Goal: Task Accomplishment & Management: Manage account settings

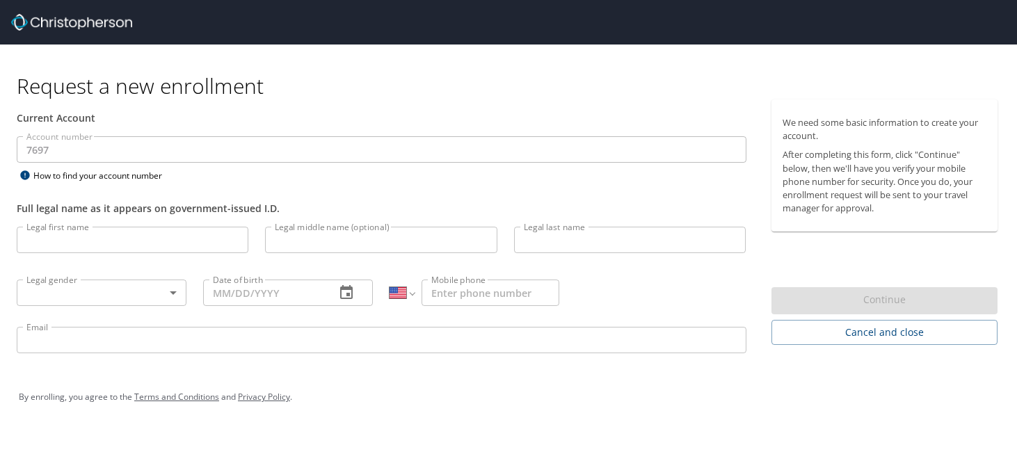
select select "US"
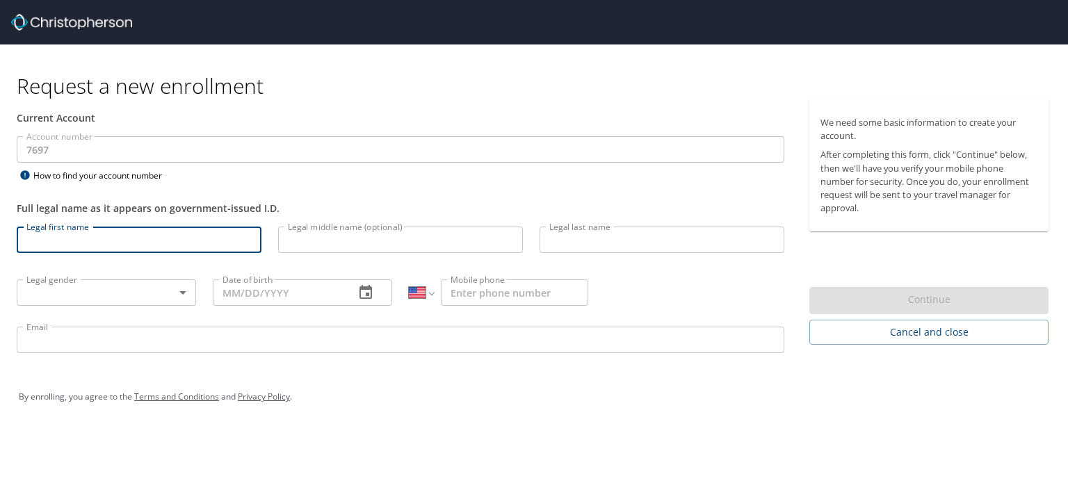
click at [81, 243] on input "Legal first name" at bounding box center [139, 240] width 245 height 26
click at [81, 243] on input "Ashely" at bounding box center [139, 240] width 245 height 26
type input "[PERSON_NAME]"
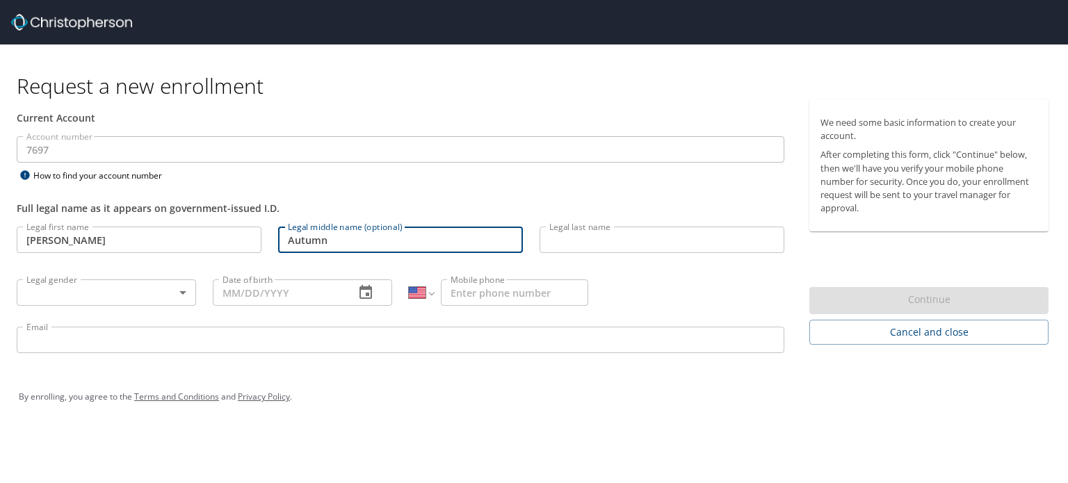
type input "Autumn"
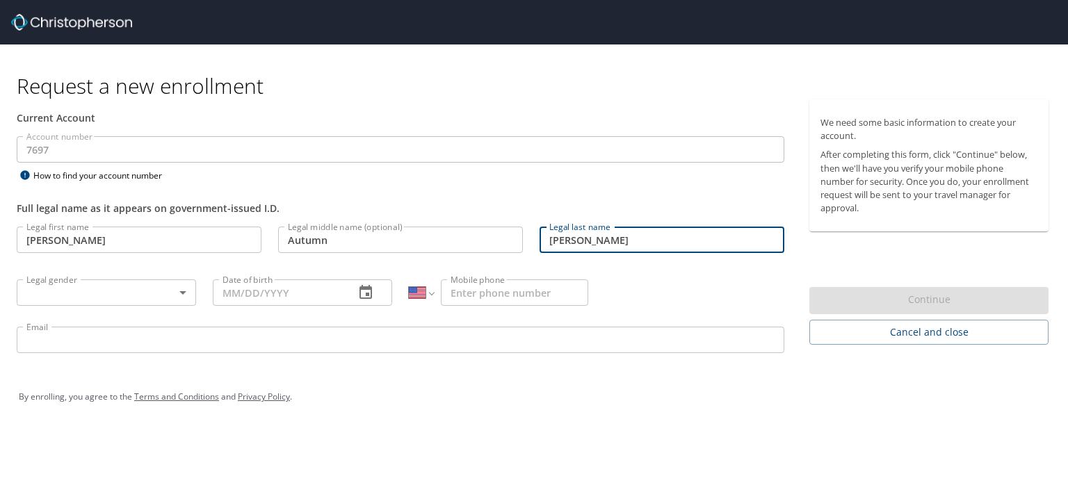
type input "[PERSON_NAME]"
click at [129, 289] on body "Request a new enrollment Current Account Account number 7697 Account number How…" at bounding box center [534, 241] width 1068 height 483
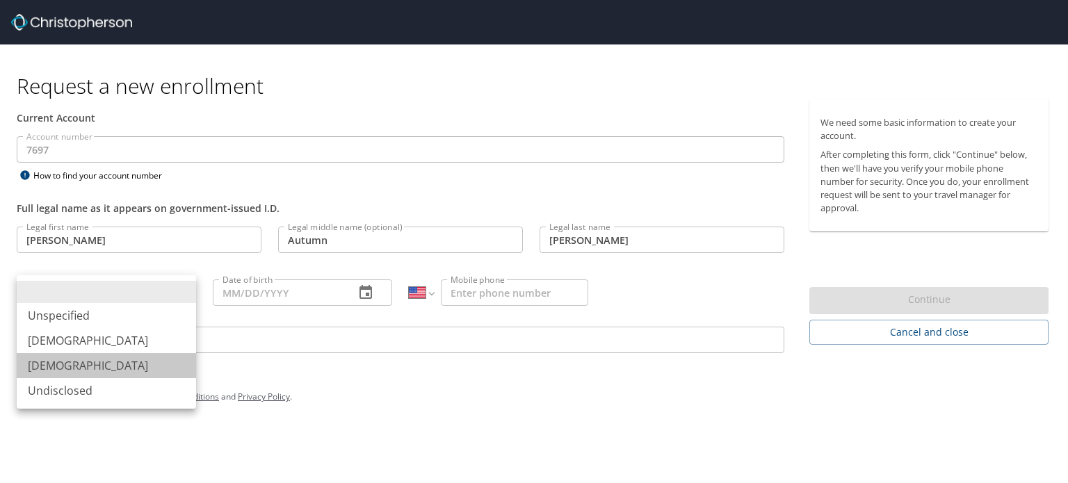
click at [69, 365] on li "[DEMOGRAPHIC_DATA]" at bounding box center [106, 365] width 179 height 25
type input "[DEMOGRAPHIC_DATA]"
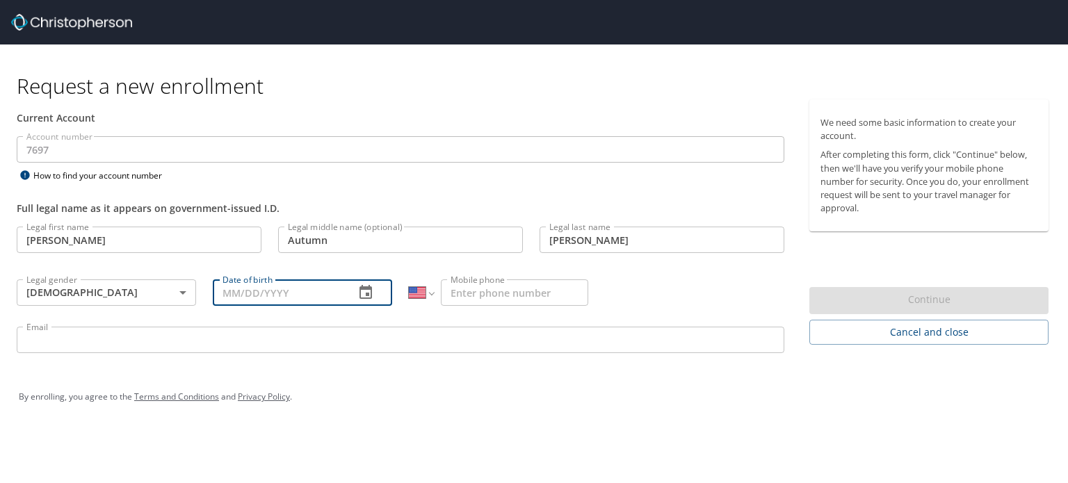
click at [272, 296] on input "Date of birth" at bounding box center [278, 293] width 131 height 26
type input "12/13/1987"
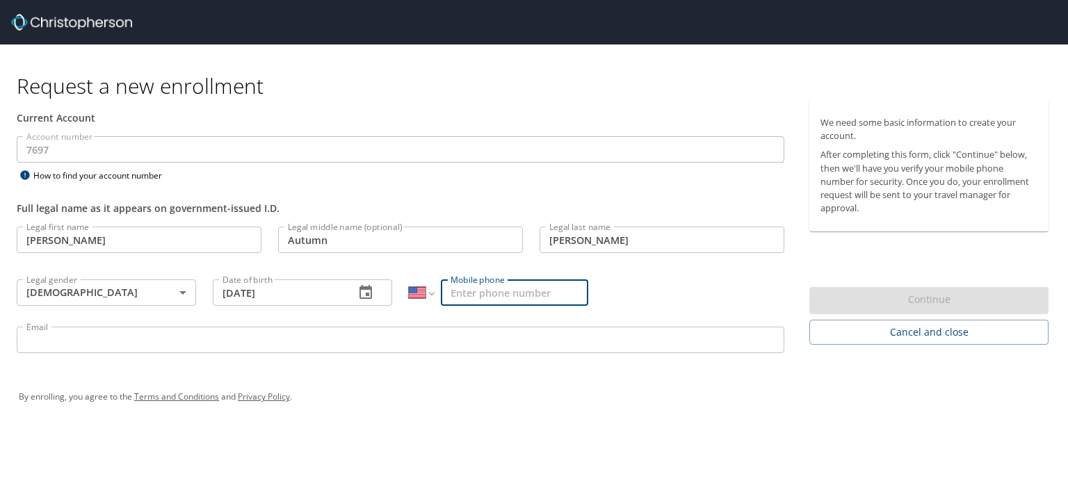
click at [470, 293] on input "Mobile phone" at bounding box center [514, 293] width 147 height 26
type input "[PHONE_NUMBER]"
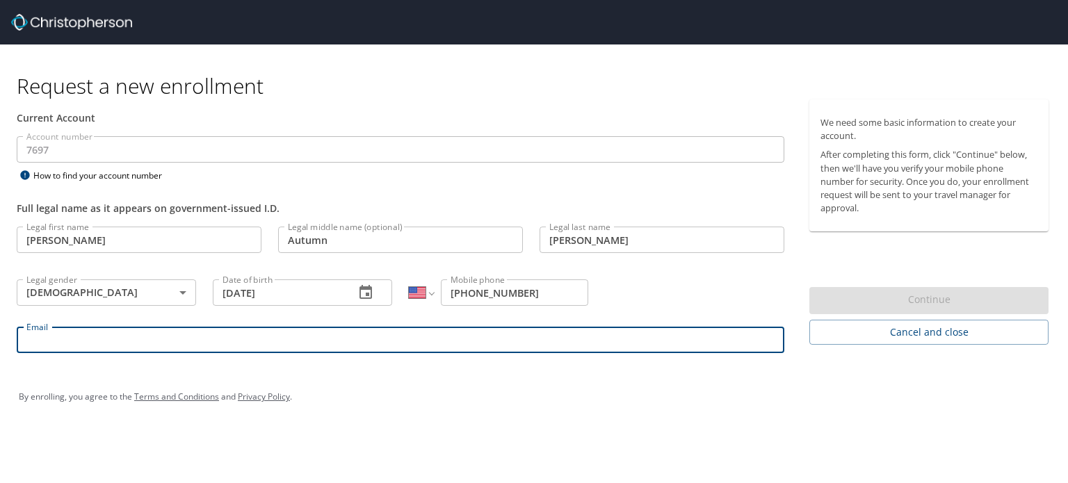
click at [323, 332] on input "Email" at bounding box center [401, 340] width 768 height 26
type input "ashley.hostetter@medicalsolutions.com"
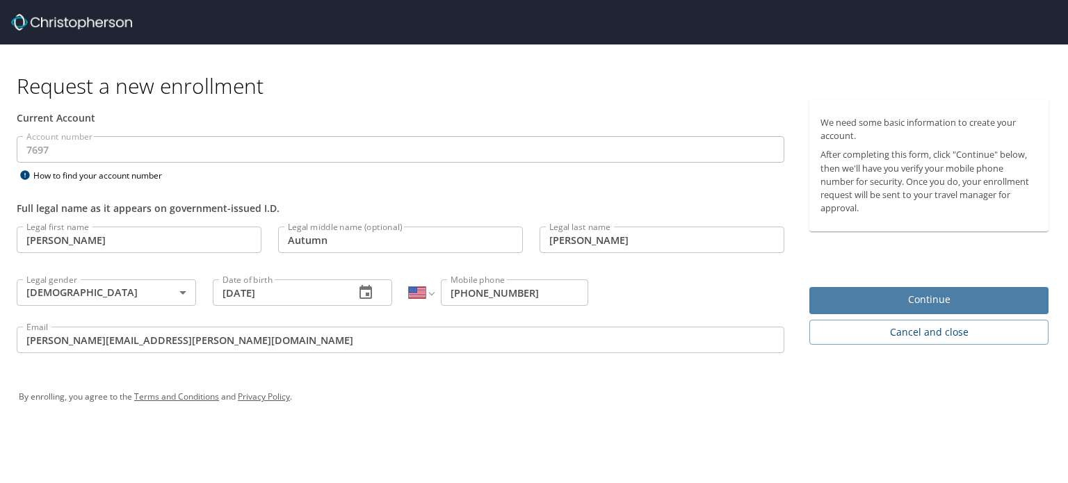
click at [929, 294] on span "Continue" at bounding box center [929, 299] width 217 height 17
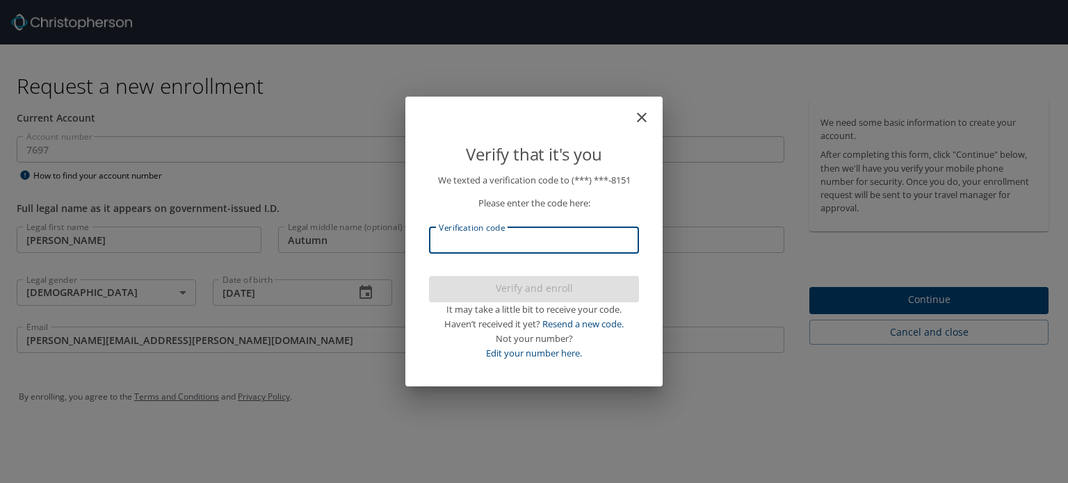
click at [502, 233] on input "Verification code" at bounding box center [534, 240] width 210 height 26
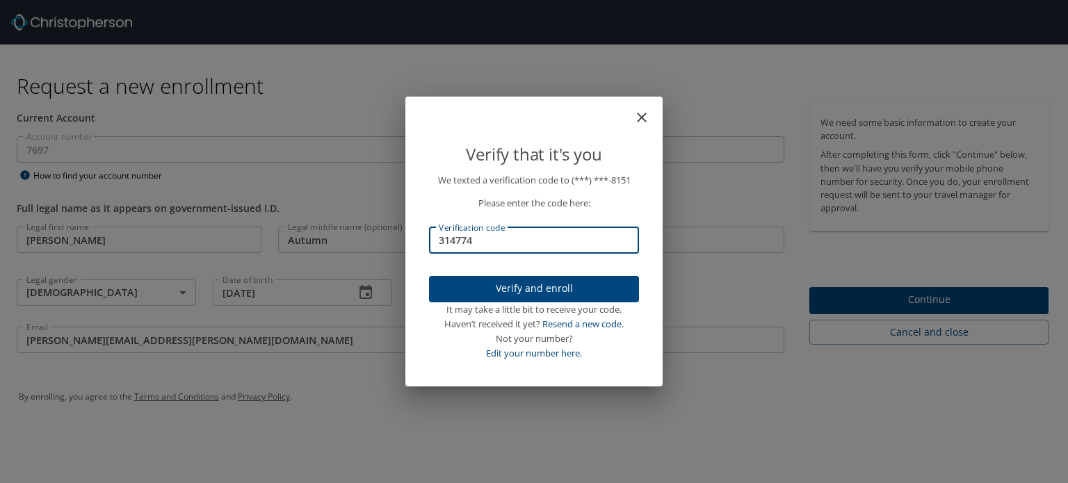
type input "314774"
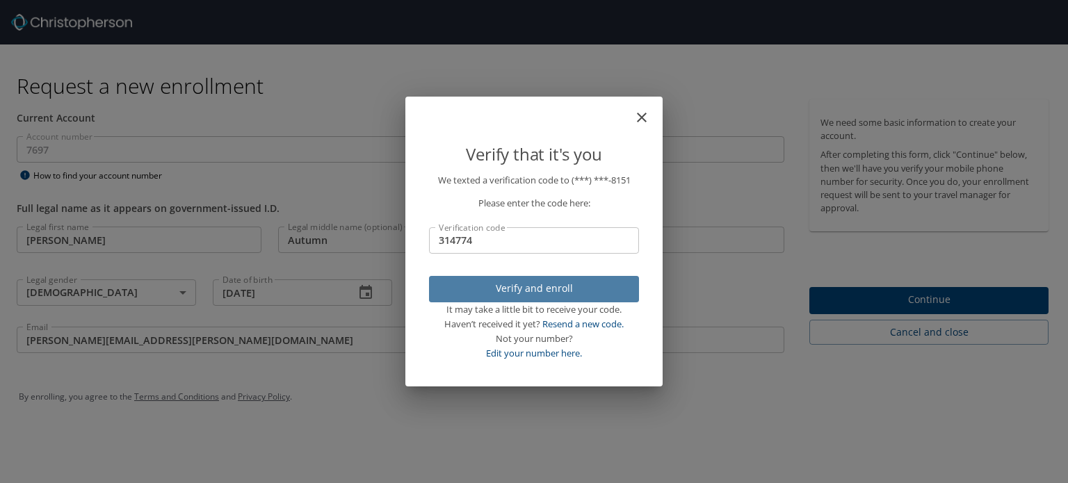
click at [512, 290] on span "Verify and enroll" at bounding box center [534, 288] width 188 height 17
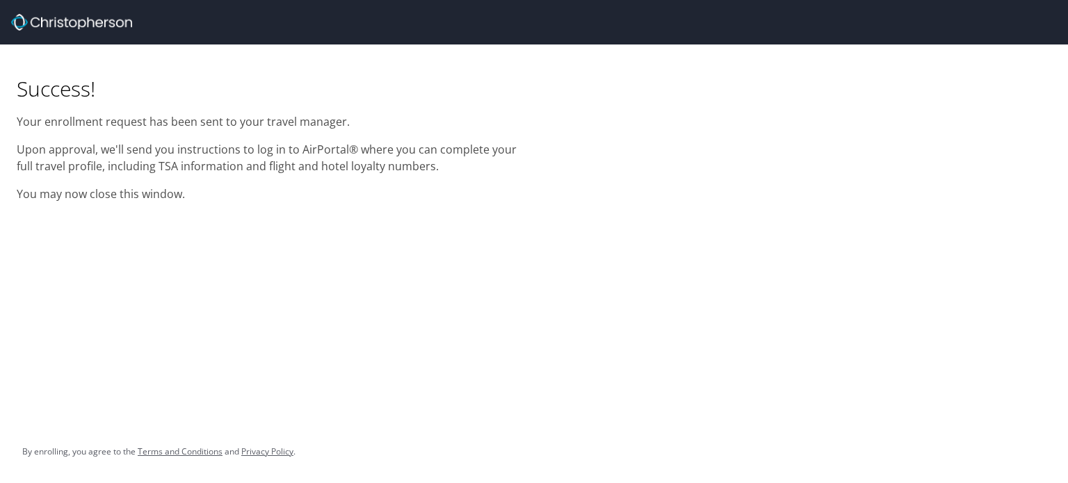
click at [232, 266] on div "Success! Your enrollment request has been sent to your travel manager. Upon app…" at bounding box center [534, 241] width 1068 height 483
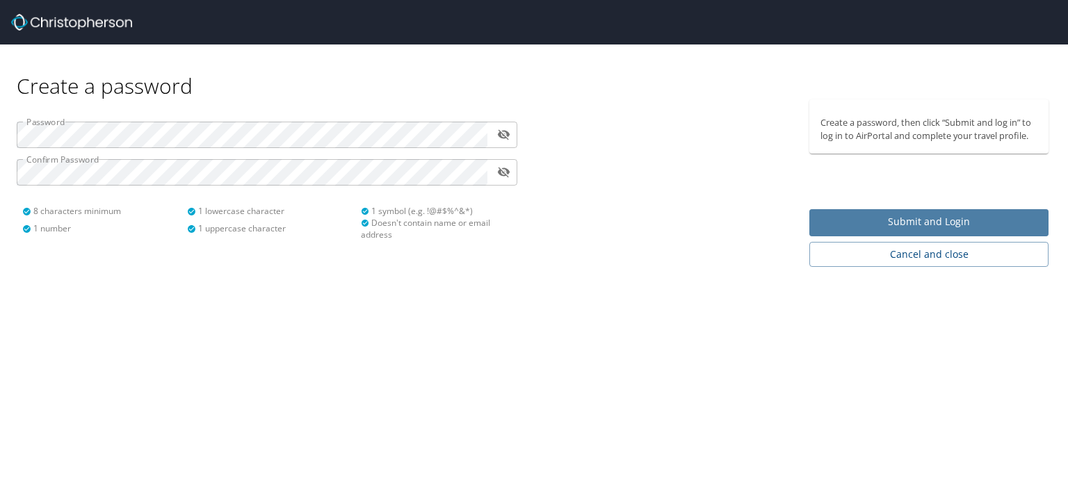
click at [921, 225] on span "Submit and Login" at bounding box center [929, 222] width 217 height 17
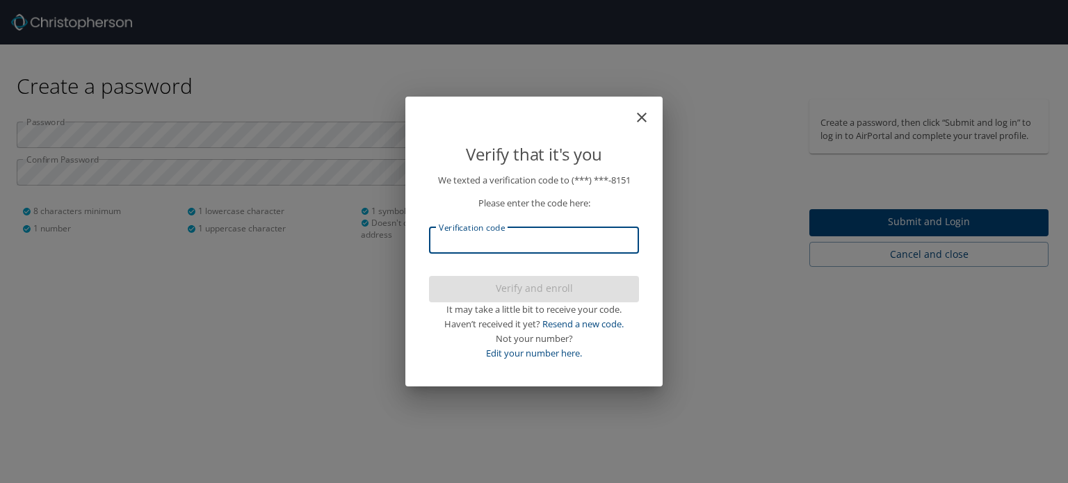
click at [538, 239] on input "Verification code" at bounding box center [534, 240] width 210 height 26
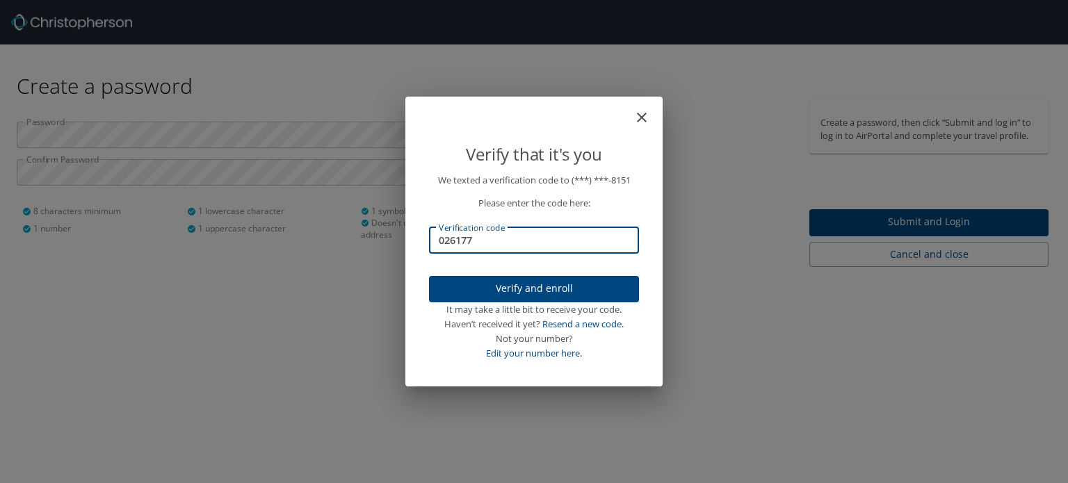
type input "026177"
click at [527, 287] on span "Verify and enroll" at bounding box center [534, 288] width 188 height 17
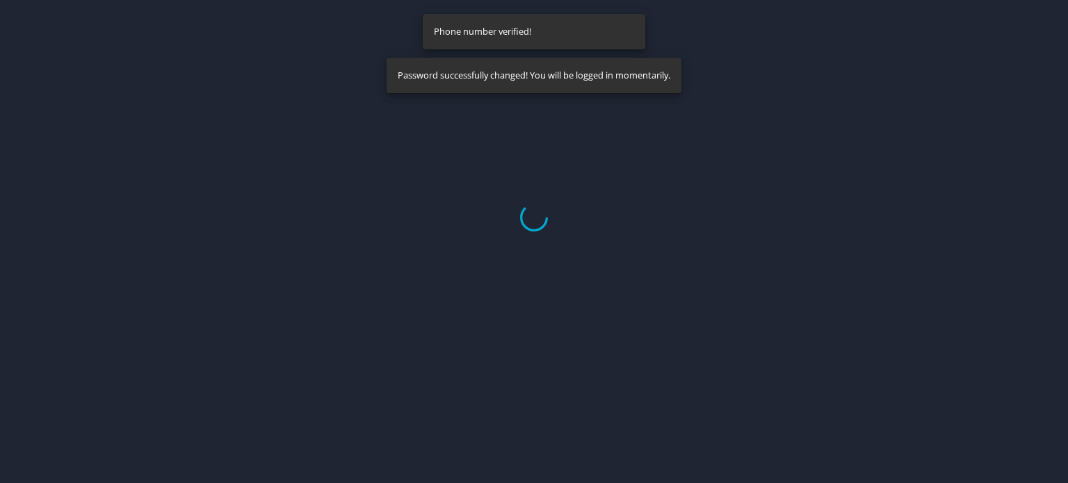
select select "US"
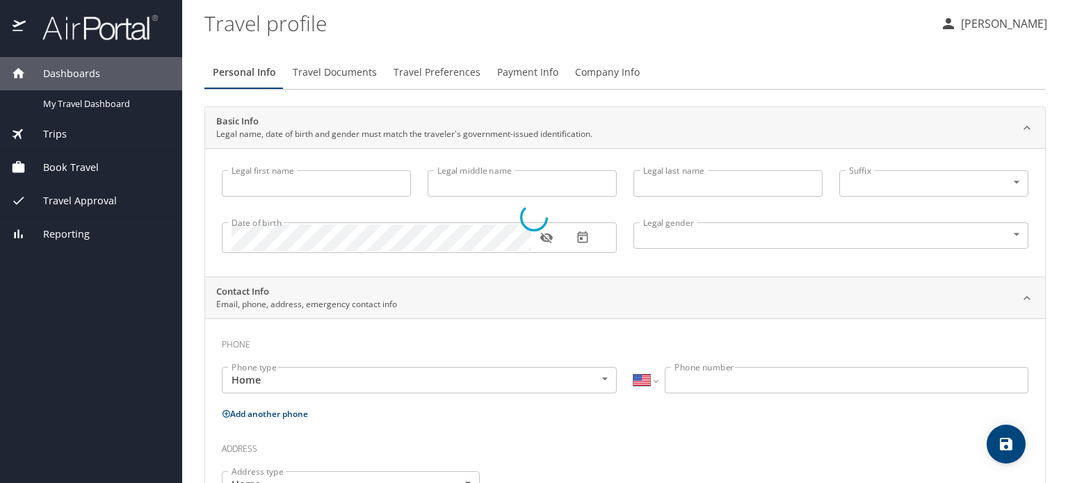
type input "[PERSON_NAME]"
type input "Autumn"
type input "[PERSON_NAME]"
type input "[DEMOGRAPHIC_DATA]"
select select "US"
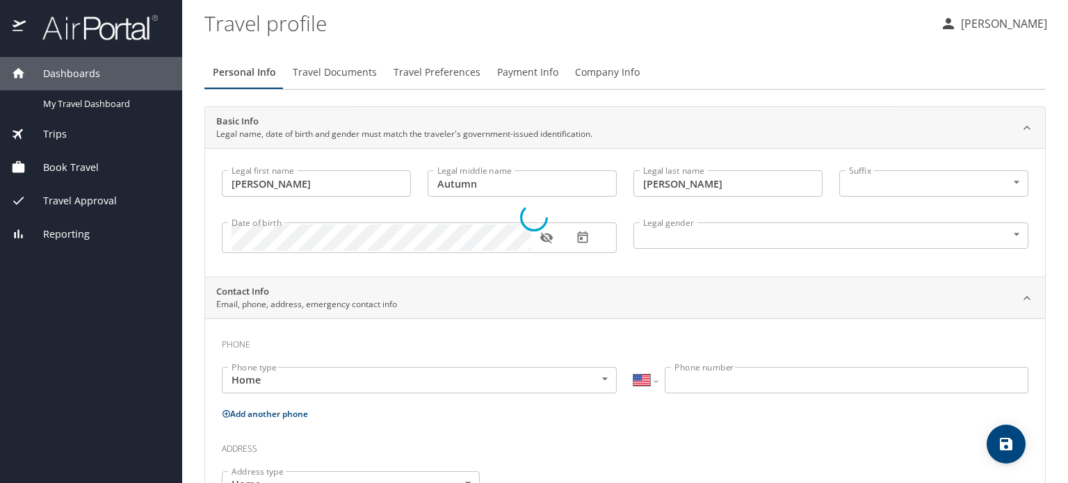
select select "US"
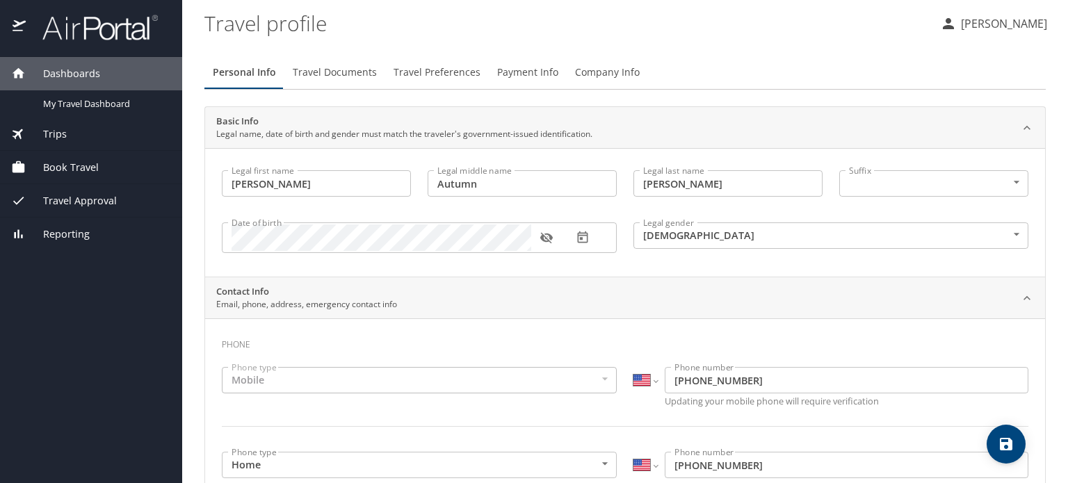
click at [447, 344] on h3 "Phone" at bounding box center [625, 342] width 807 height 24
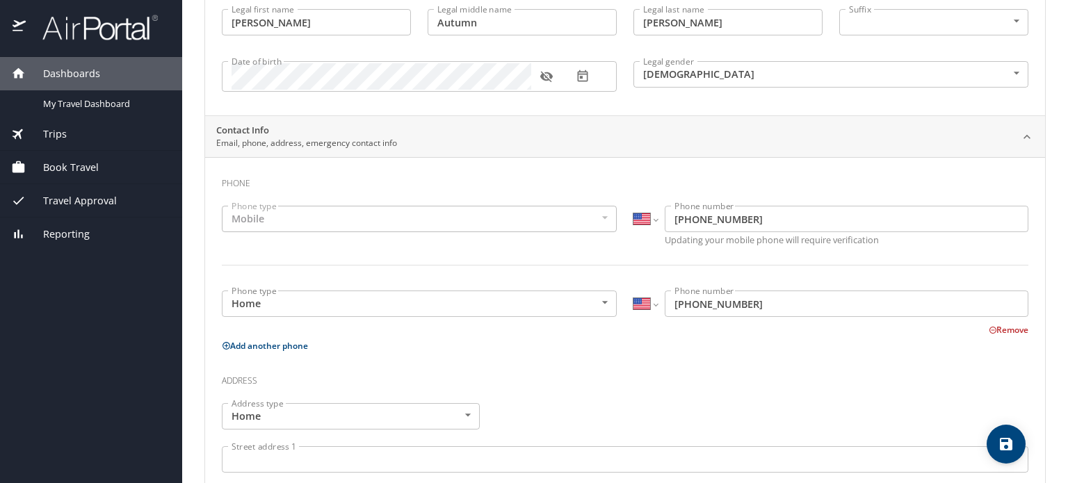
scroll to position [211, 0]
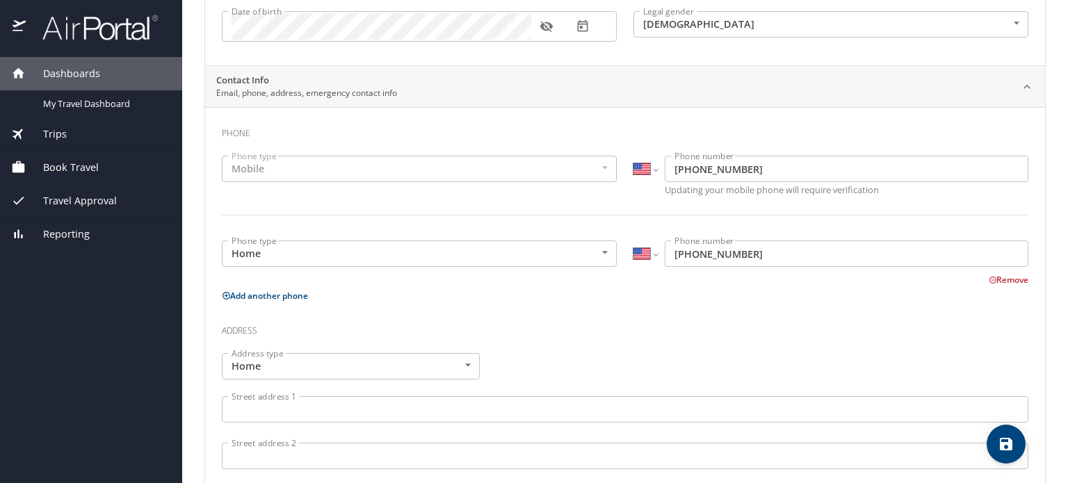
click at [500, 170] on div "Mobile" at bounding box center [419, 169] width 395 height 26
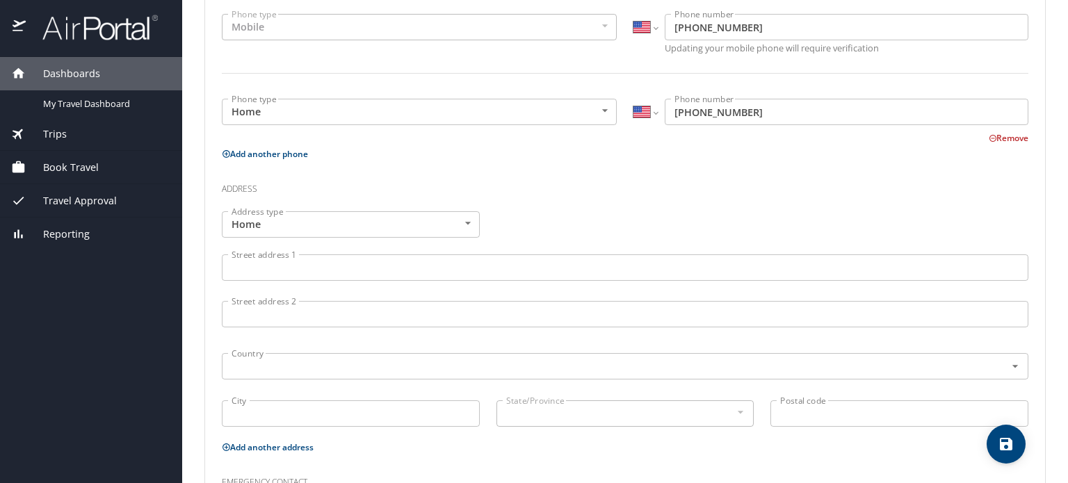
scroll to position [375, 0]
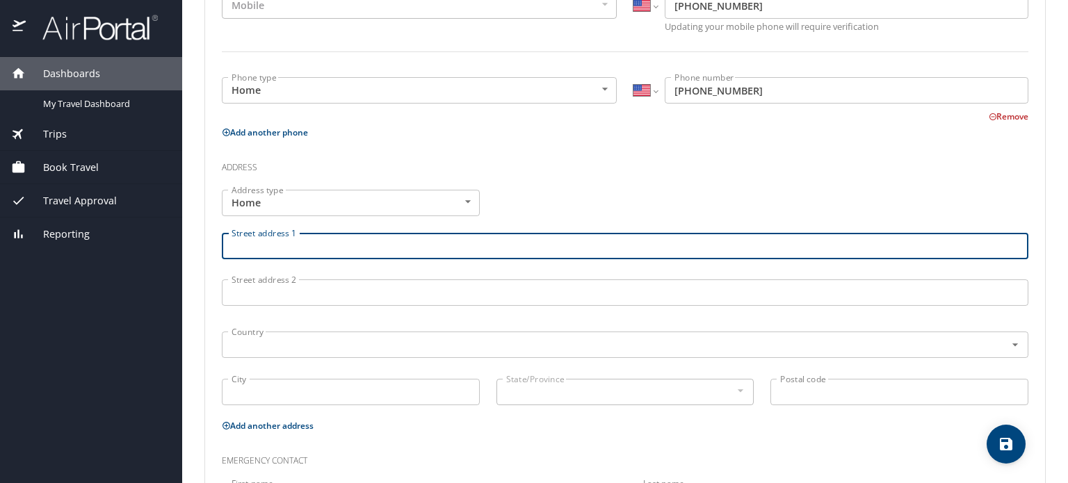
click at [276, 241] on input "Street address 1" at bounding box center [625, 246] width 807 height 26
type input "[STREET_ADDRESS]"
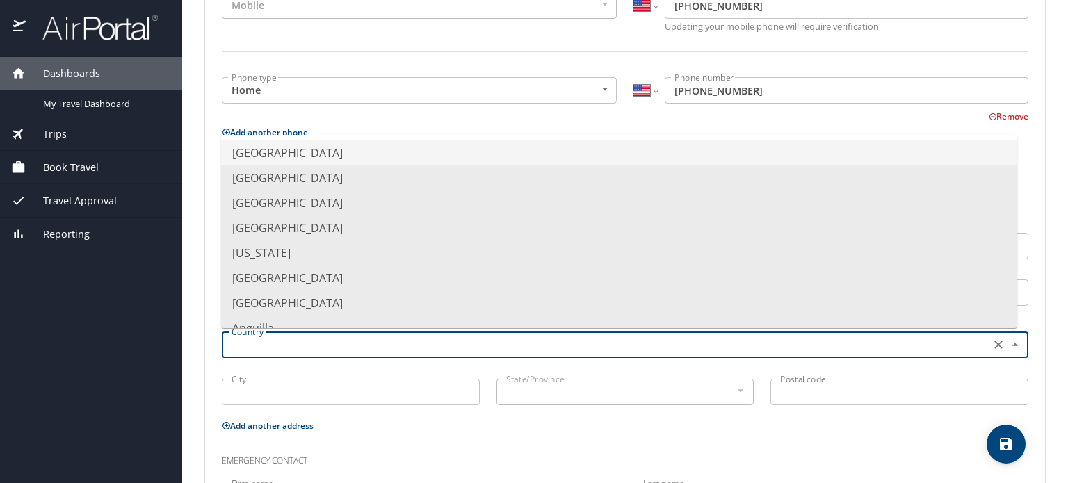
click at [267, 342] on input "text" at bounding box center [605, 345] width 758 height 18
click at [329, 144] on li "[GEOGRAPHIC_DATA]" at bounding box center [619, 153] width 796 height 25
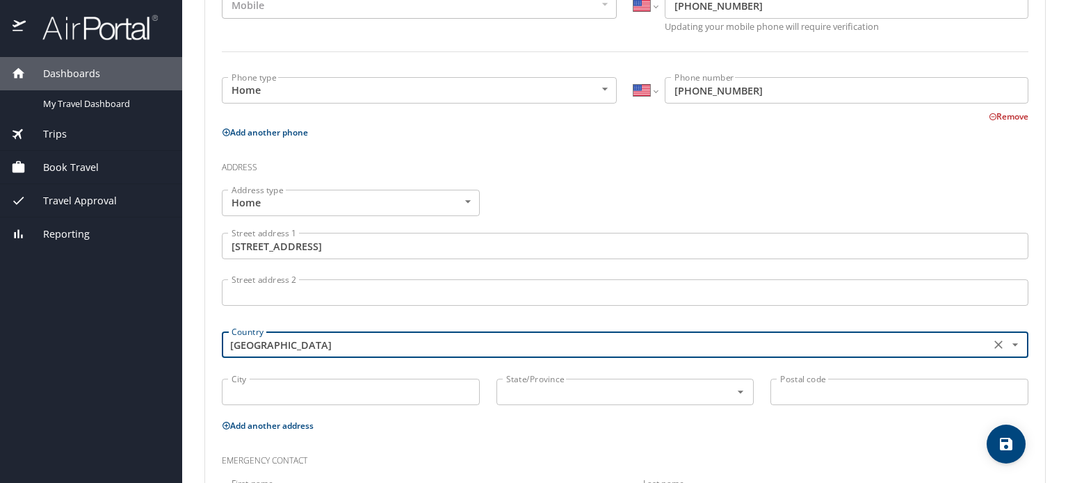
scroll to position [395, 0]
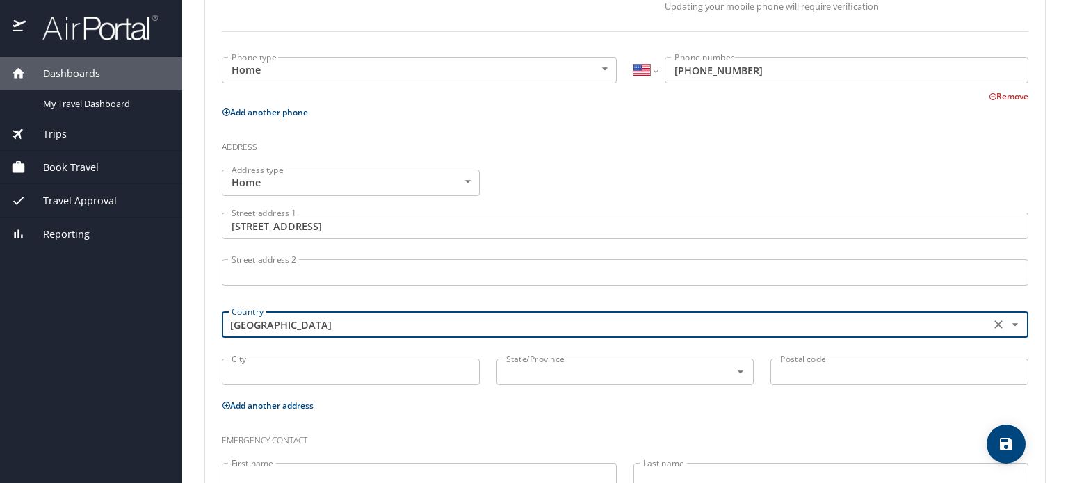
type input "[GEOGRAPHIC_DATA]"
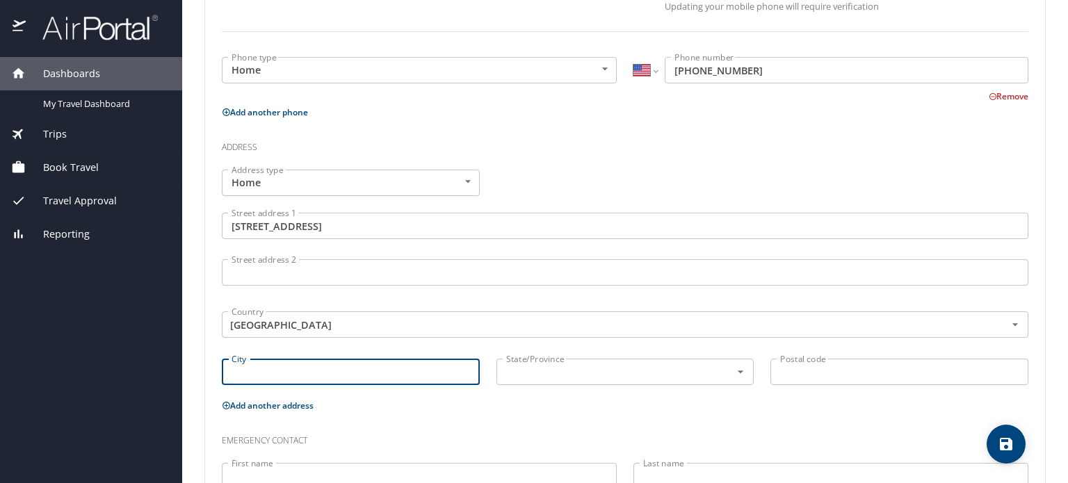
click at [273, 380] on input "City" at bounding box center [351, 372] width 258 height 26
type input "Encinitas"
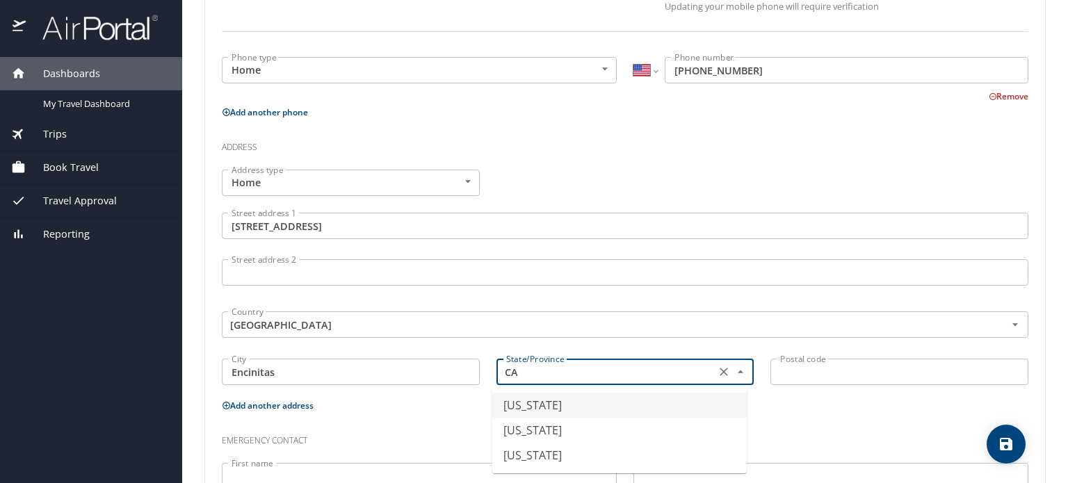
click at [540, 408] on li "[US_STATE]" at bounding box center [619, 405] width 255 height 25
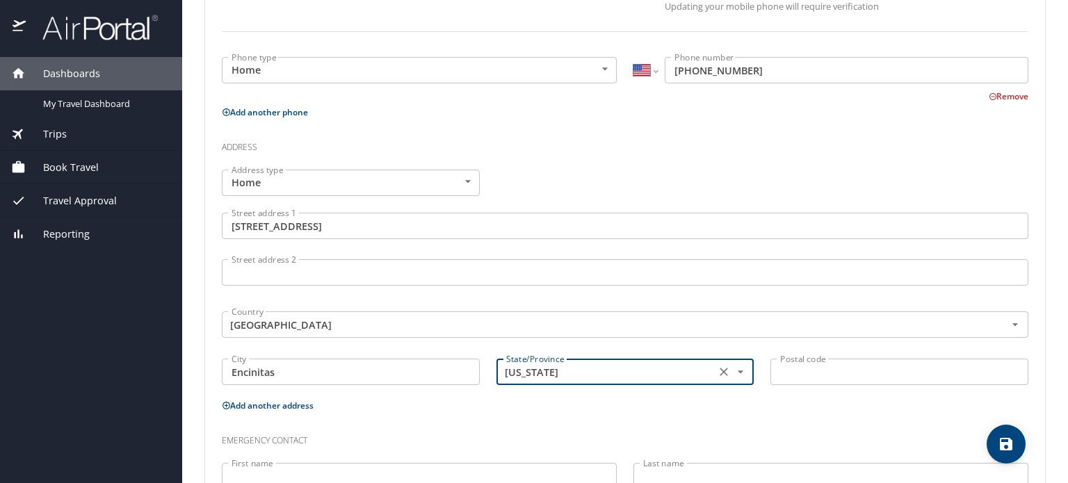
type input "[US_STATE]"
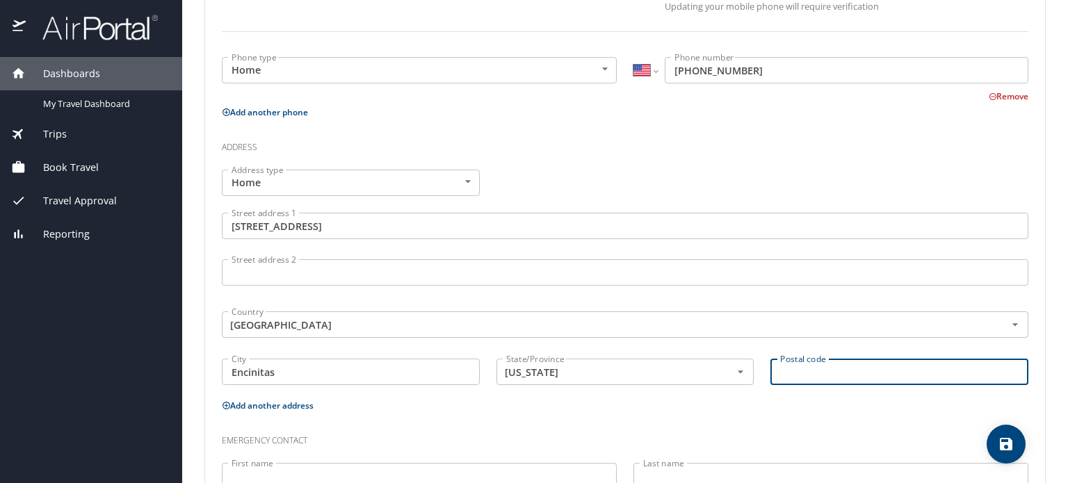
click at [812, 370] on input "Postal code" at bounding box center [900, 372] width 258 height 26
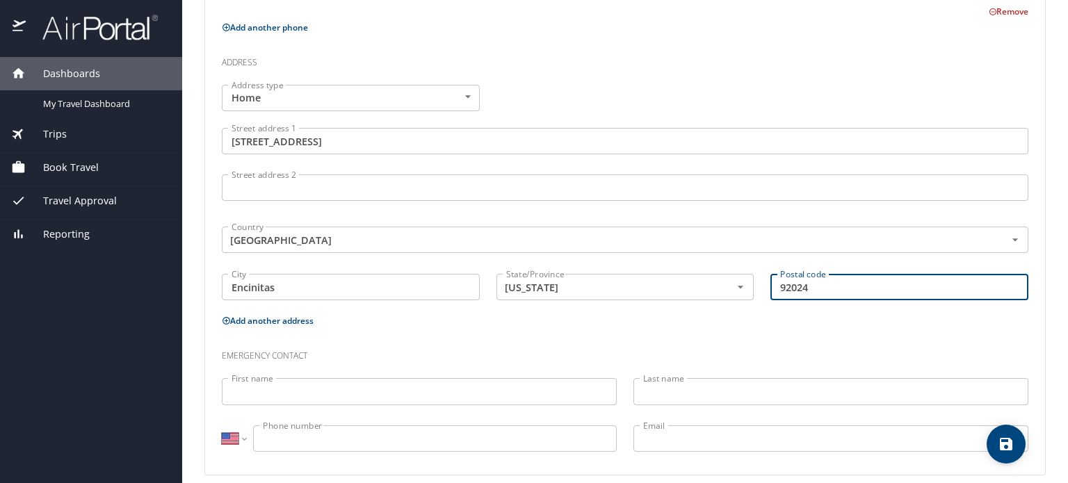
scroll to position [492, 0]
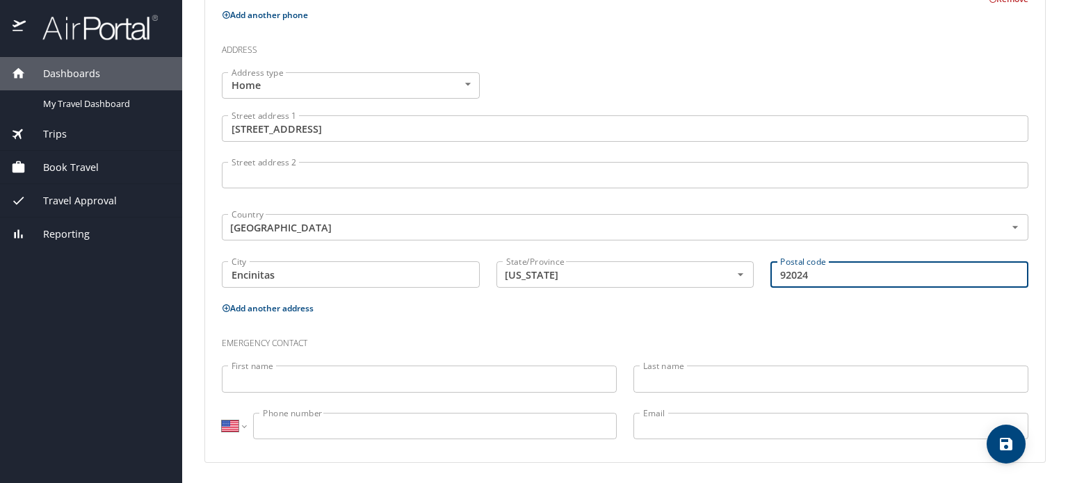
type input "92024"
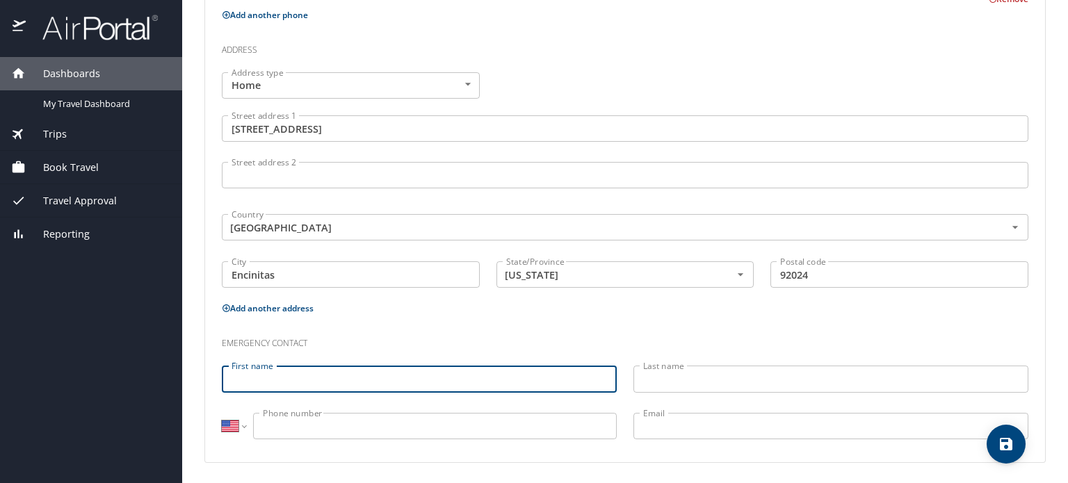
click at [318, 377] on input "First name" at bounding box center [419, 379] width 395 height 26
type input "[PERSON_NAME]"
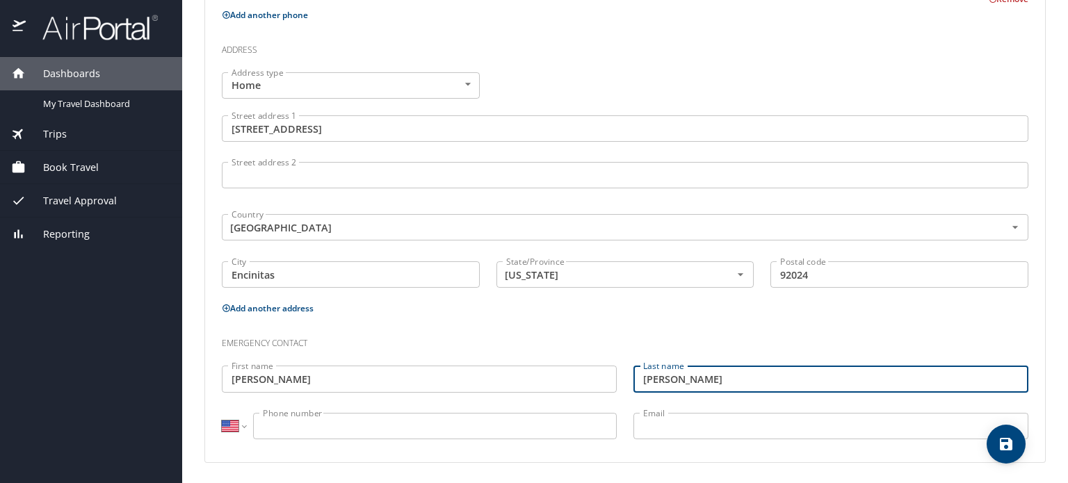
type input "[PERSON_NAME]"
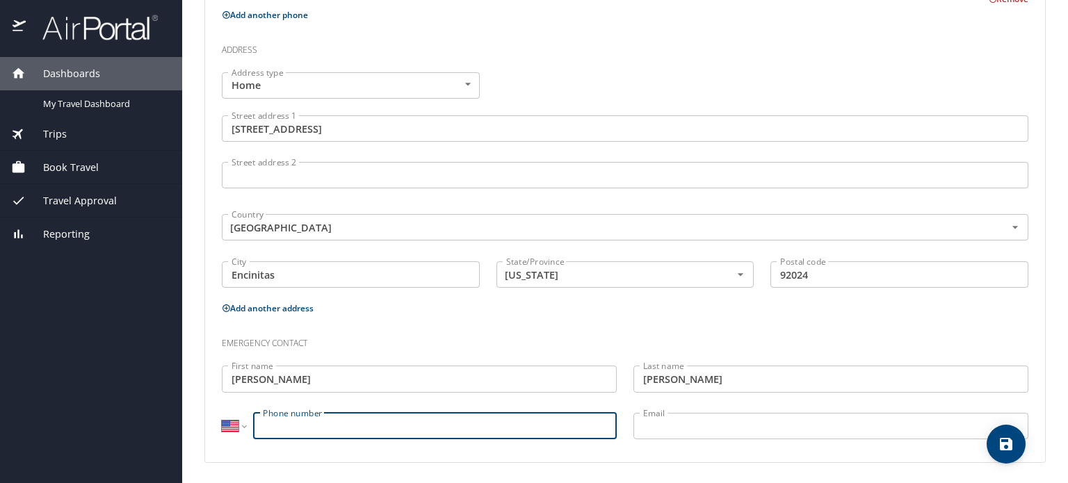
click at [292, 422] on input "Phone number" at bounding box center [435, 426] width 364 height 26
type input "[PHONE_NUMBER]"
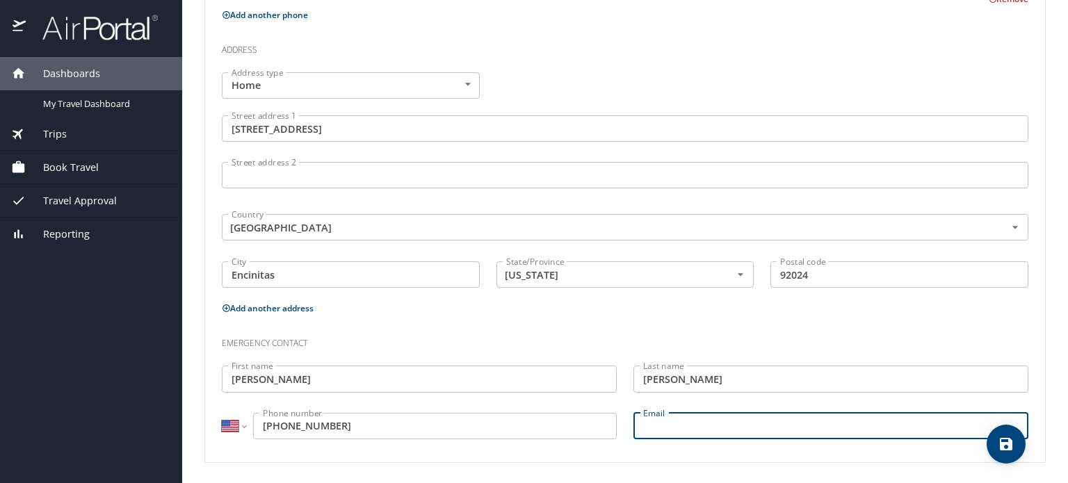
click at [677, 424] on input "Email" at bounding box center [831, 426] width 395 height 26
type input "[PERSON_NAME][EMAIL_ADDRESS][PERSON_NAME][DOMAIN_NAME]"
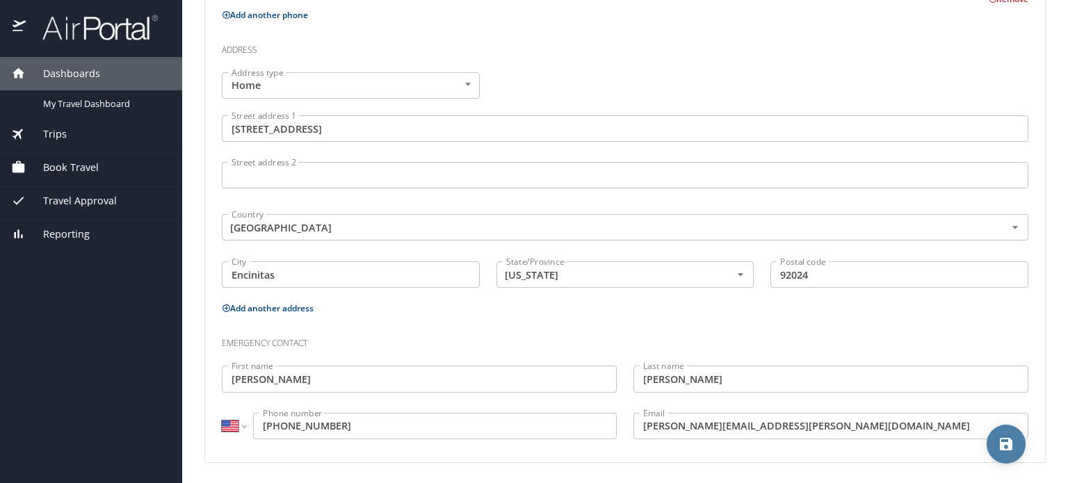
click at [1005, 440] on icon "save" at bounding box center [1006, 444] width 17 height 17
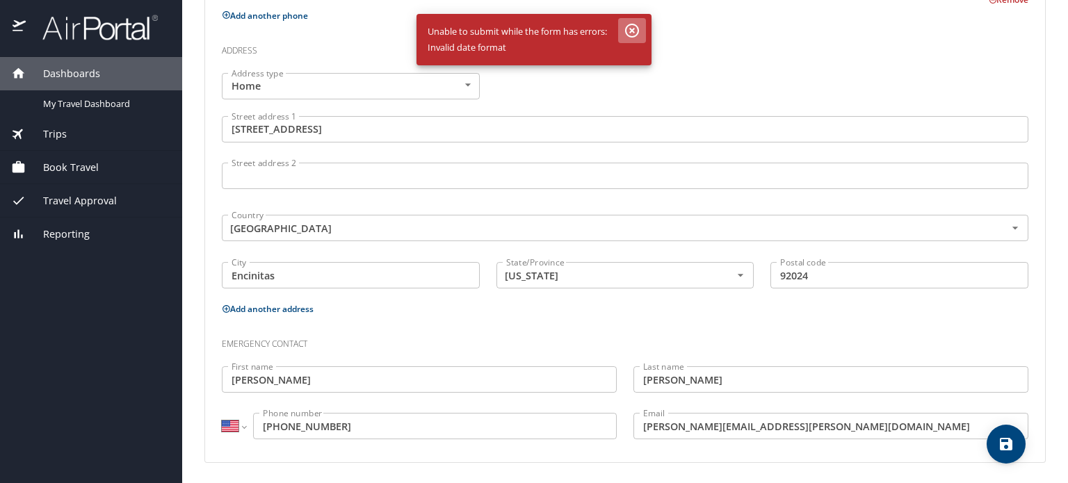
click at [629, 27] on icon "button" at bounding box center [632, 30] width 17 height 17
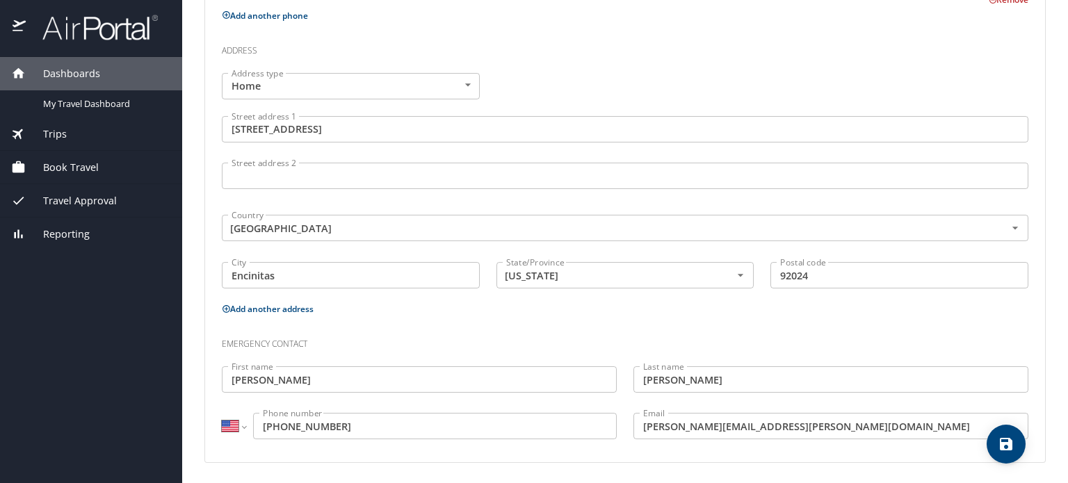
scroll to position [254, 0]
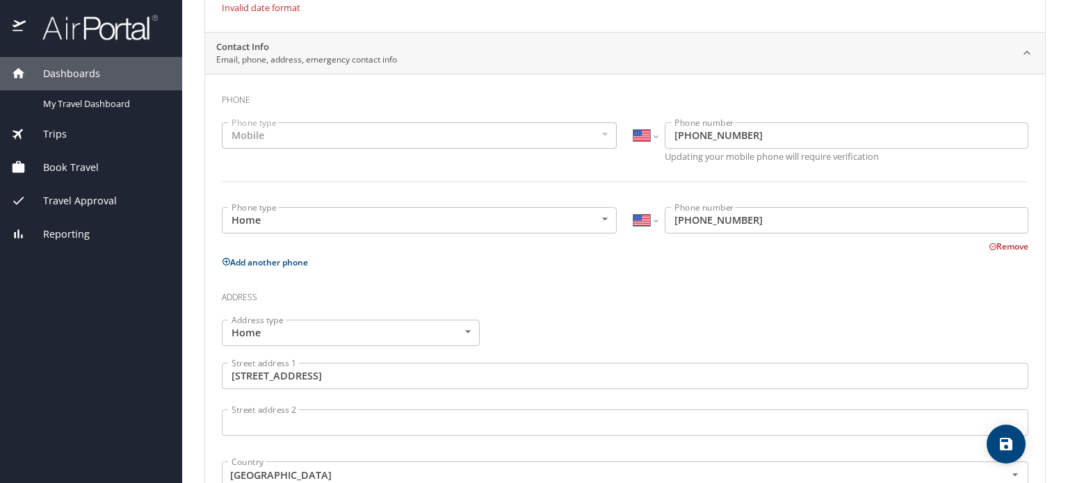
click at [989, 245] on button "Remove" at bounding box center [1009, 247] width 40 height 12
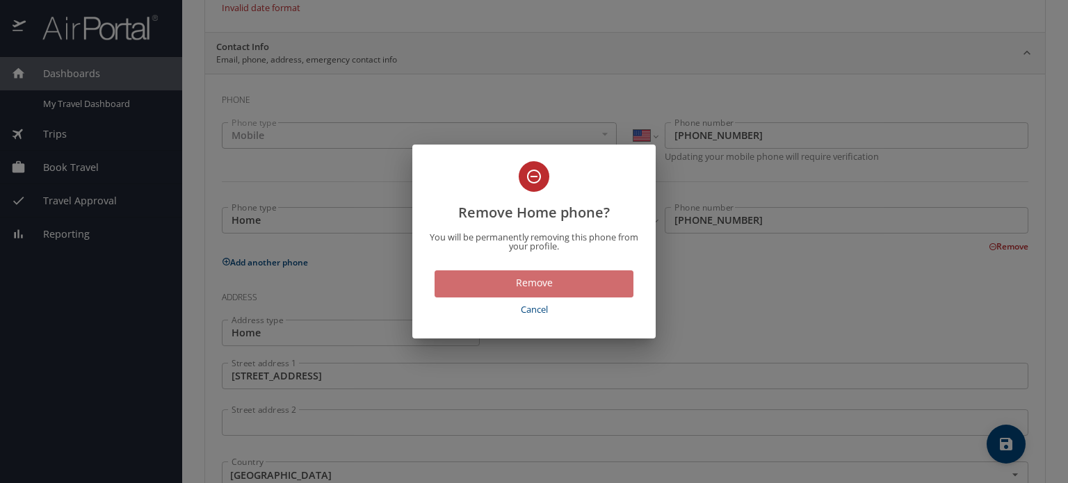
click at [534, 278] on span "Remove" at bounding box center [534, 283] width 177 height 17
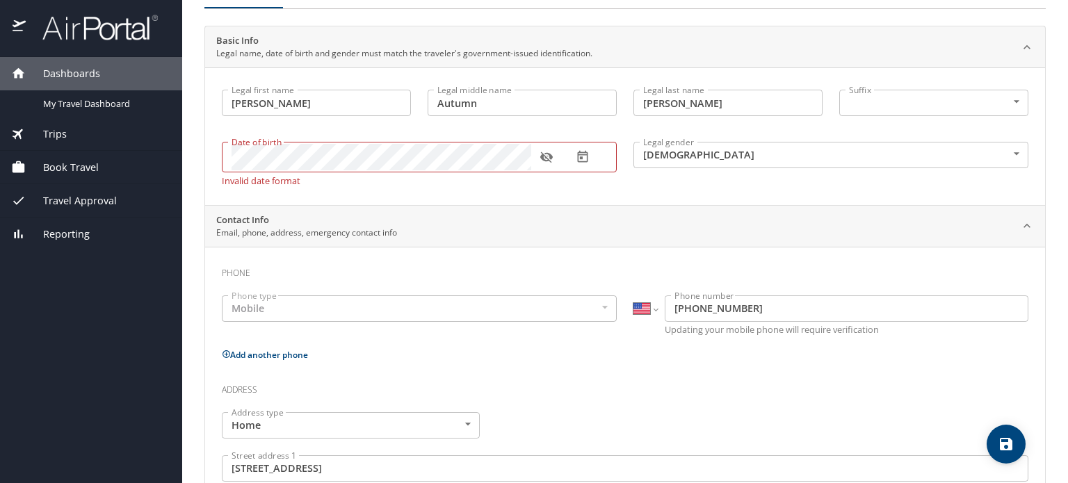
scroll to position [47, 0]
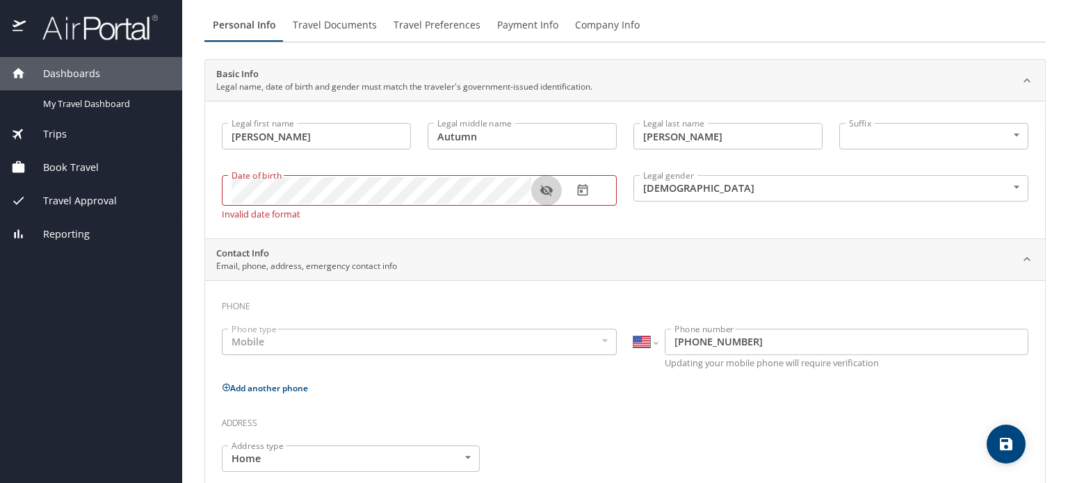
click at [540, 189] on icon "button" at bounding box center [546, 191] width 13 height 11
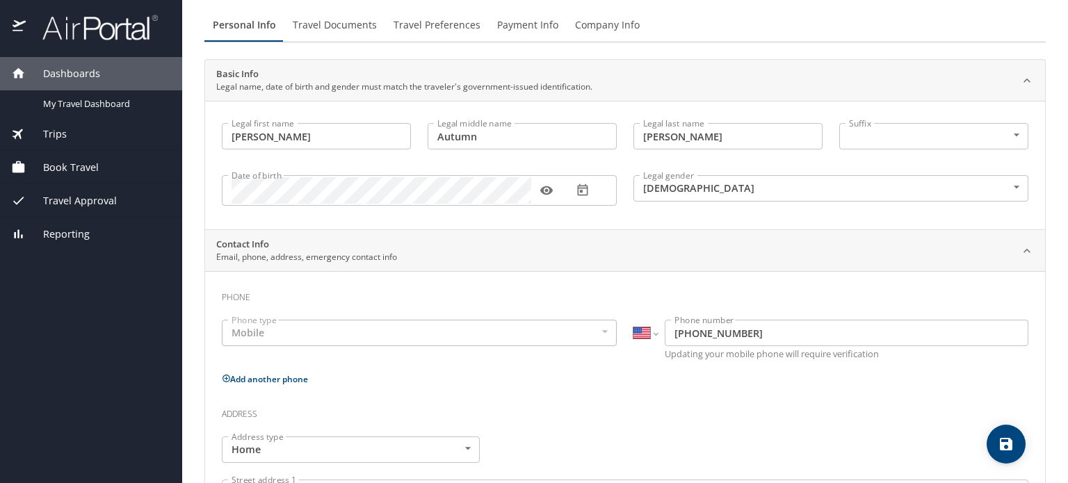
click at [697, 230] on div "Contact Info Email, phone, address, emergency contact info" at bounding box center [625, 251] width 840 height 42
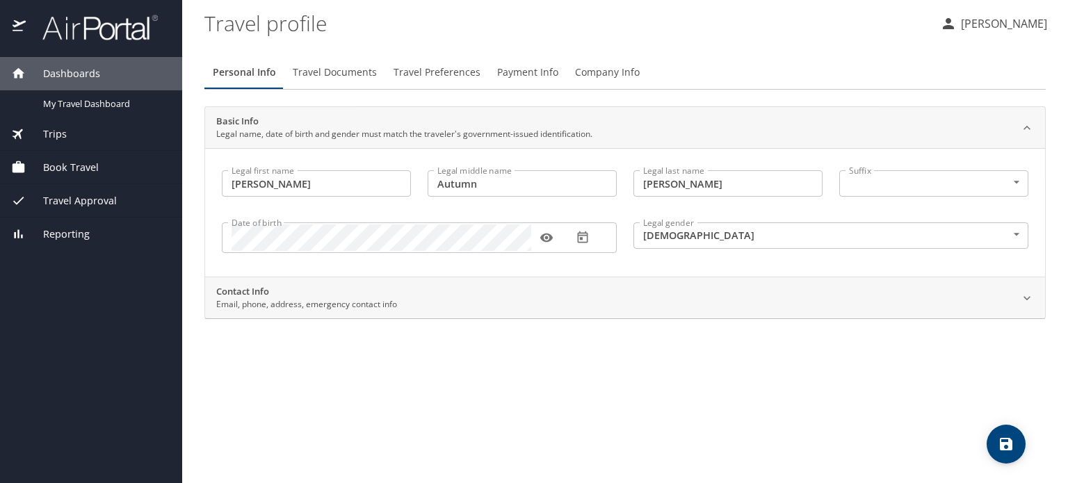
scroll to position [0, 0]
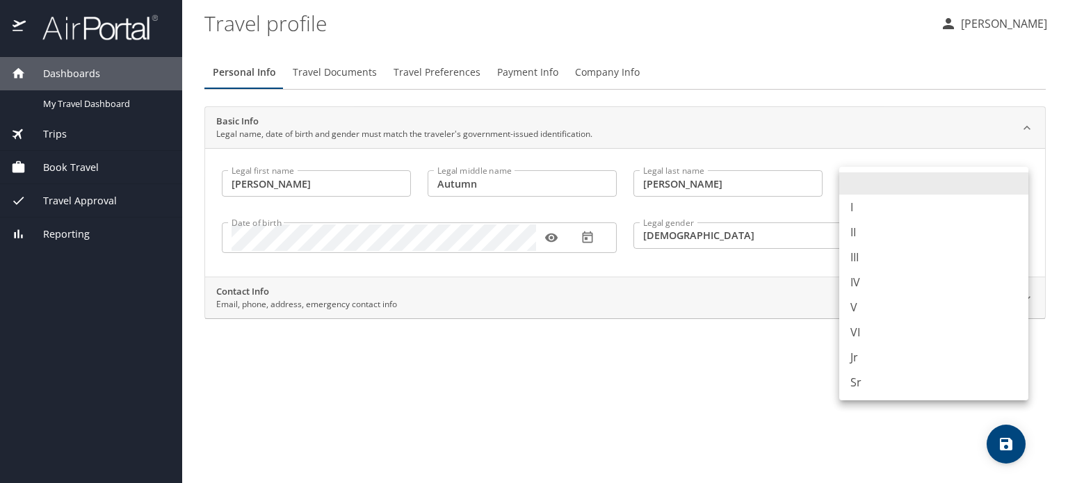
click at [922, 186] on body "Dashboards My Travel Dashboard Trips Current / Future Trips Past Trips Trips Mi…" at bounding box center [534, 241] width 1068 height 483
click at [684, 353] on div at bounding box center [534, 241] width 1068 height 483
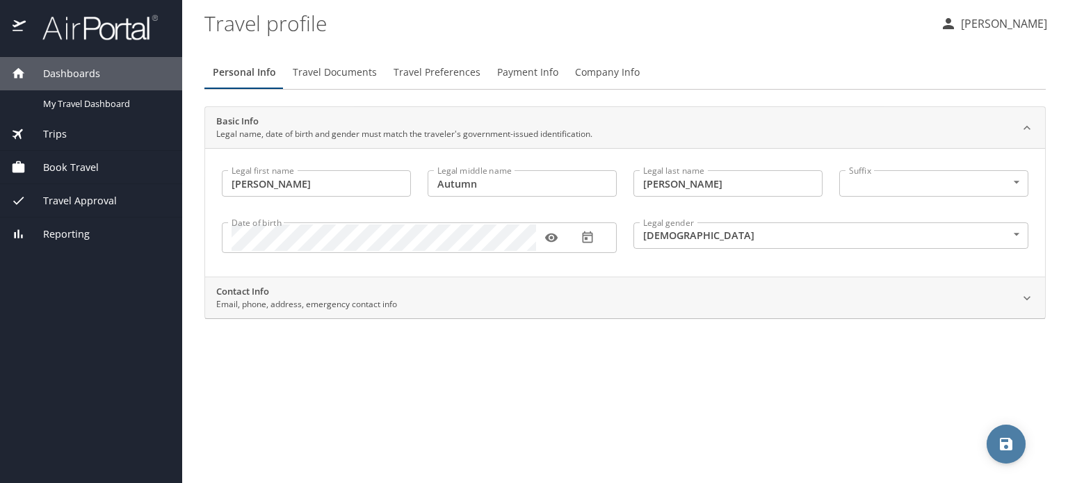
click at [1007, 442] on icon "save" at bounding box center [1006, 444] width 17 height 17
select select "US"
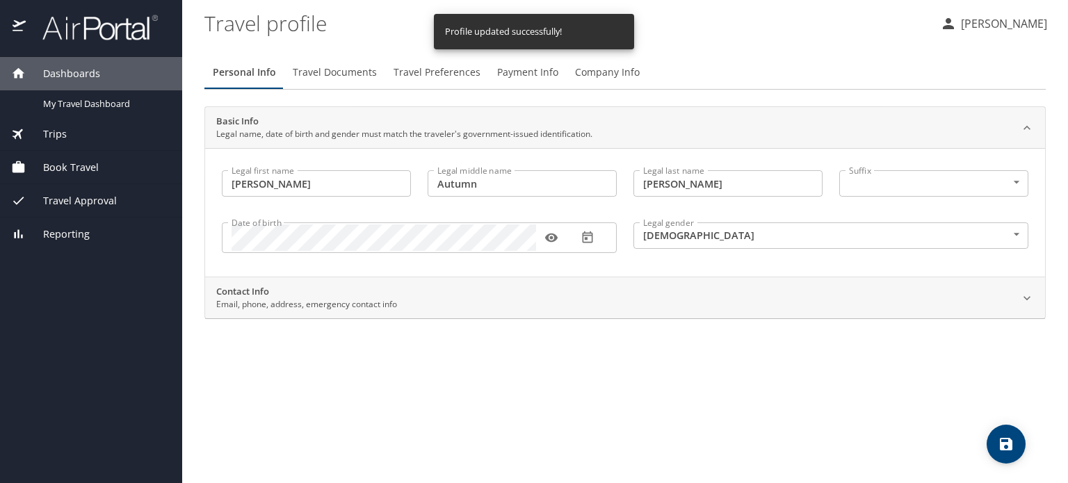
select select "US"
click at [315, 72] on span "Travel Documents" at bounding box center [335, 72] width 84 height 17
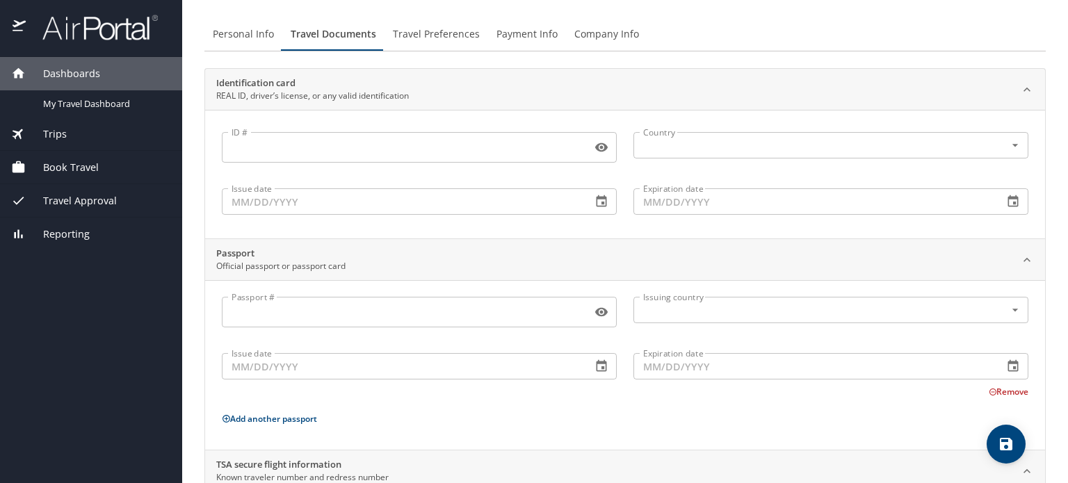
scroll to position [39, 0]
click at [666, 143] on input "text" at bounding box center [811, 145] width 346 height 18
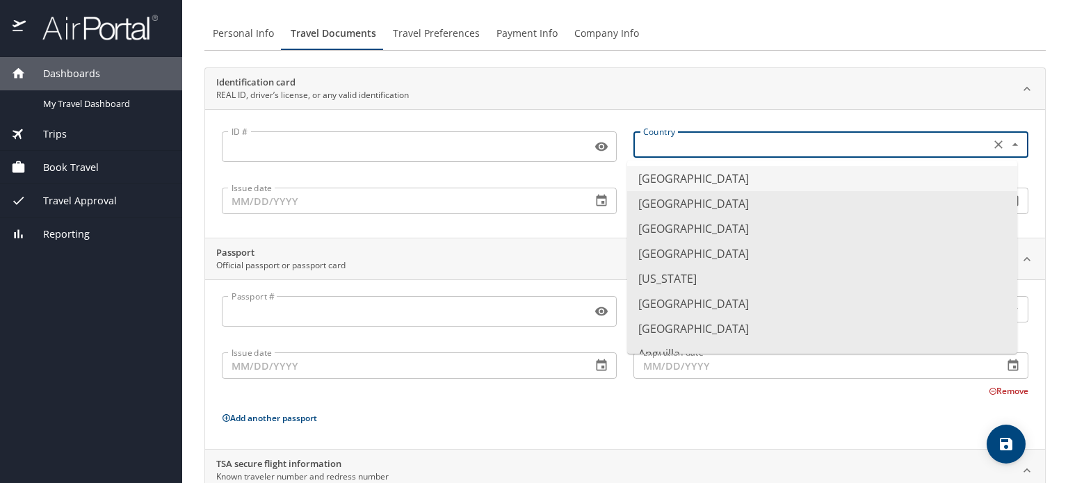
click at [671, 170] on li "[GEOGRAPHIC_DATA]" at bounding box center [822, 178] width 390 height 25
type input "[GEOGRAPHIC_DATA]"
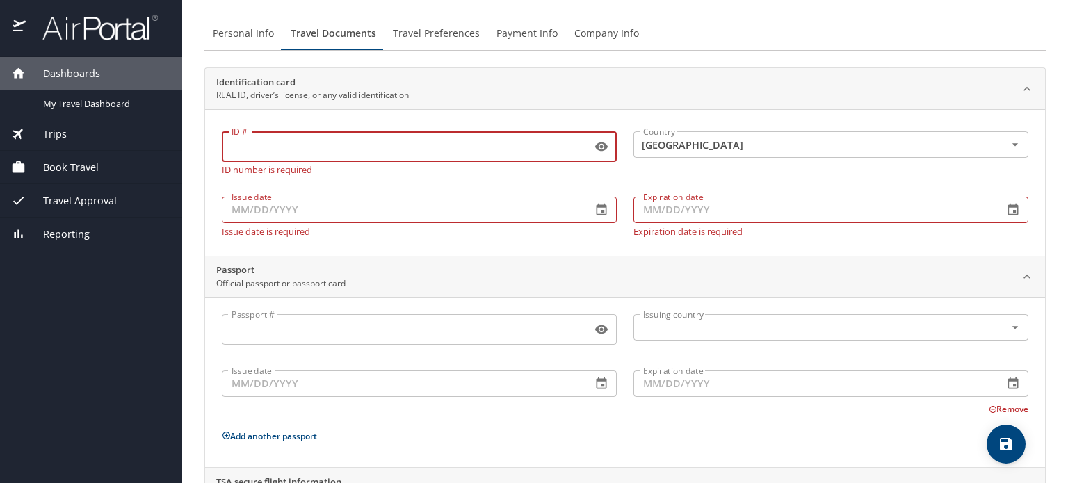
click at [497, 150] on input "ID #" at bounding box center [404, 147] width 364 height 26
type input "D6622864"
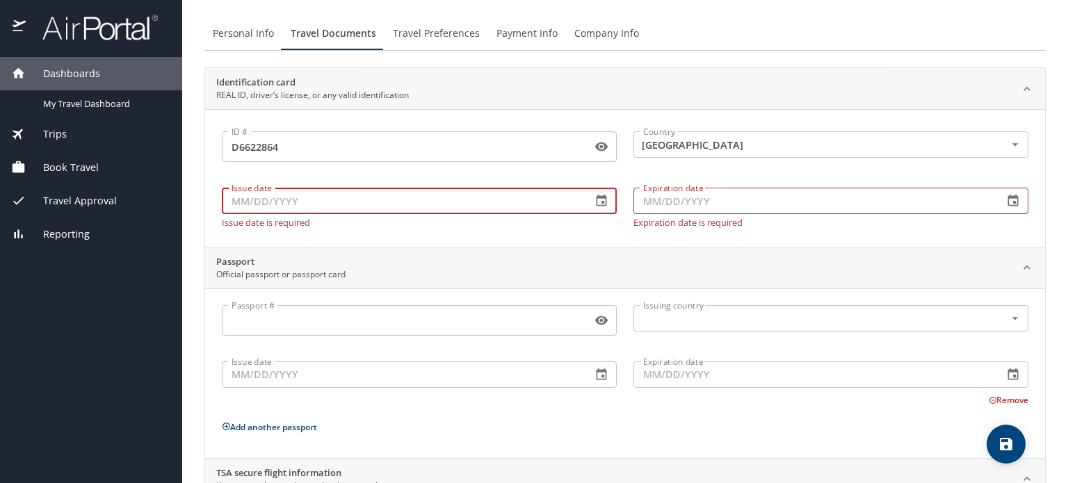
click at [415, 209] on input "Issue date" at bounding box center [401, 201] width 359 height 26
type input "[DATE]"
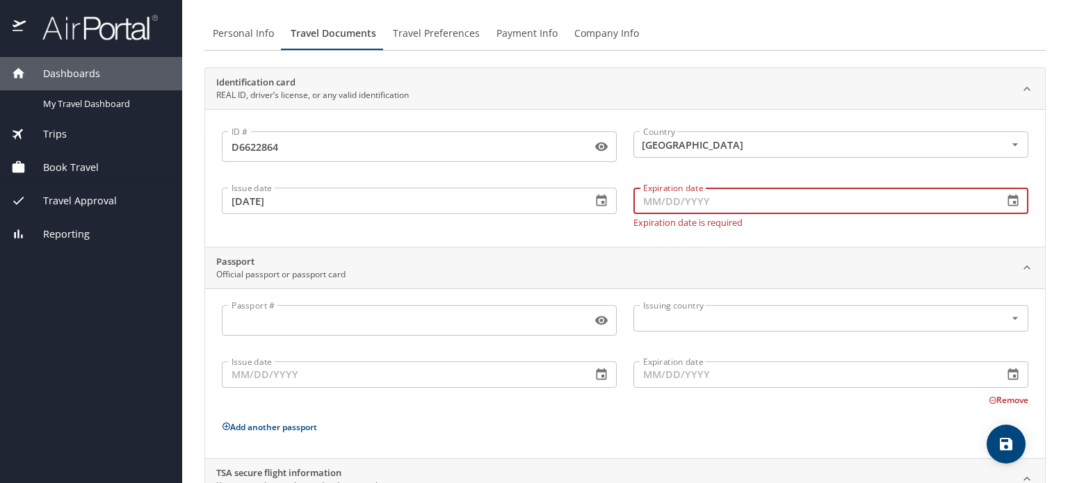
click at [678, 202] on input "Expiration date" at bounding box center [813, 201] width 359 height 26
type input "[DATE]"
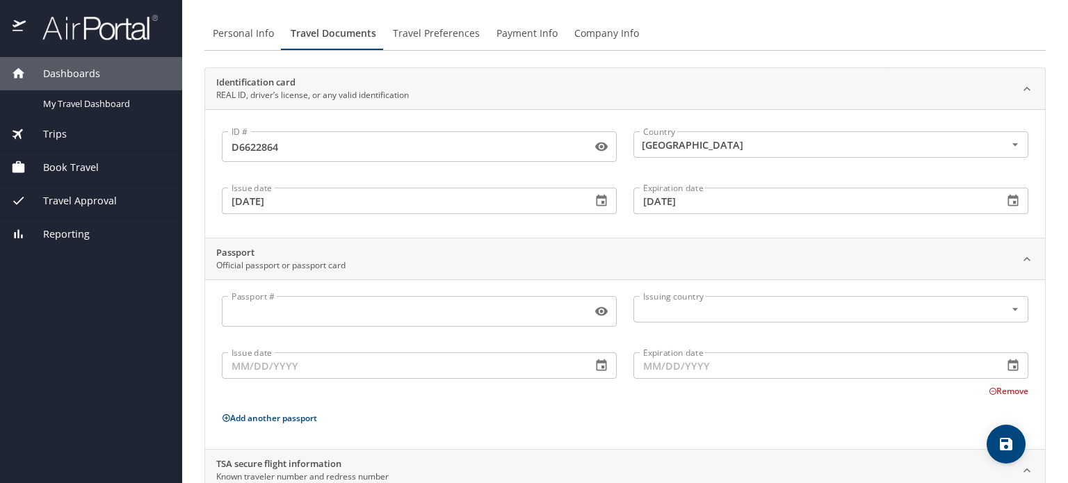
click at [560, 239] on div "Identification card REAL ID, driver’s license, or any valid identification ID #…" at bounding box center [626, 320] width 842 height 506
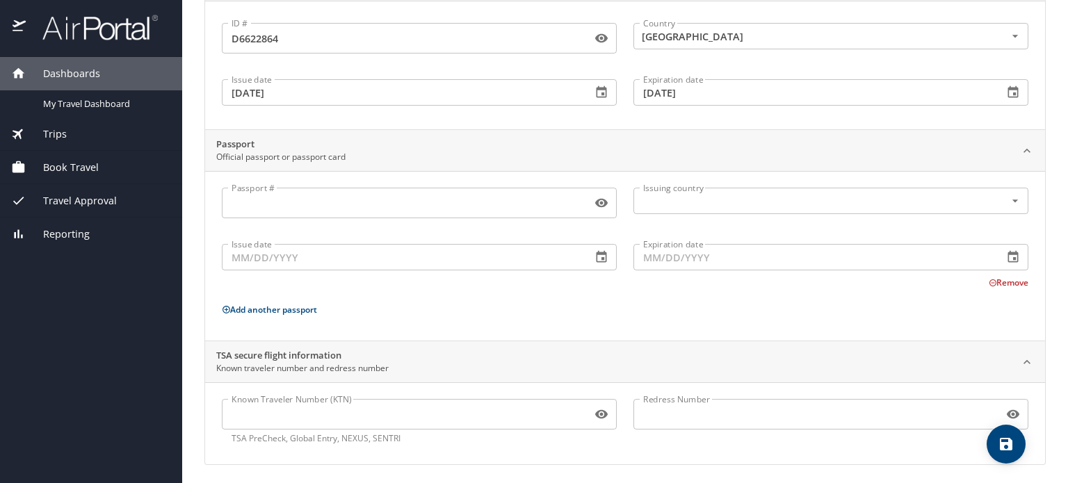
scroll to position [150, 0]
drag, startPoint x: 493, startPoint y: 297, endPoint x: 465, endPoint y: 300, distance: 28.7
click at [465, 300] on p "Add another passport" at bounding box center [625, 306] width 807 height 17
click at [265, 411] on input "Known Traveler Number (KTN)" at bounding box center [404, 412] width 364 height 26
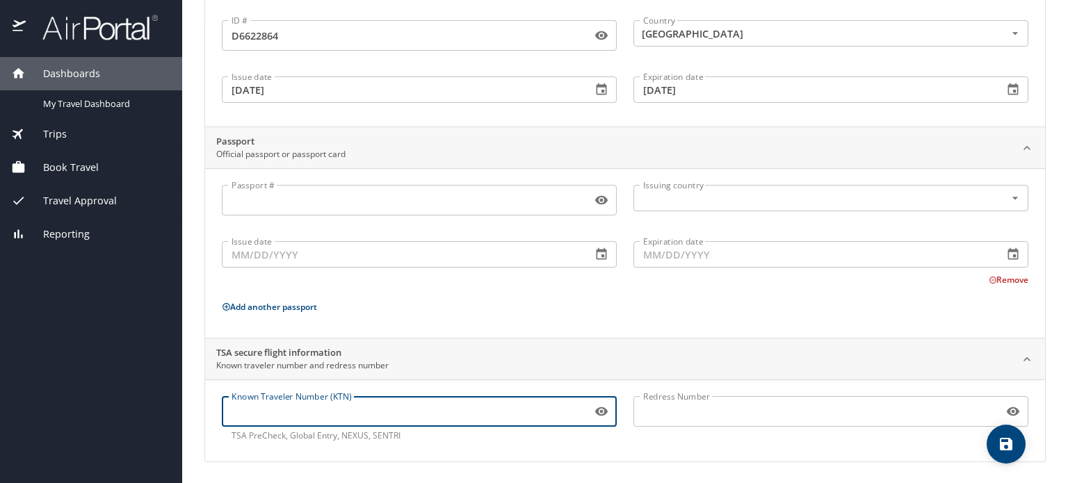
click at [668, 409] on input "Redress Number" at bounding box center [816, 412] width 364 height 26
click at [520, 408] on input "Known Traveler Number (KTN)" at bounding box center [404, 412] width 364 height 26
click at [296, 413] on input "Known Traveler Number (KTN)" at bounding box center [404, 412] width 364 height 26
type input "160757266 SC516"
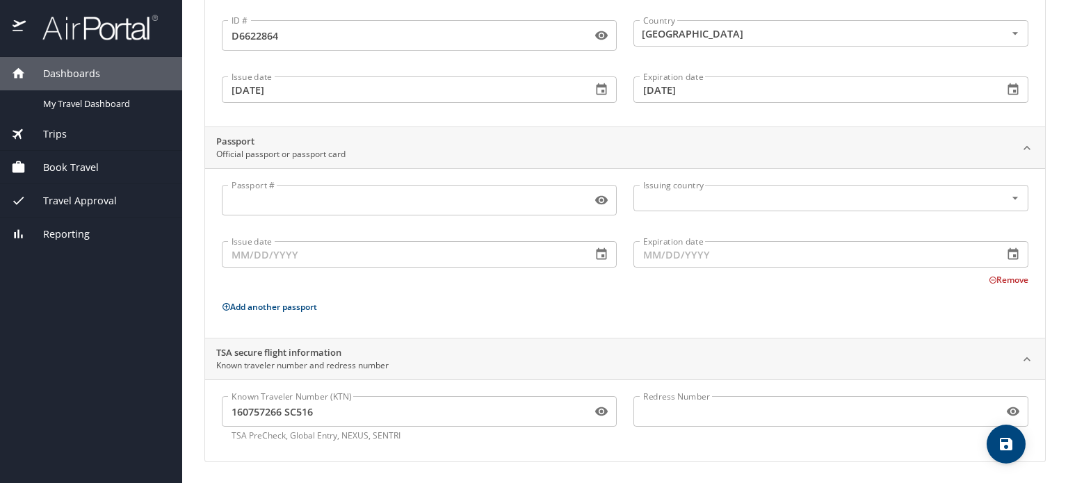
click at [648, 449] on div "Redress Number Redress Number" at bounding box center [831, 419] width 412 height 63
click at [426, 294] on div "Passport # Passport # Issuing country Issuing country Issue date Issue date Exp…" at bounding box center [625, 256] width 807 height 142
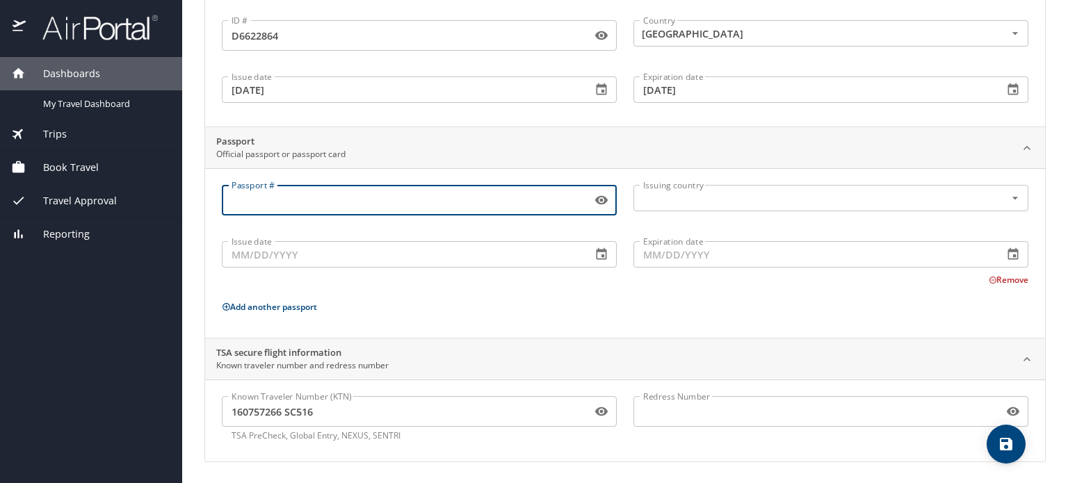
click at [482, 197] on input "Passport #" at bounding box center [404, 200] width 364 height 26
type input "560548059"
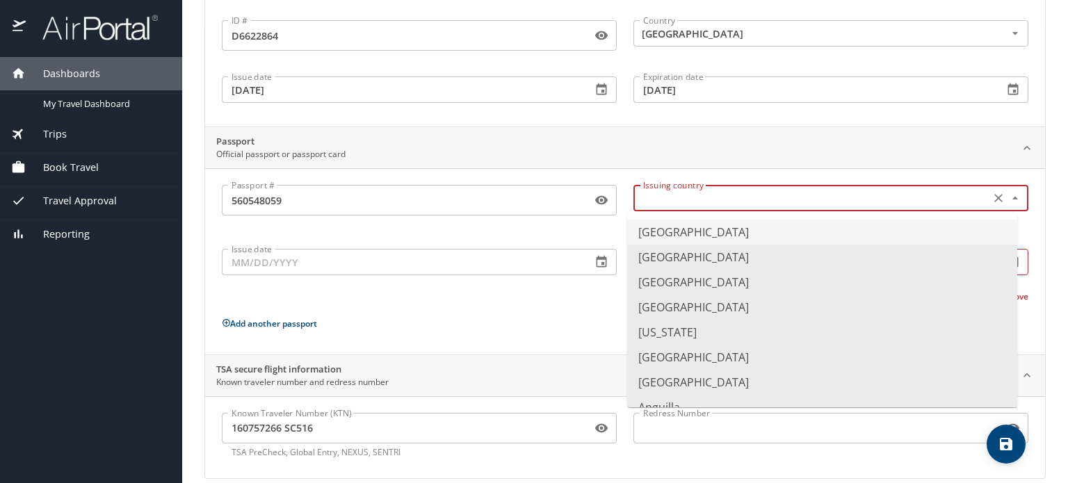
click at [692, 194] on input "text" at bounding box center [811, 198] width 346 height 18
click at [682, 239] on li "[GEOGRAPHIC_DATA]" at bounding box center [822, 232] width 390 height 25
type input "[GEOGRAPHIC_DATA]"
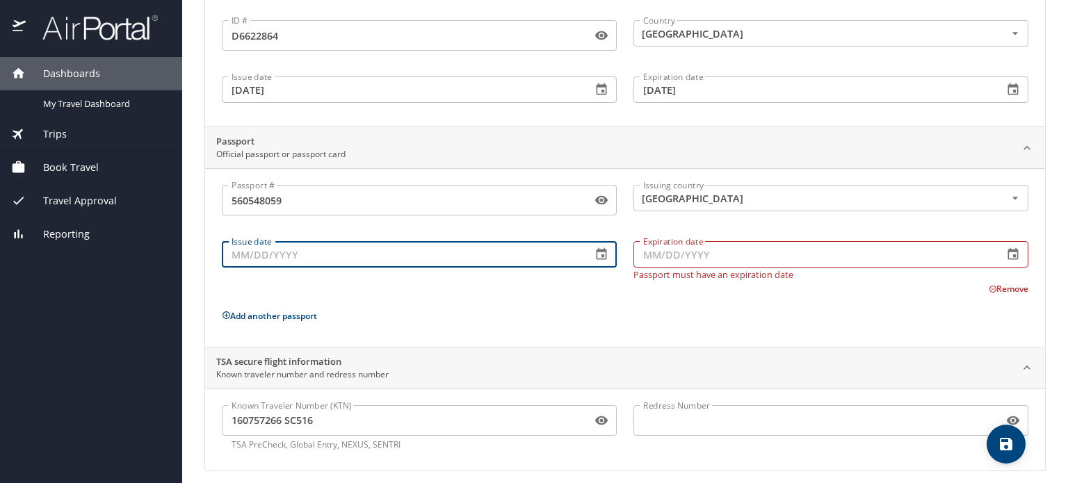
click at [454, 264] on input "Issue date" at bounding box center [401, 254] width 359 height 26
type input "[DATE]"
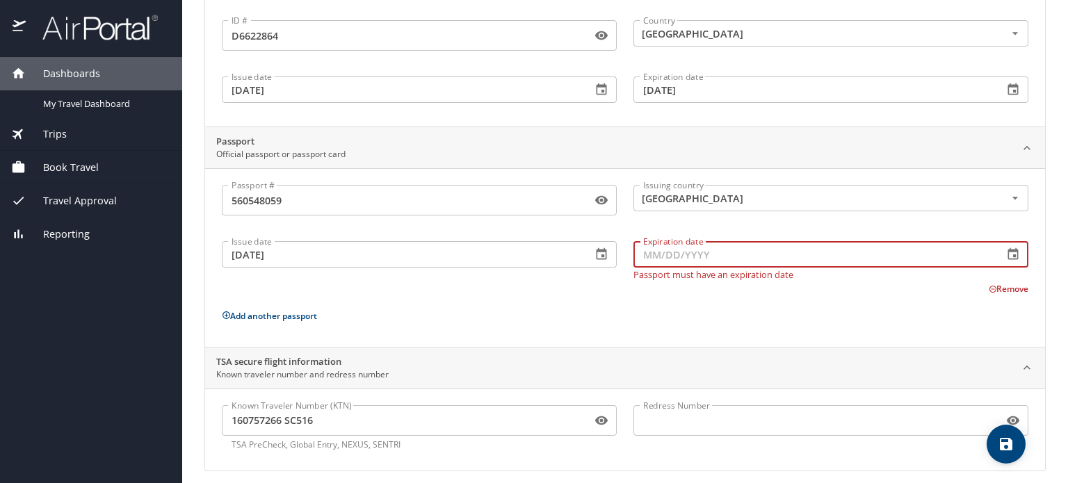
click at [698, 253] on input "Expiration date" at bounding box center [813, 254] width 359 height 26
type input "[DATE]"
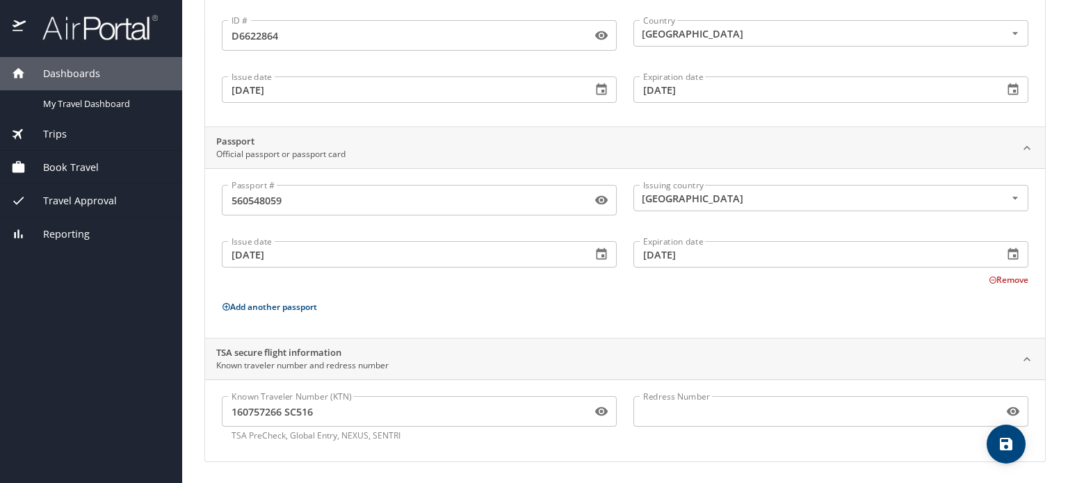
click at [598, 301] on div "Passport # [PASSPORT] Passport # Issuing country [GEOGRAPHIC_DATA] Issuing coun…" at bounding box center [625, 256] width 807 height 142
click at [1002, 438] on icon "save" at bounding box center [1006, 444] width 17 height 17
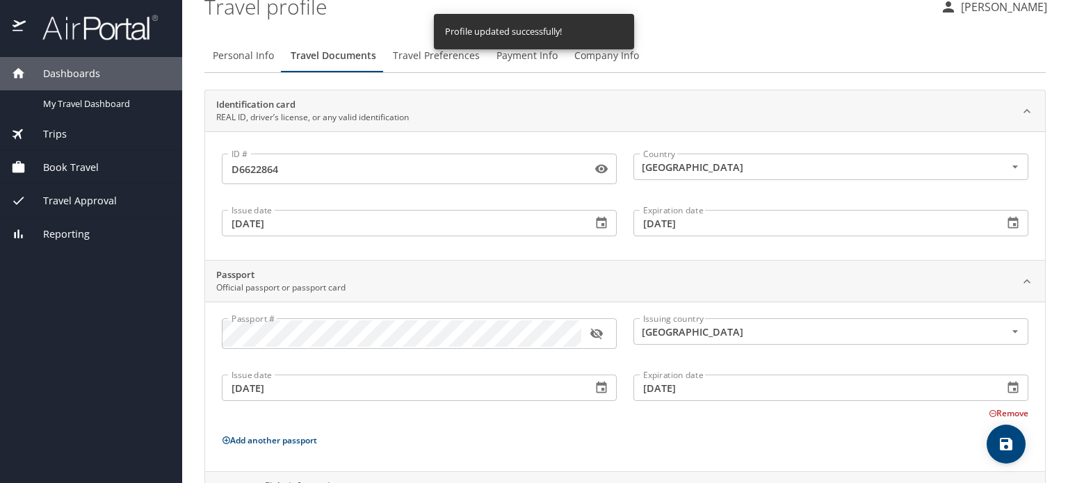
scroll to position [0, 0]
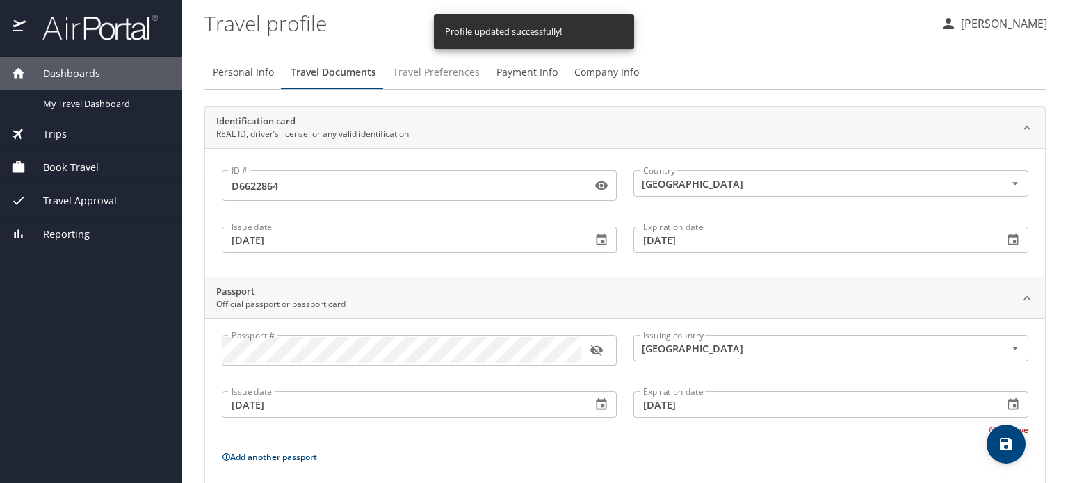
click at [421, 74] on span "Travel Preferences" at bounding box center [436, 72] width 87 height 17
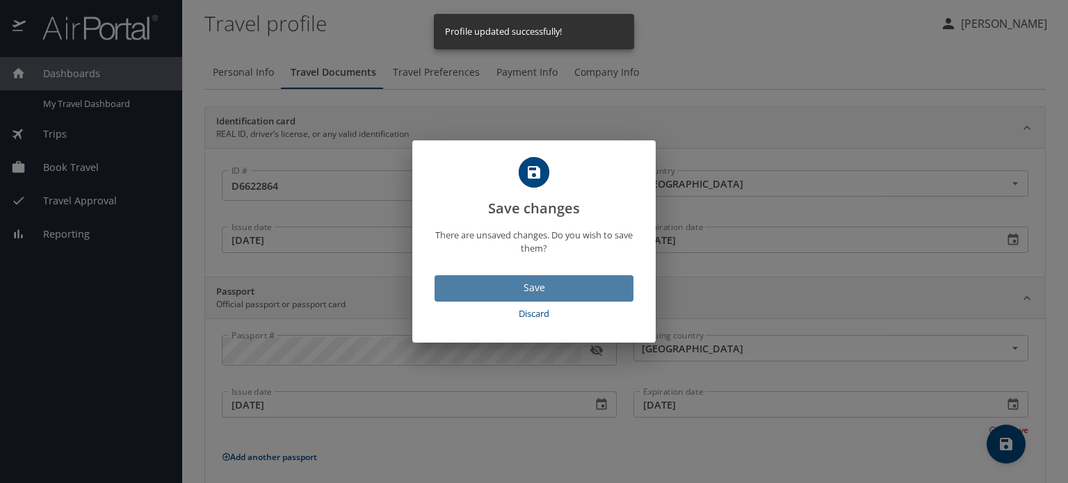
click at [534, 283] on span "Save" at bounding box center [534, 288] width 177 height 17
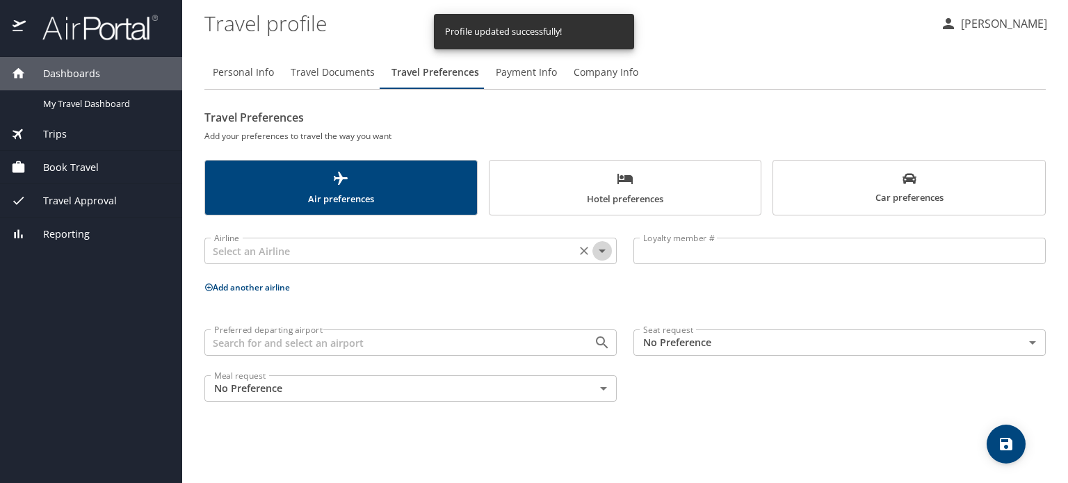
click at [602, 249] on icon "Open" at bounding box center [602, 251] width 17 height 17
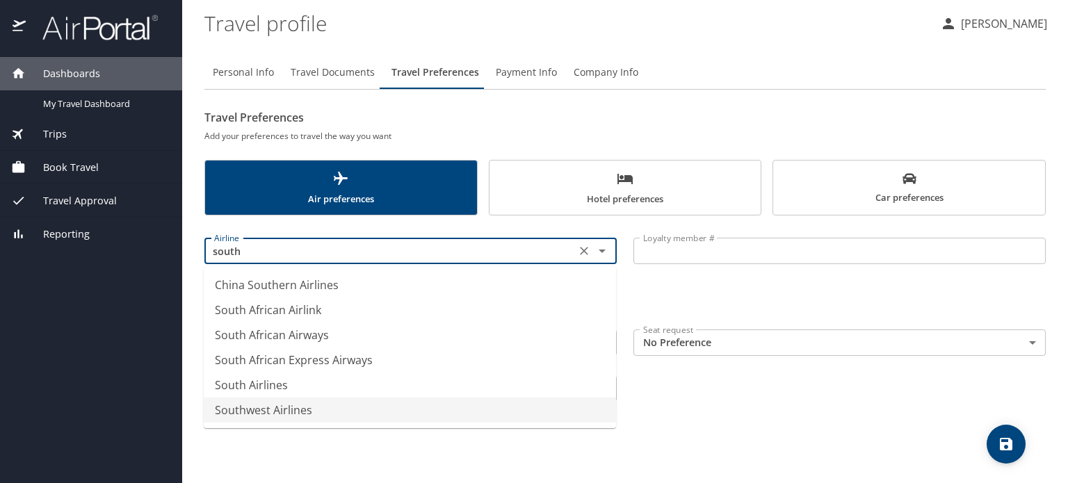
click at [251, 413] on li "Southwest Airlines" at bounding box center [410, 410] width 412 height 25
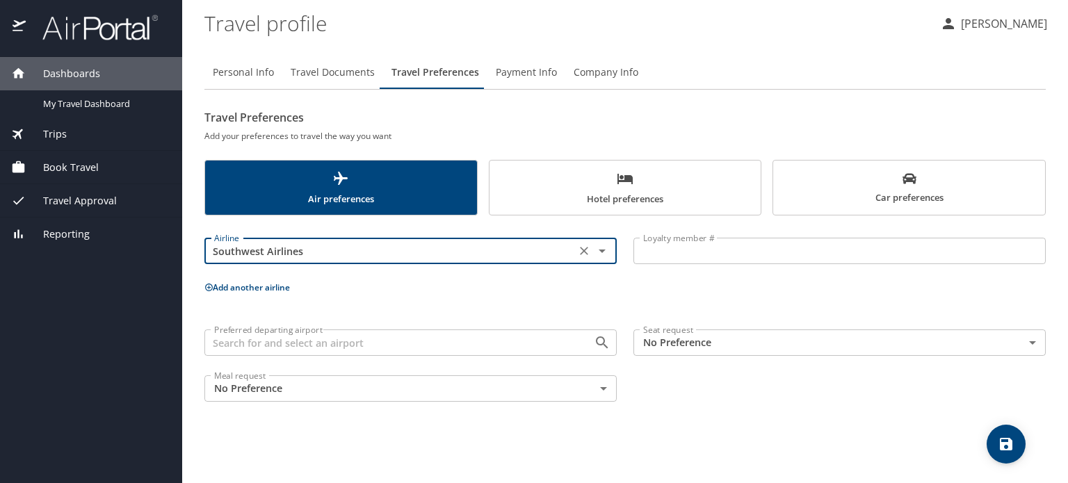
type input "Southwest Airlines"
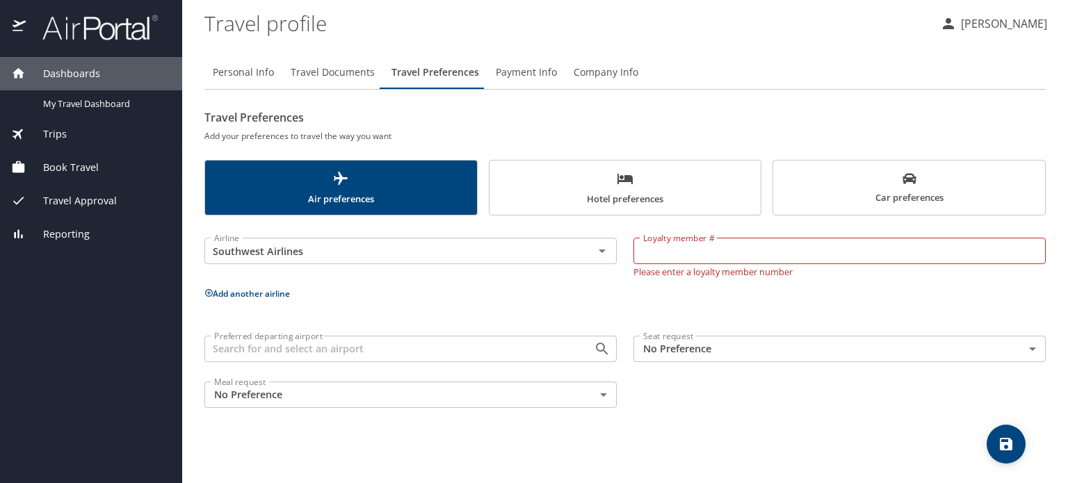
click at [443, 301] on div "Airline Southwest Airlines Airline Loyalty member # Loyalty member # Please ent…" at bounding box center [626, 320] width 842 height 193
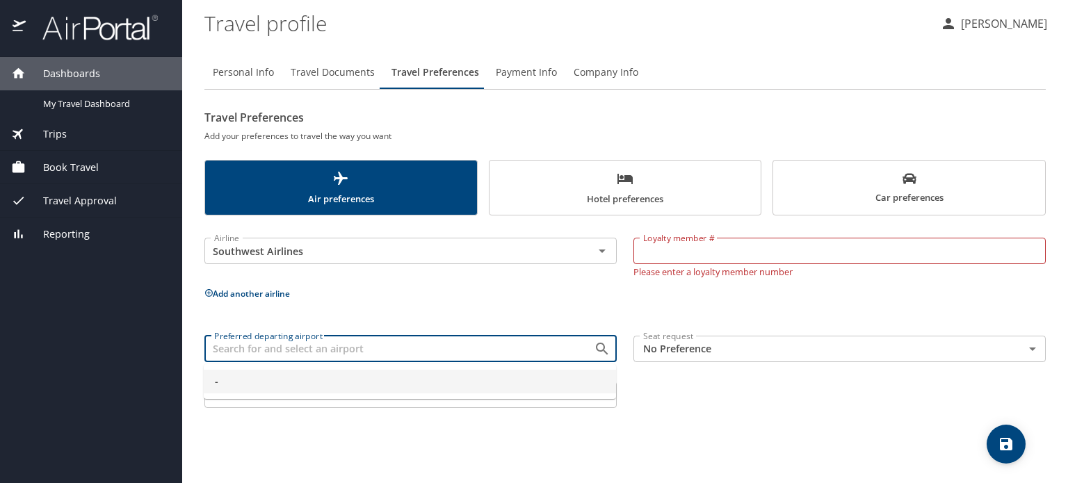
click at [360, 349] on input "Preferred departing airport" at bounding box center [390, 349] width 363 height 18
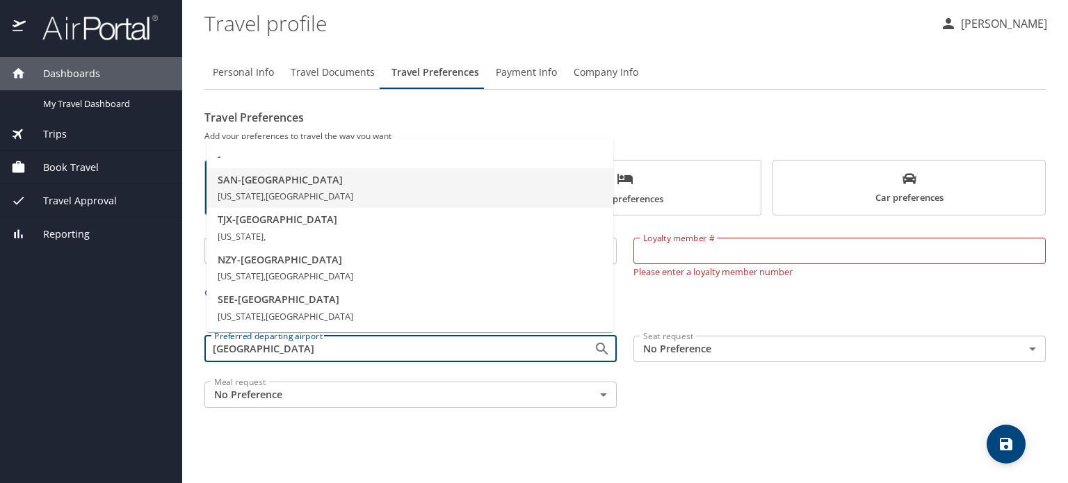
click at [287, 188] on li "SAN - [GEOGRAPHIC_DATA] [US_STATE], [GEOGRAPHIC_DATA]" at bounding box center [410, 188] width 407 height 40
type input "SAN - [GEOGRAPHIC_DATA]"
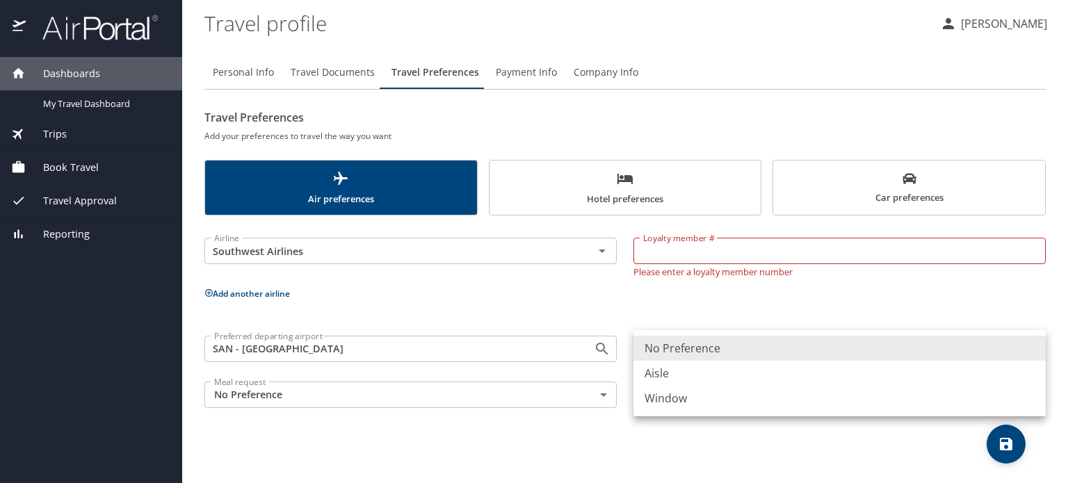
click at [684, 344] on body "Dashboards My Travel Dashboard Trips Current / Future Trips Past Trips Trips Mi…" at bounding box center [534, 241] width 1068 height 483
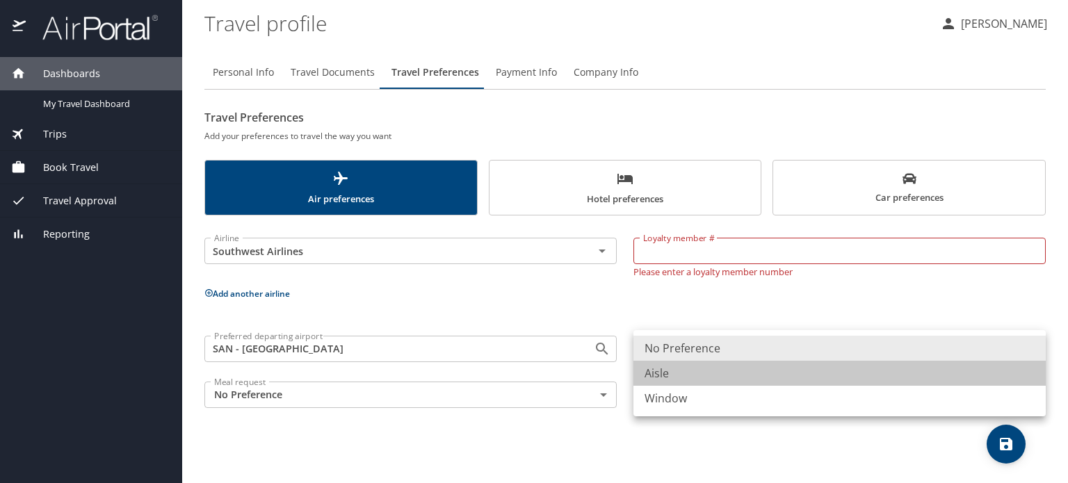
click at [662, 371] on li "Aisle" at bounding box center [840, 373] width 412 height 25
type input "Aisle"
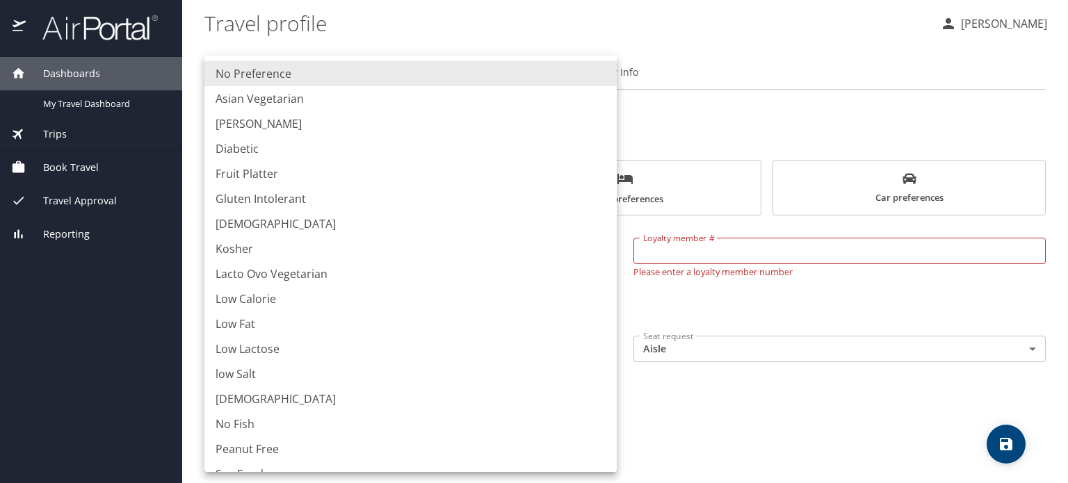
click at [413, 401] on body "Dashboards My Travel Dashboard Trips Current / Future Trips Past Trips Trips Mi…" at bounding box center [534, 241] width 1068 height 483
click at [762, 403] on div at bounding box center [534, 241] width 1068 height 483
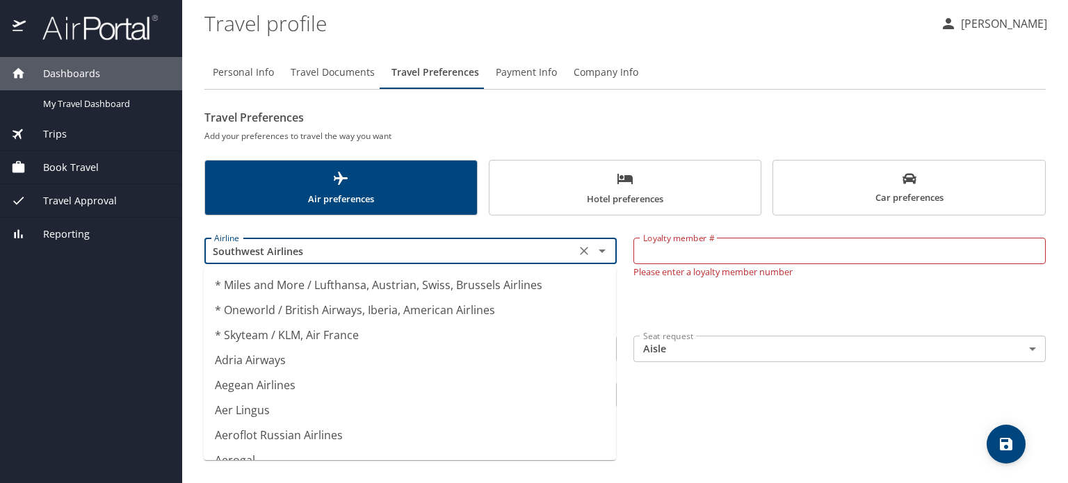
click at [373, 250] on input "Southwest Airlines" at bounding box center [390, 251] width 363 height 18
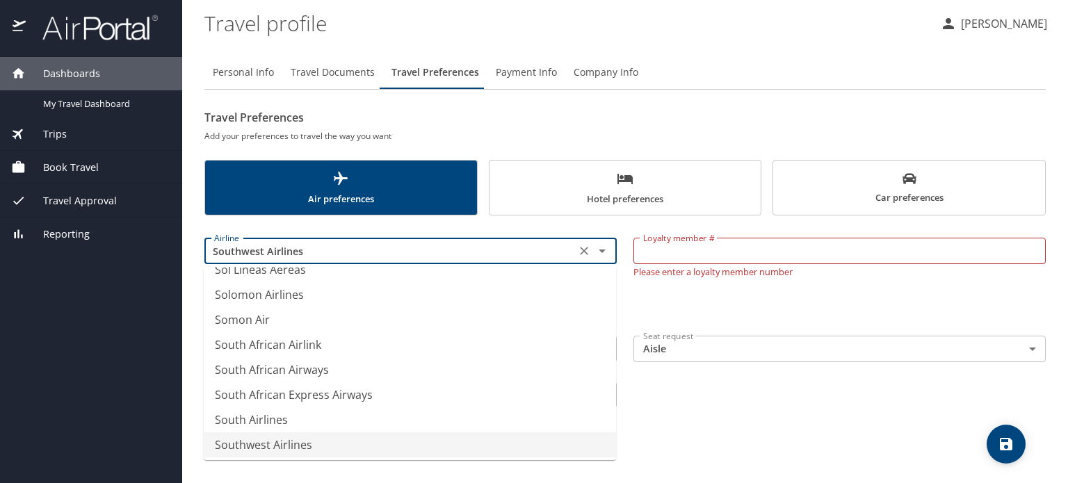
click at [373, 250] on input "Southwest Airlines" at bounding box center [390, 251] width 363 height 18
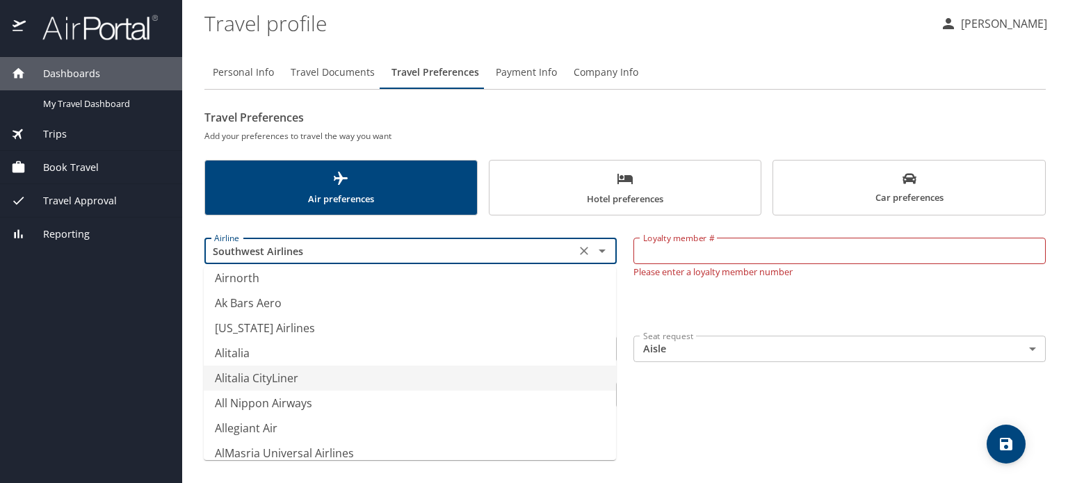
scroll to position [1902, 0]
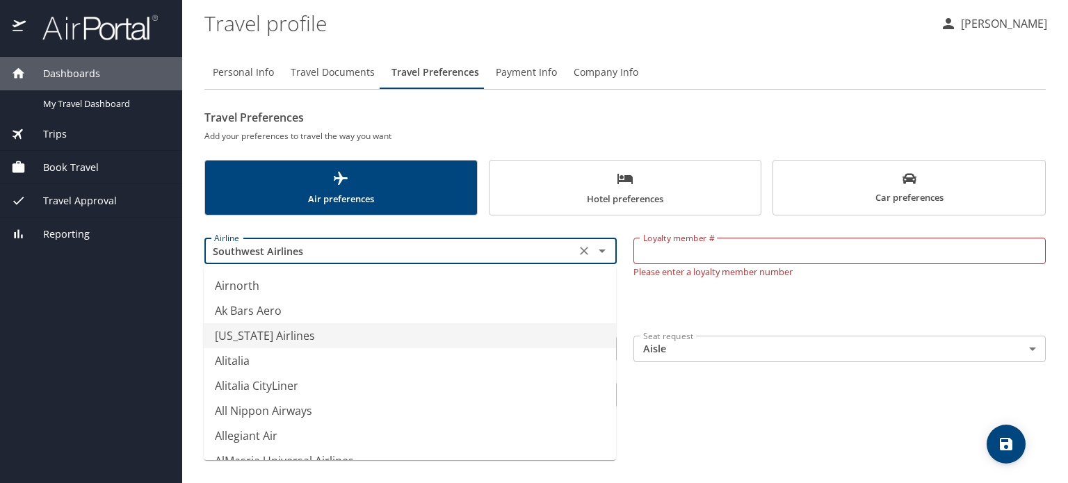
click at [272, 339] on li "[US_STATE] Airlines" at bounding box center [410, 335] width 412 height 25
type input "[US_STATE] Airlines"
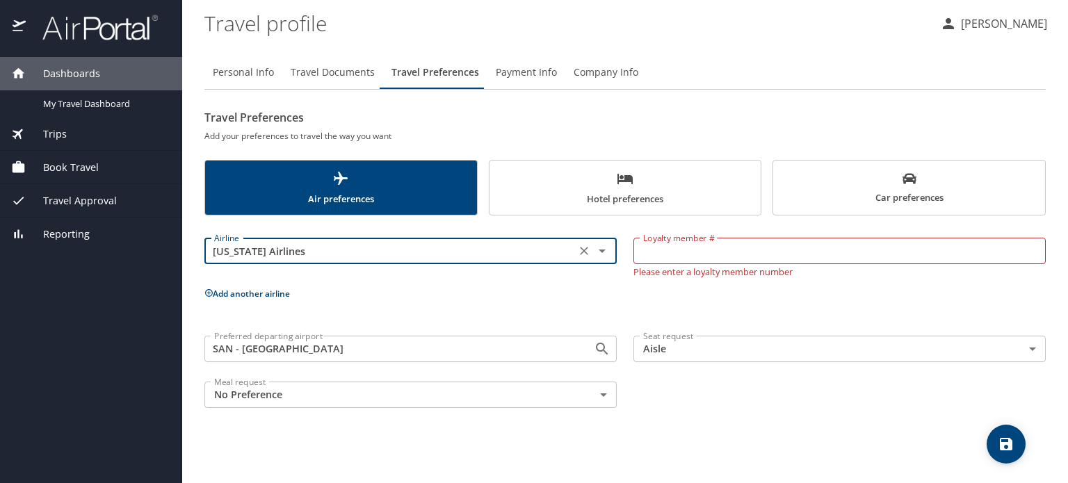
click at [241, 296] on button "Add another airline" at bounding box center [248, 294] width 86 height 12
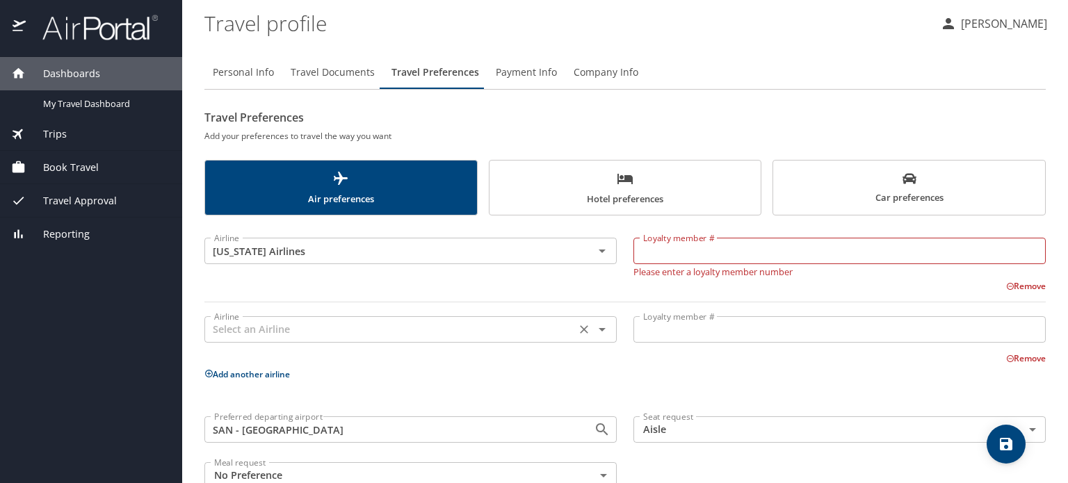
click at [240, 321] on input "text" at bounding box center [390, 330] width 363 height 18
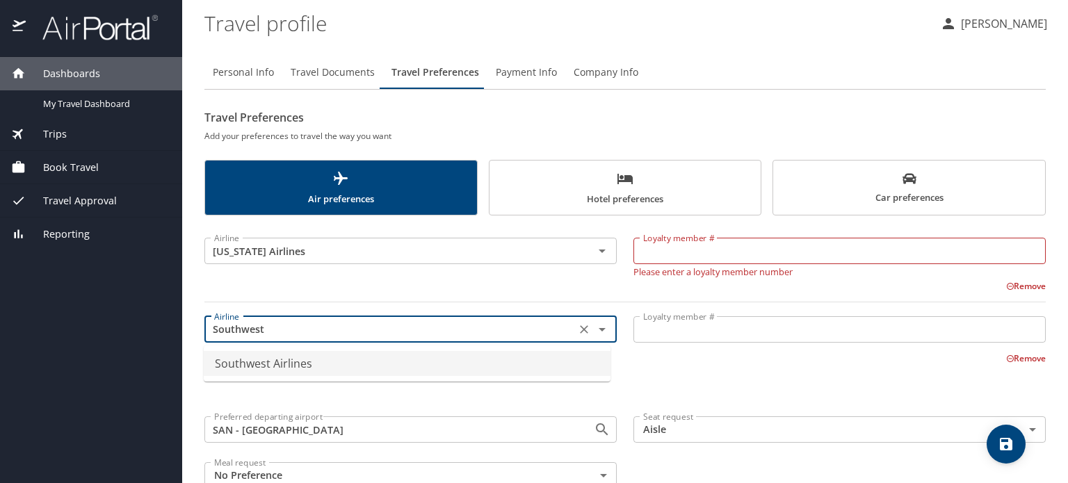
click at [250, 370] on li "Southwest Airlines" at bounding box center [407, 363] width 407 height 25
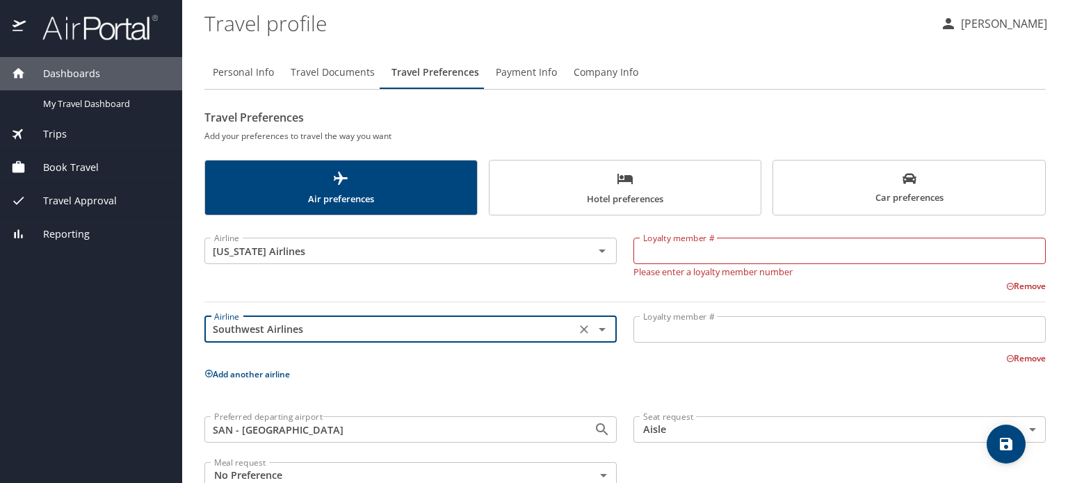
type input "Southwest Airlines"
click at [246, 375] on button "Add another airline" at bounding box center [248, 375] width 86 height 12
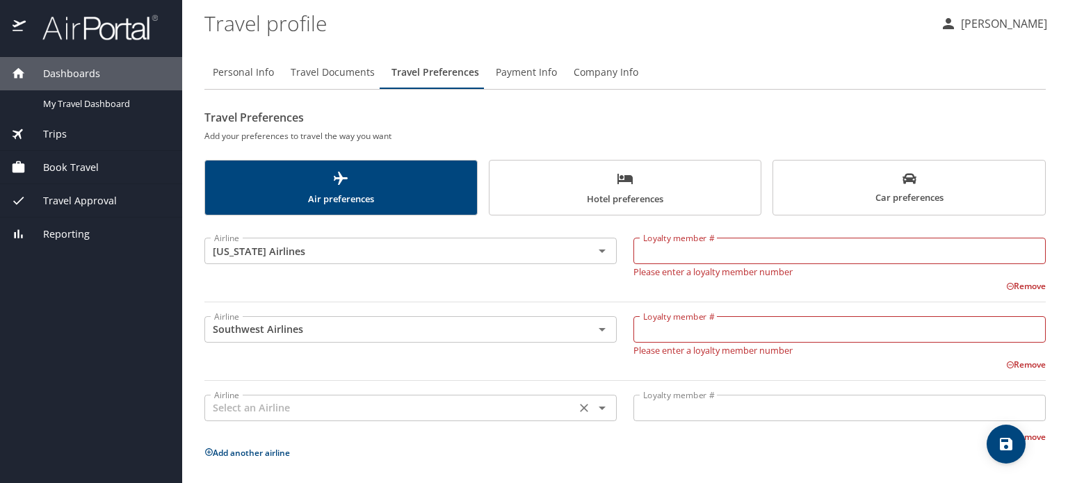
click at [260, 403] on input "text" at bounding box center [390, 408] width 363 height 18
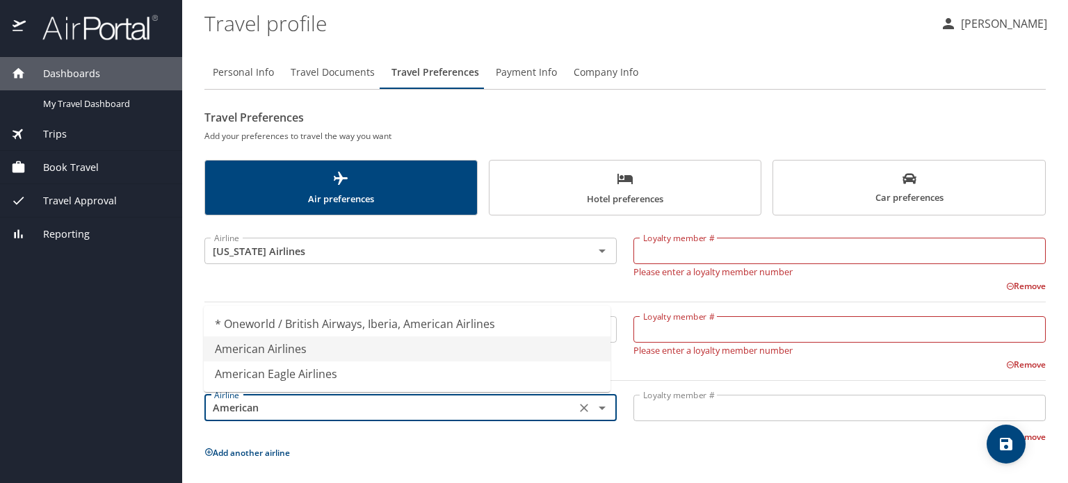
click at [266, 344] on li "American Airlines" at bounding box center [407, 349] width 407 height 25
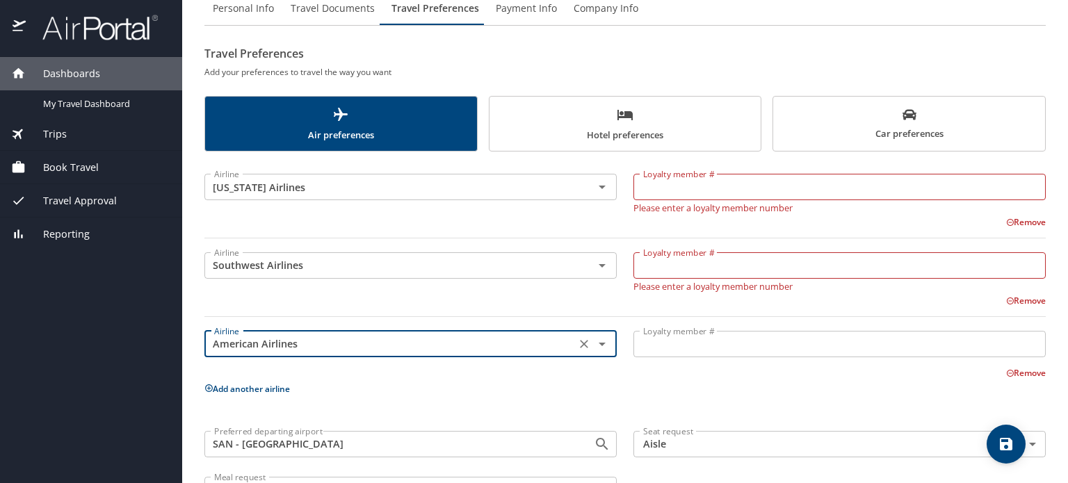
scroll to position [81, 0]
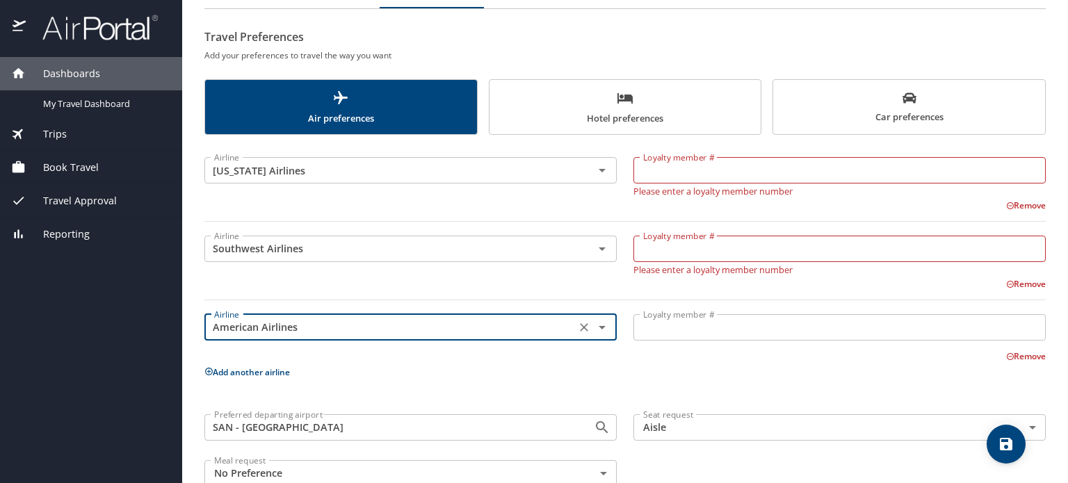
type input "American Airlines"
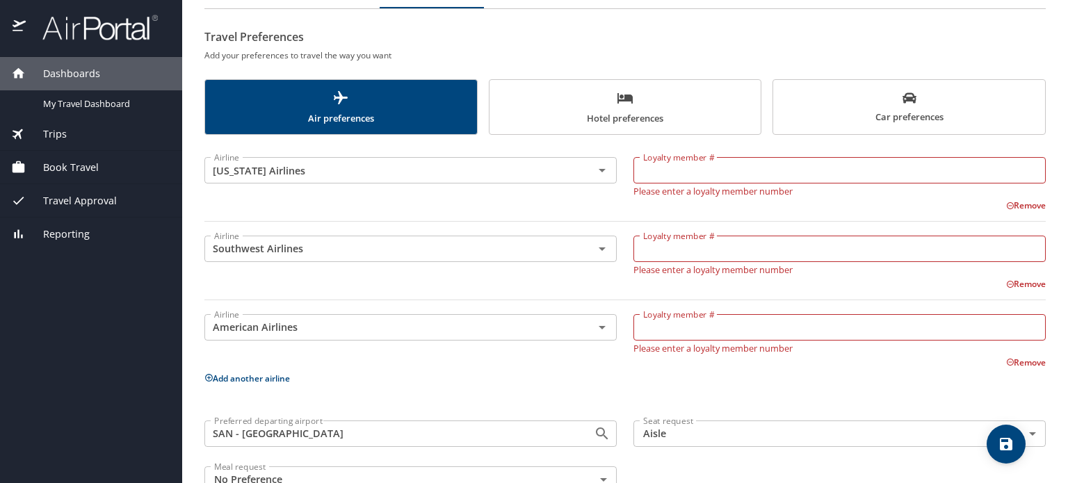
click at [245, 370] on p "Add another airline" at bounding box center [626, 378] width 842 height 17
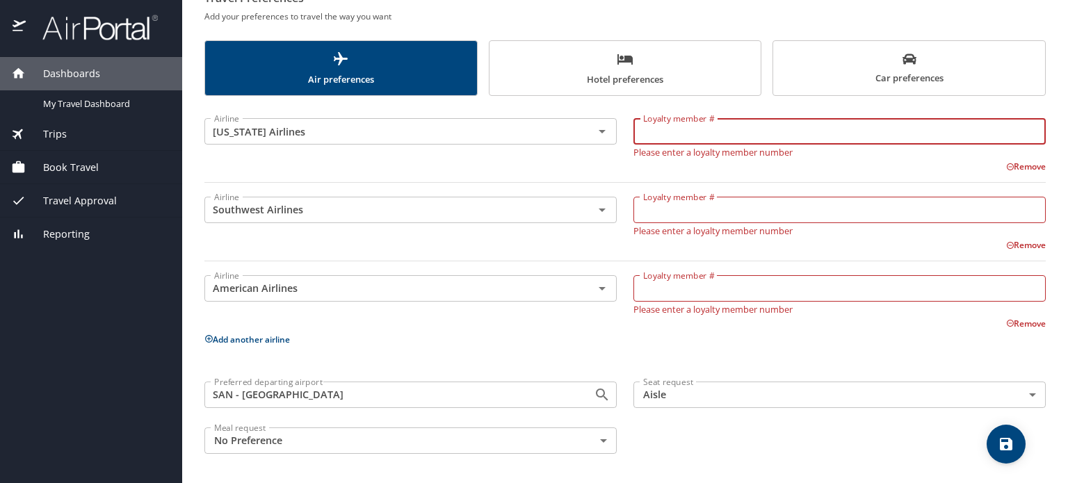
click at [696, 138] on input "Loyalty member #" at bounding box center [840, 131] width 412 height 26
type input "192626825"
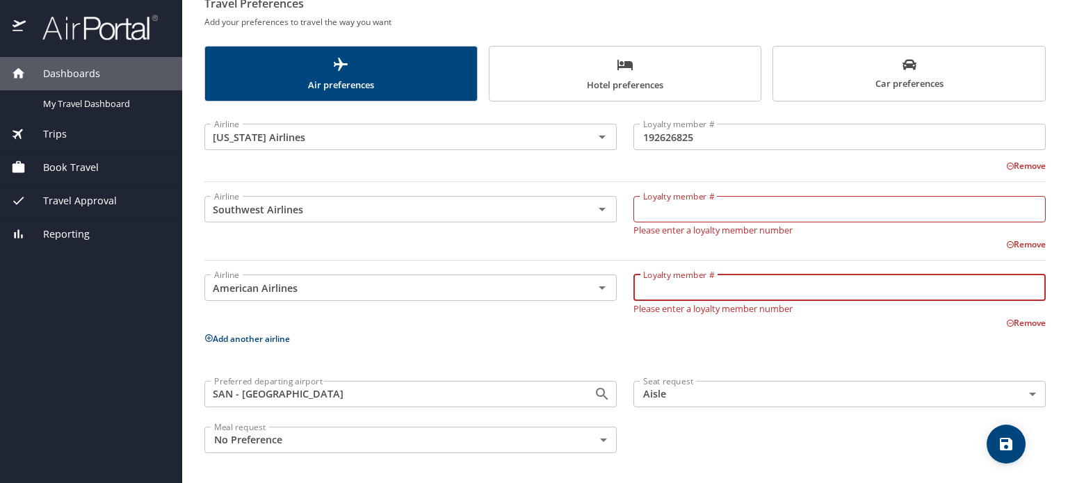
click at [699, 297] on input "Loyalty member #" at bounding box center [840, 288] width 412 height 26
type input "80rbp90"
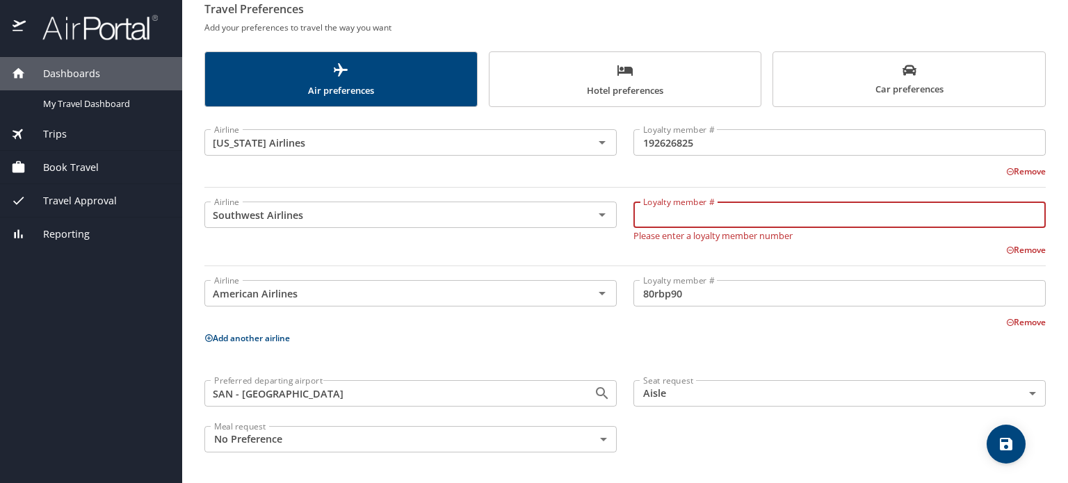
scroll to position [108, 0]
click at [680, 207] on input "Loyalty member #" at bounding box center [840, 215] width 412 height 26
type input "20794734542"
click at [730, 356] on div "Airline [US_STATE] Airlines Airline Loyalty member # 192626825 Loyalty member #…" at bounding box center [626, 289] width 842 height 346
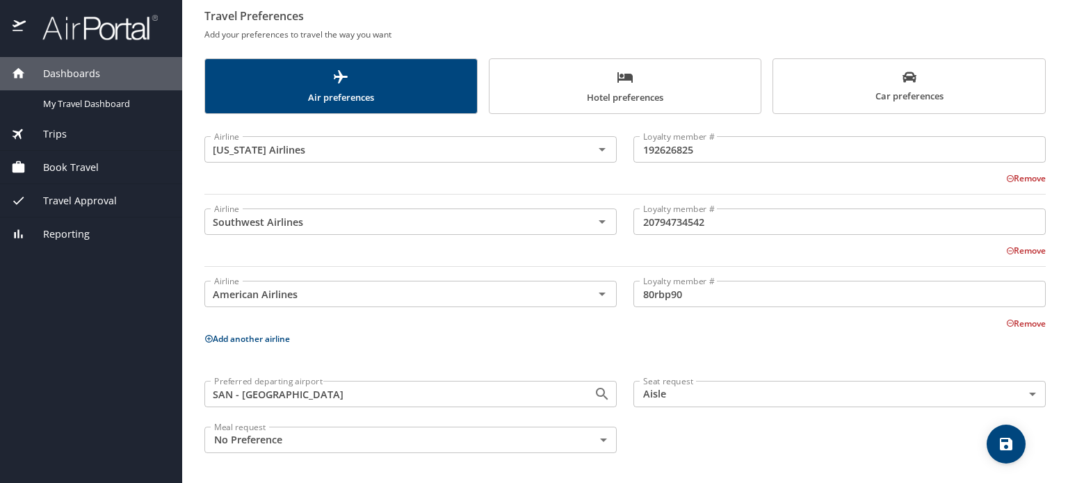
click at [1018, 447] on span "save" at bounding box center [1006, 444] width 39 height 17
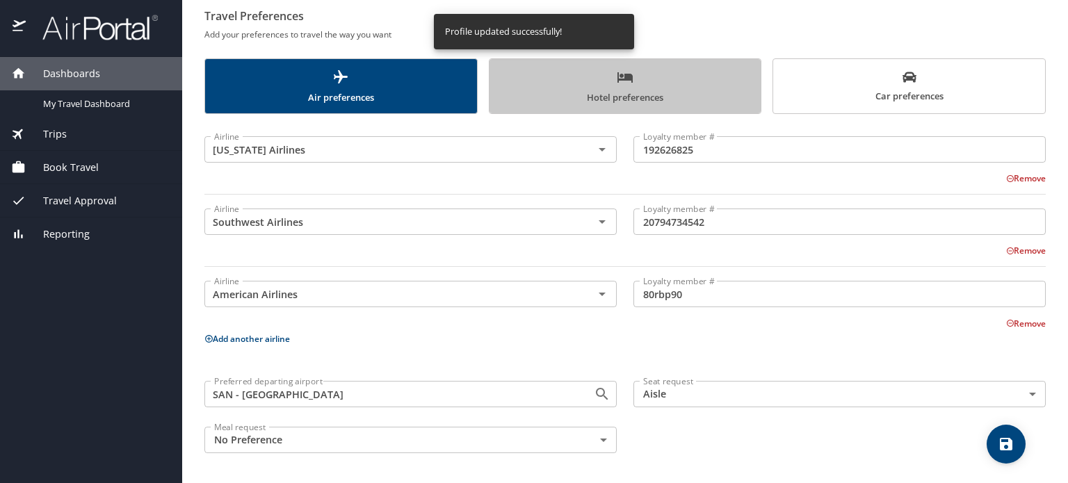
click at [707, 88] on span "Hotel preferences" at bounding box center [625, 87] width 255 height 37
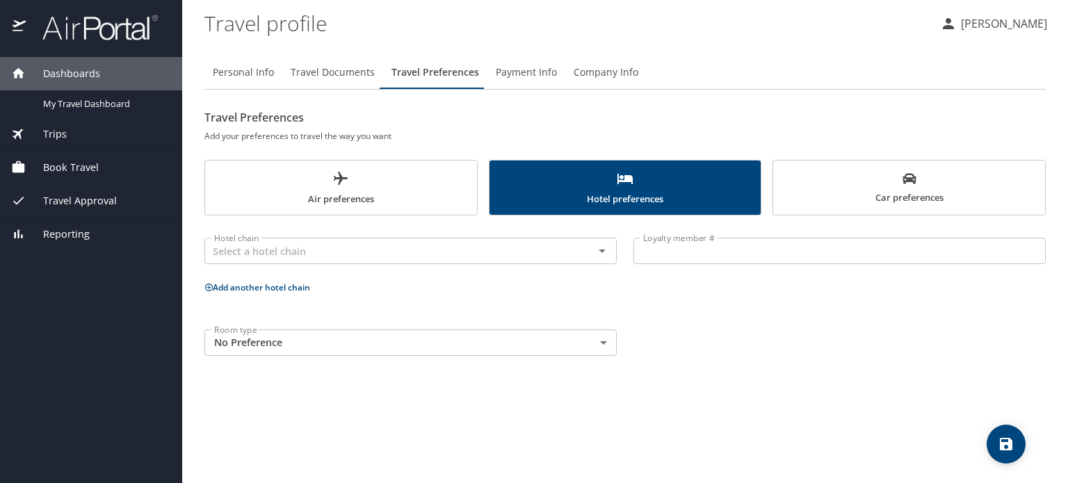
click at [353, 269] on p at bounding box center [411, 268] width 412 height 3
click at [359, 263] on div "Hotel chain" at bounding box center [411, 251] width 412 height 26
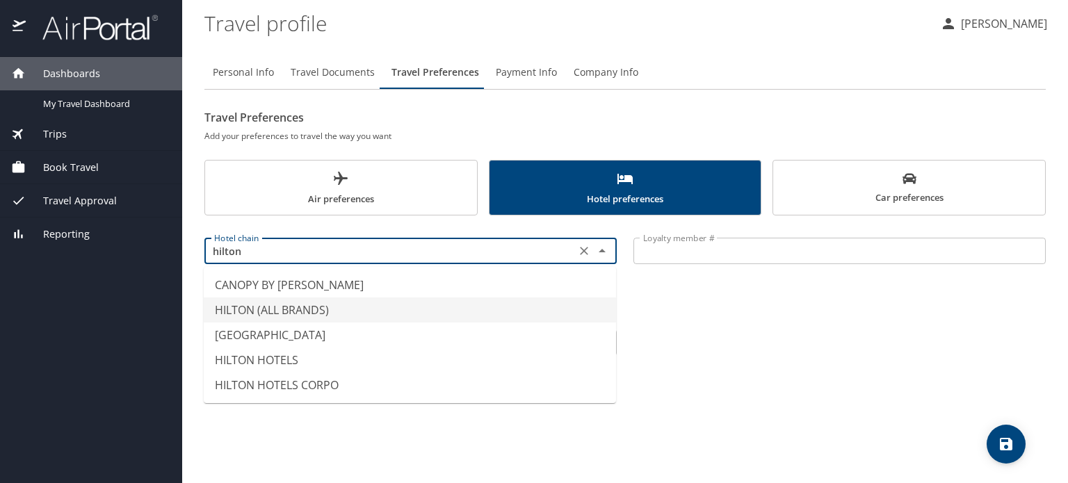
click at [329, 309] on li "HILTON (ALL BRANDS)" at bounding box center [410, 310] width 412 height 25
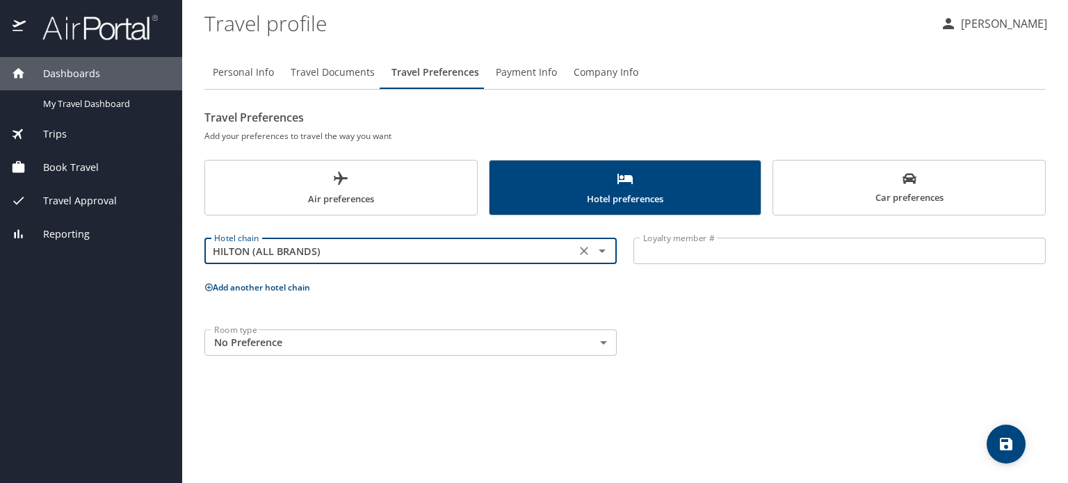
type input "HILTON (ALL BRANDS)"
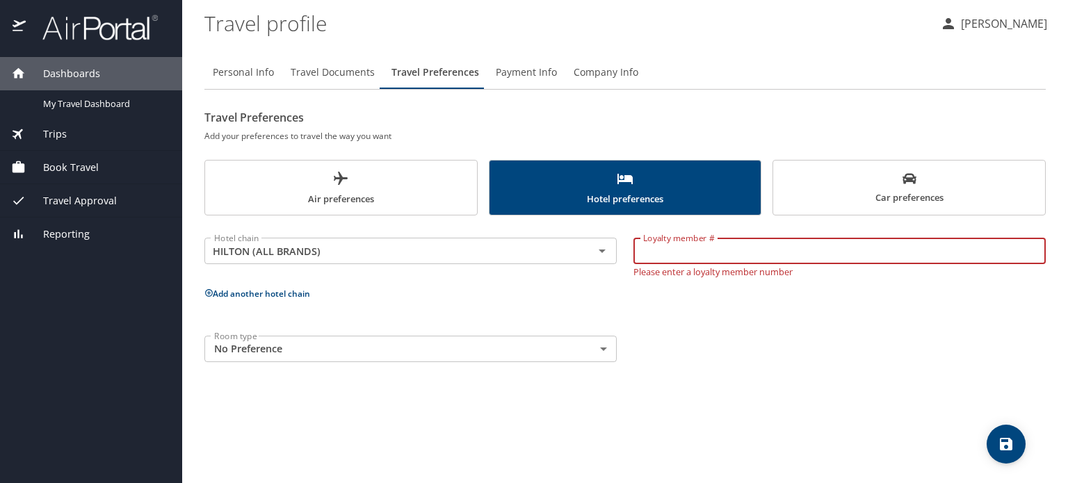
click at [779, 251] on input "Loyalty member #" at bounding box center [840, 251] width 412 height 26
type input "2546644390"
click at [235, 293] on p "Add another hotel chain" at bounding box center [626, 293] width 842 height 17
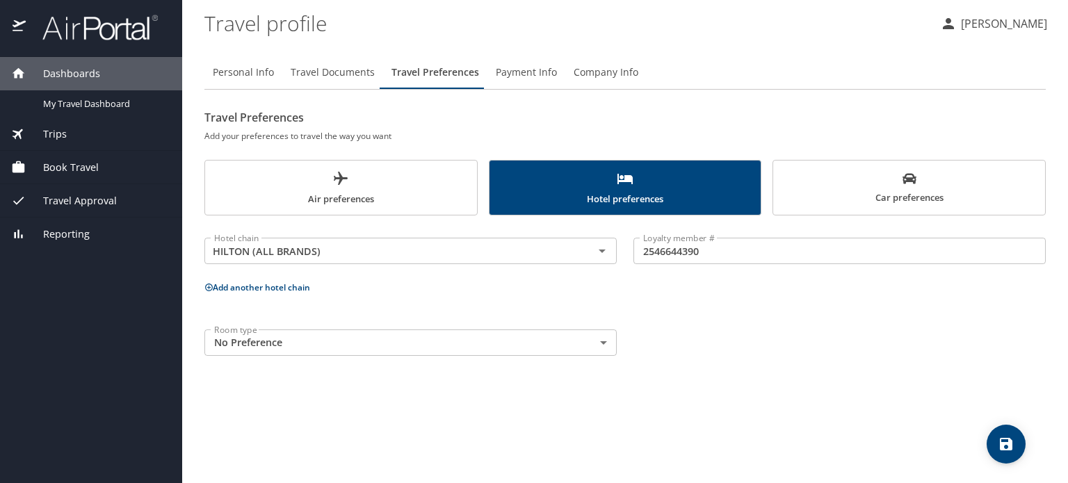
click at [241, 291] on button "Add another hotel chain" at bounding box center [258, 288] width 106 height 12
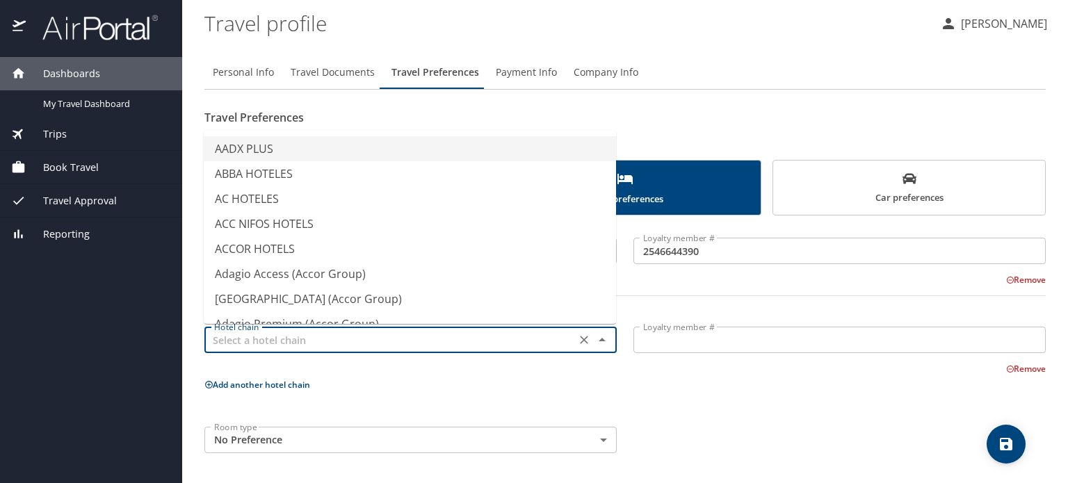
click at [270, 339] on input "text" at bounding box center [390, 340] width 363 height 18
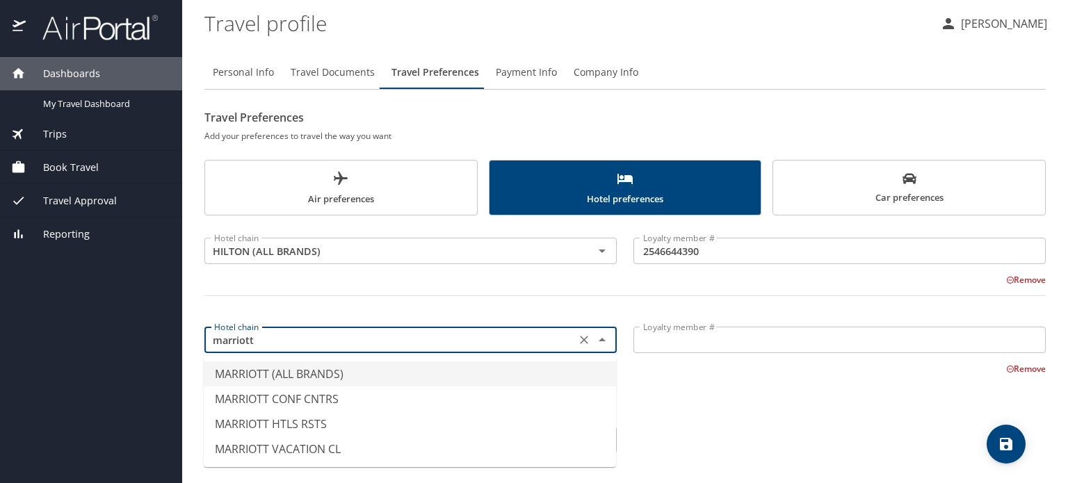
type input "MARRIOTT (ALL BRANDS)"
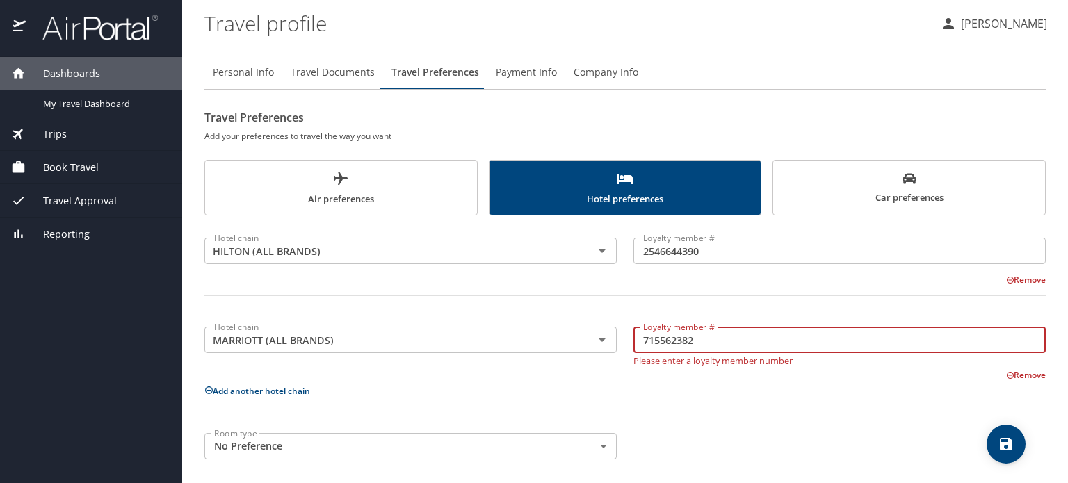
type input "715562382"
click at [281, 394] on div "Hotel chain HILTON (ALL BRANDS) Hotel chain Loyalty member # 2546644390 Loyalty…" at bounding box center [626, 346] width 842 height 244
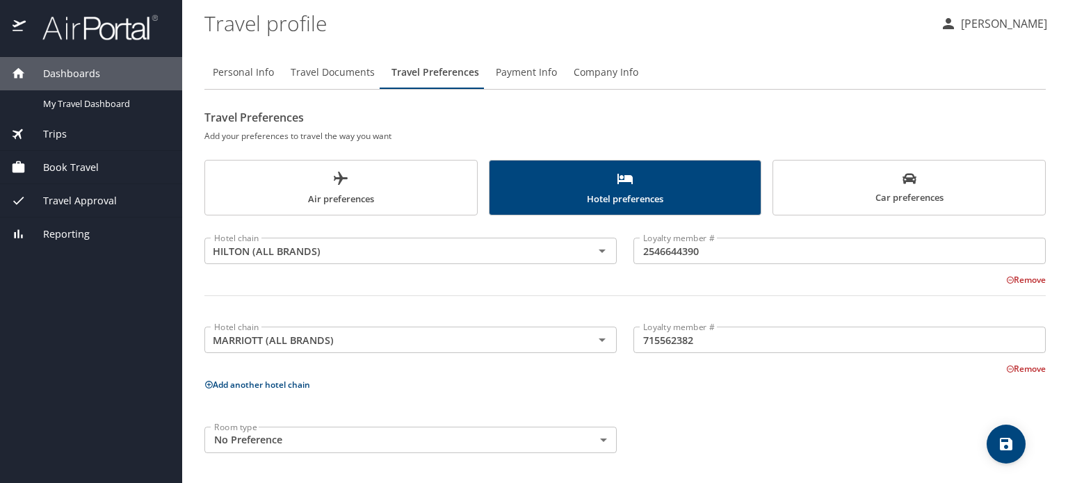
click at [287, 384] on button "Add another hotel chain" at bounding box center [258, 385] width 106 height 12
click at [314, 434] on input "text" at bounding box center [390, 429] width 363 height 18
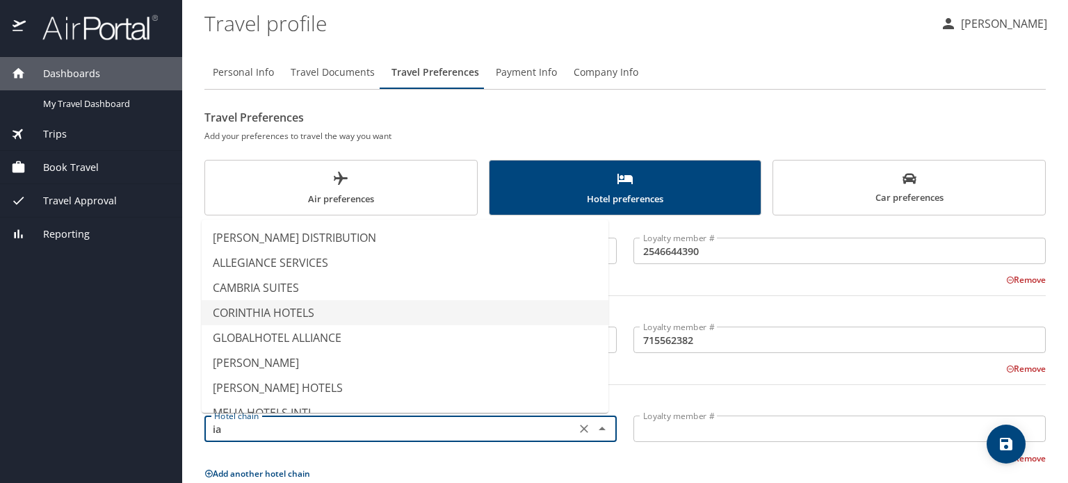
type input "i"
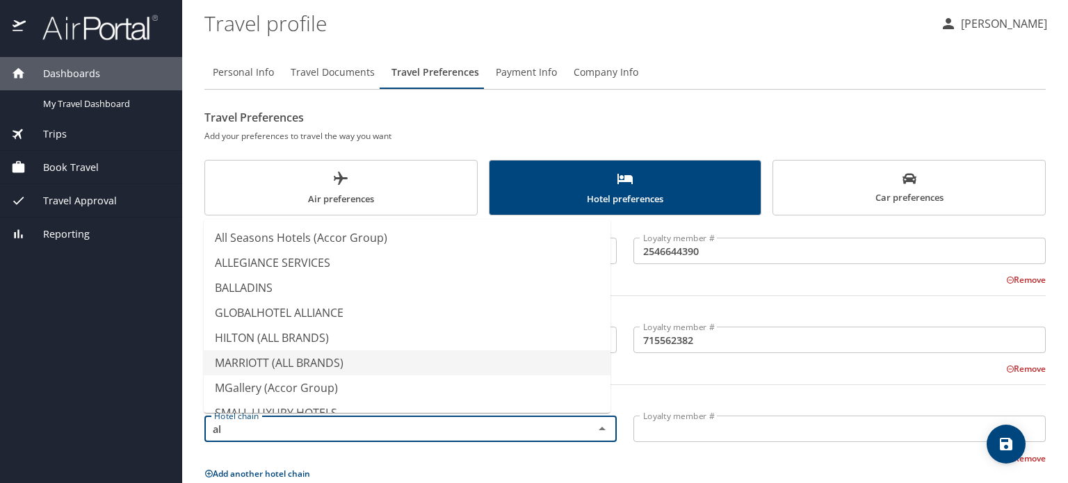
type input "a"
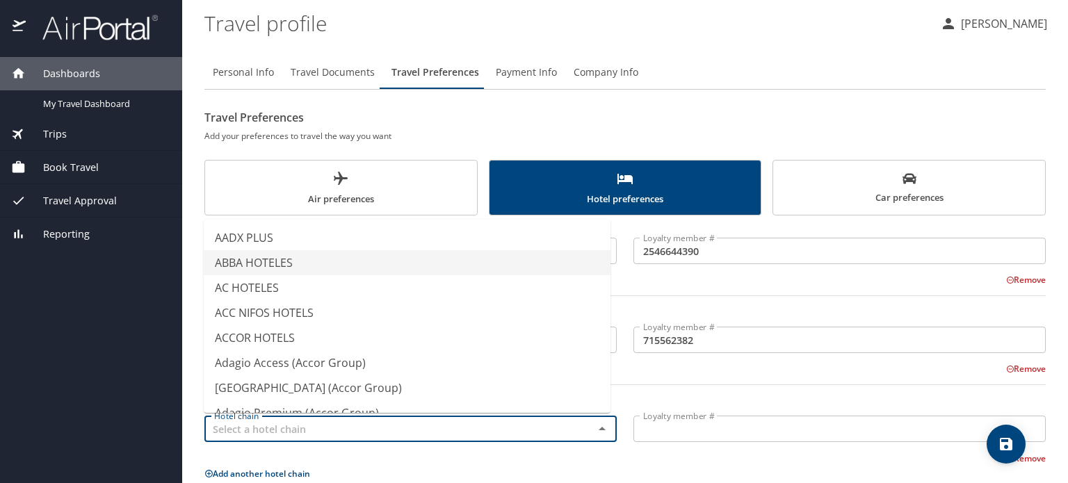
type input "ABBA HOTELES"
click at [664, 114] on h2 "Travel Preferences" at bounding box center [626, 117] width 842 height 22
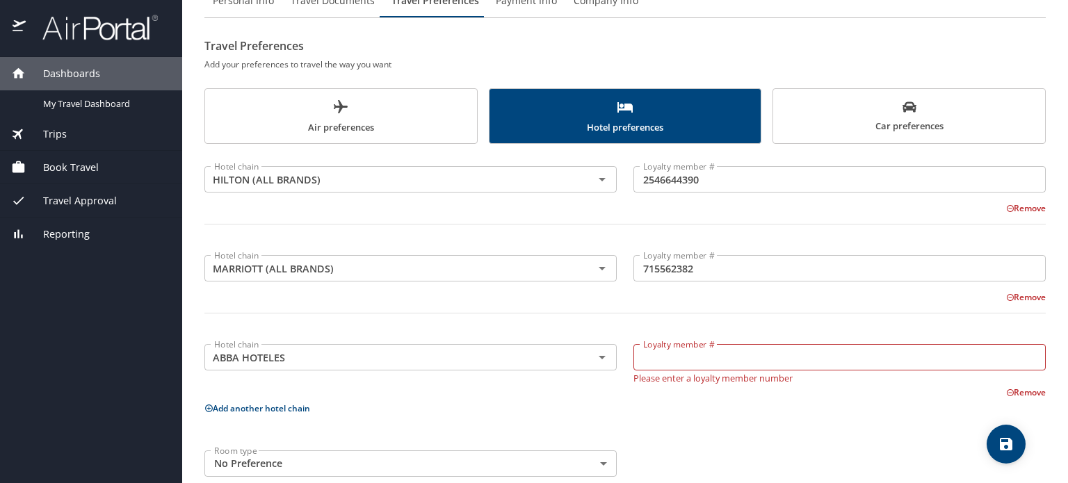
scroll to position [95, 0]
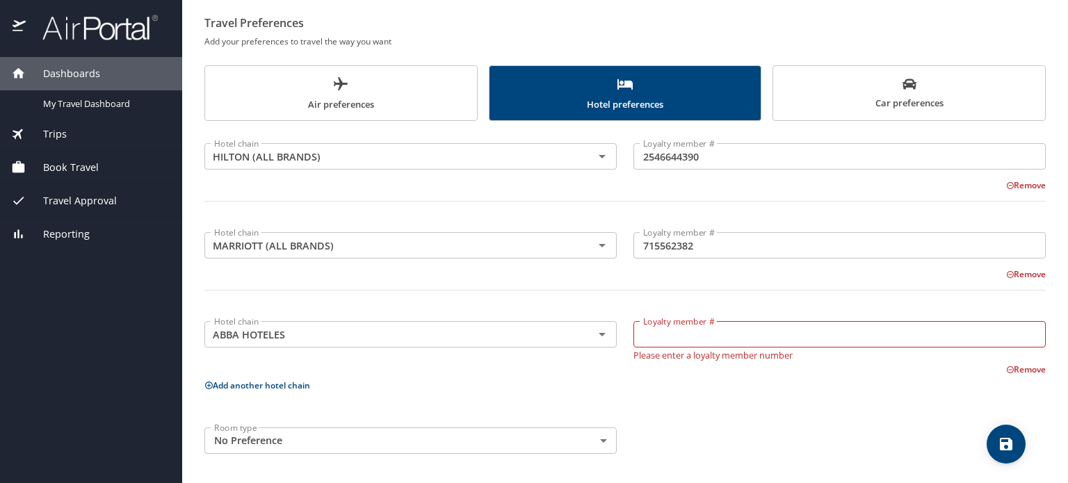
click at [1017, 374] on button "Remove" at bounding box center [1027, 370] width 40 height 12
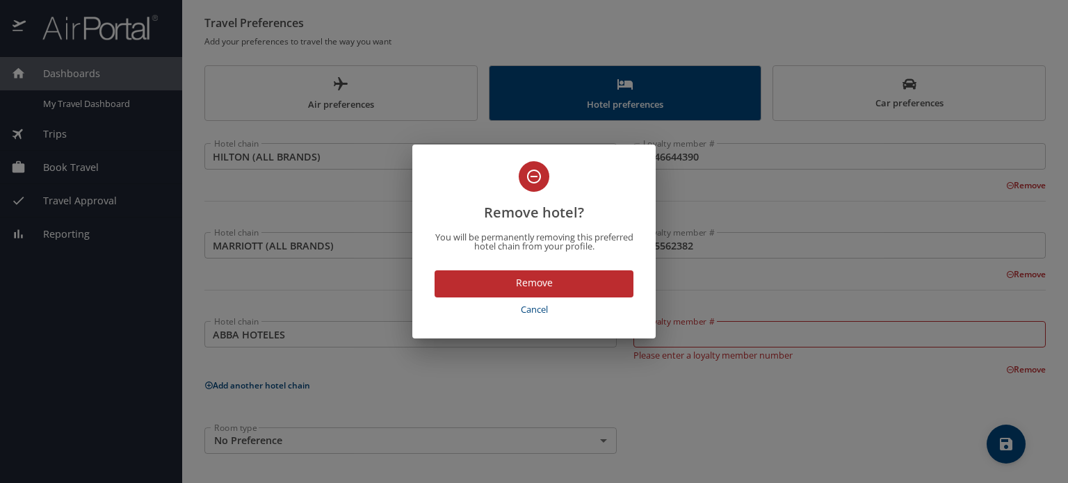
click at [515, 283] on span "Remove" at bounding box center [534, 283] width 177 height 17
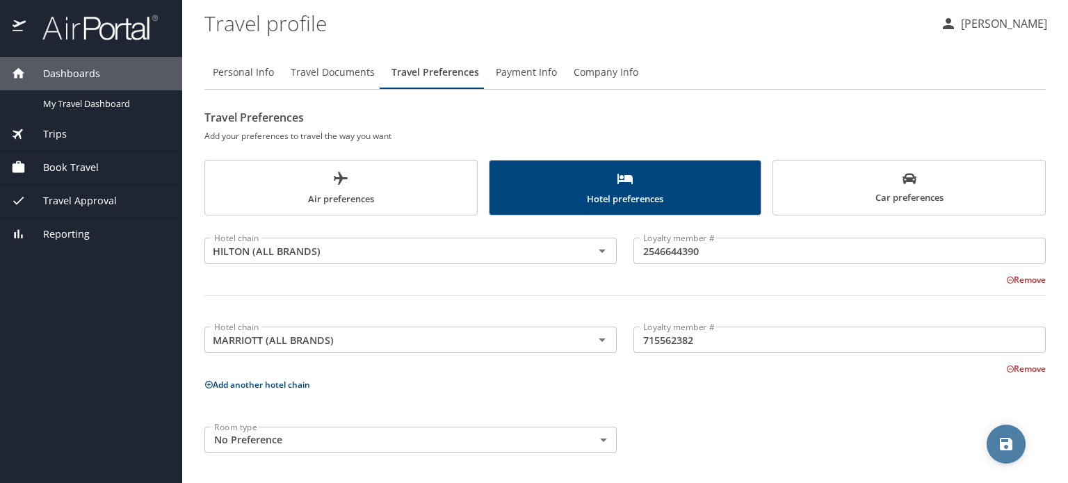
click at [993, 439] on span "save" at bounding box center [1006, 444] width 39 height 17
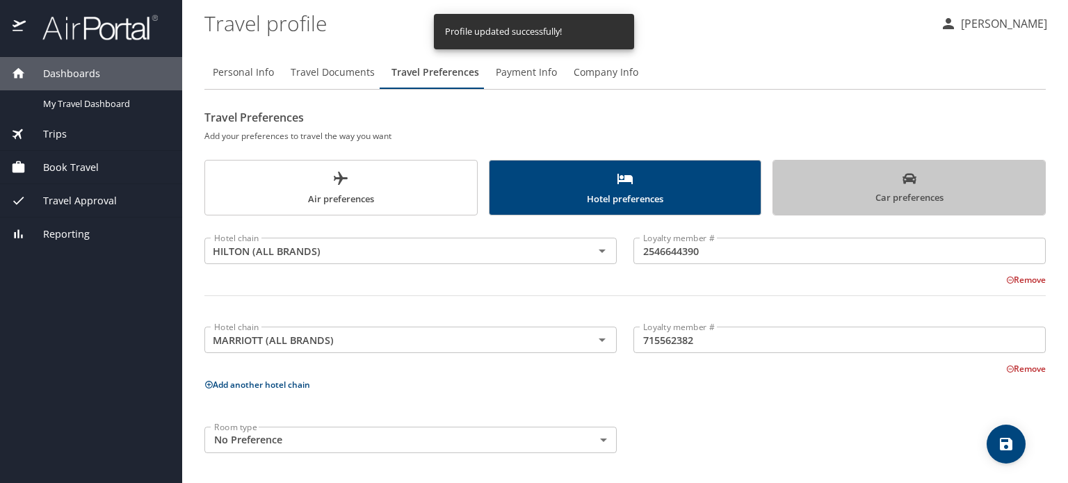
click at [932, 195] on span "Car preferences" at bounding box center [909, 189] width 255 height 34
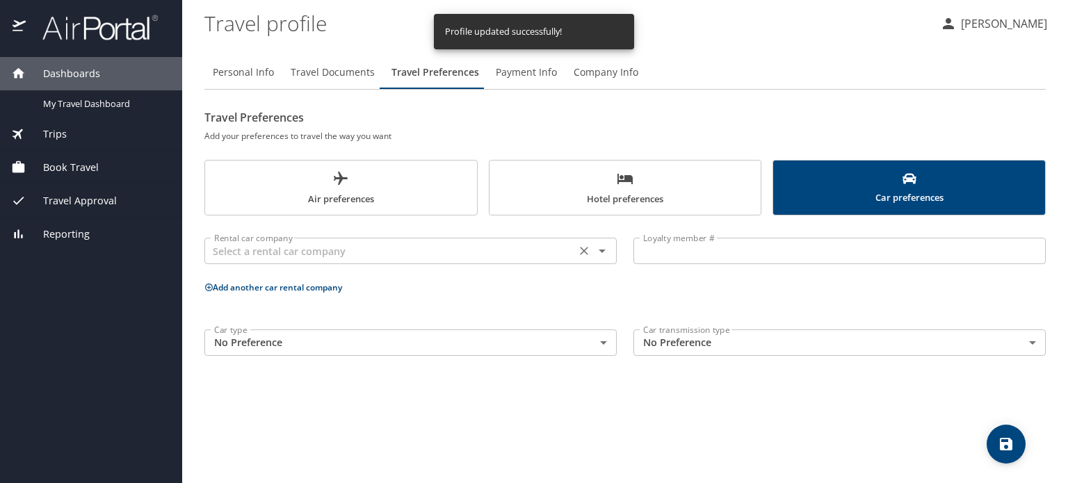
click at [307, 262] on div "Rental car company" at bounding box center [411, 251] width 412 height 26
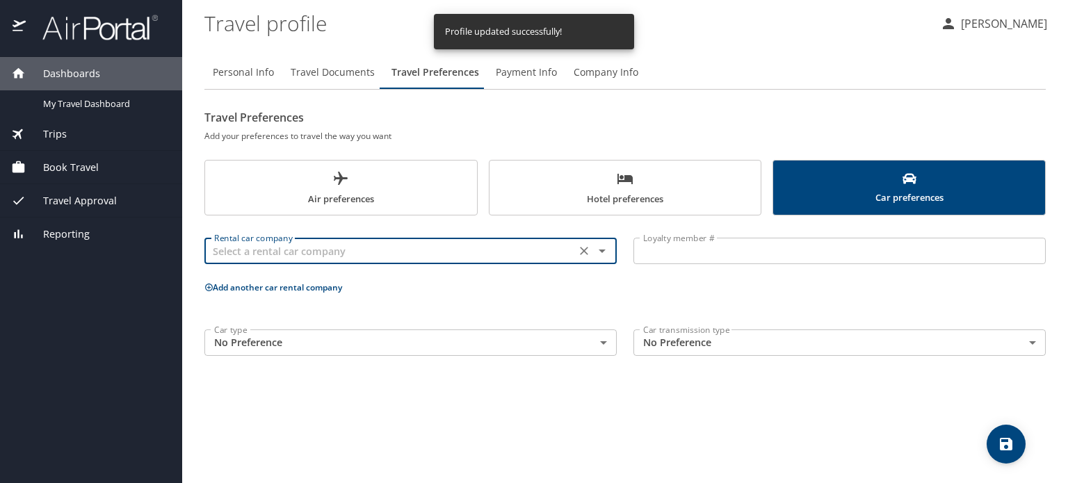
click at [609, 254] on icon "Open" at bounding box center [602, 251] width 17 height 17
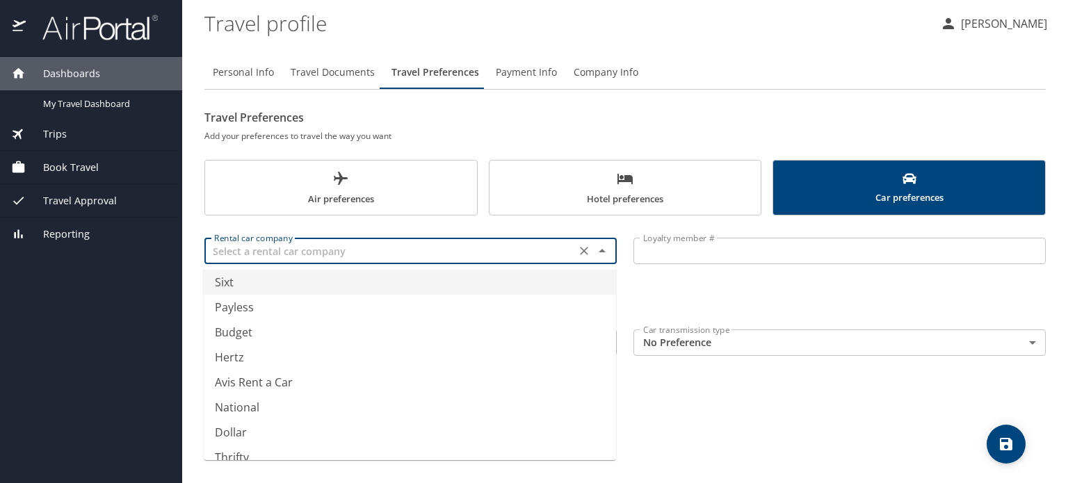
scroll to position [222, 0]
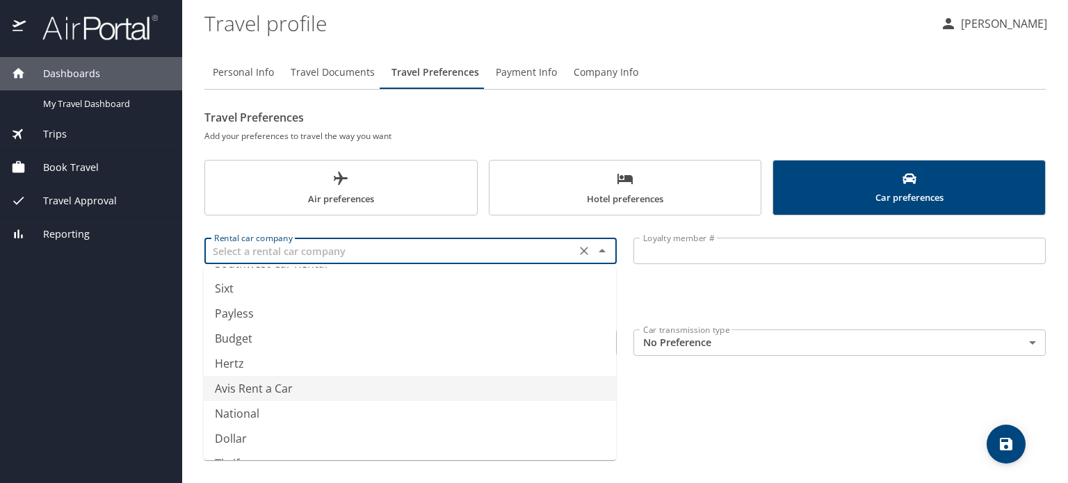
click at [465, 385] on li "Avis Rent a Car" at bounding box center [410, 388] width 412 height 25
type input "Avis Rent a Car"
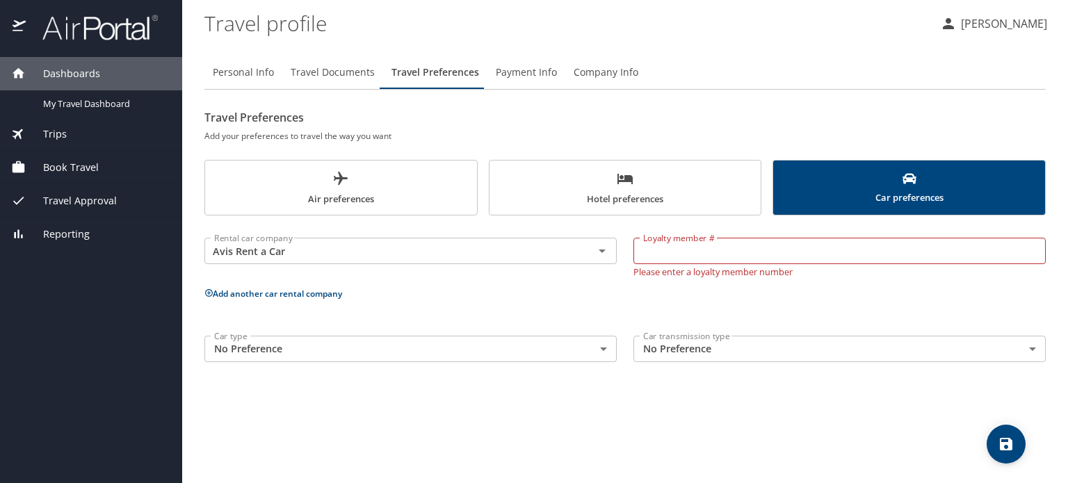
click at [272, 288] on button "Add another car rental company" at bounding box center [274, 294] width 138 height 12
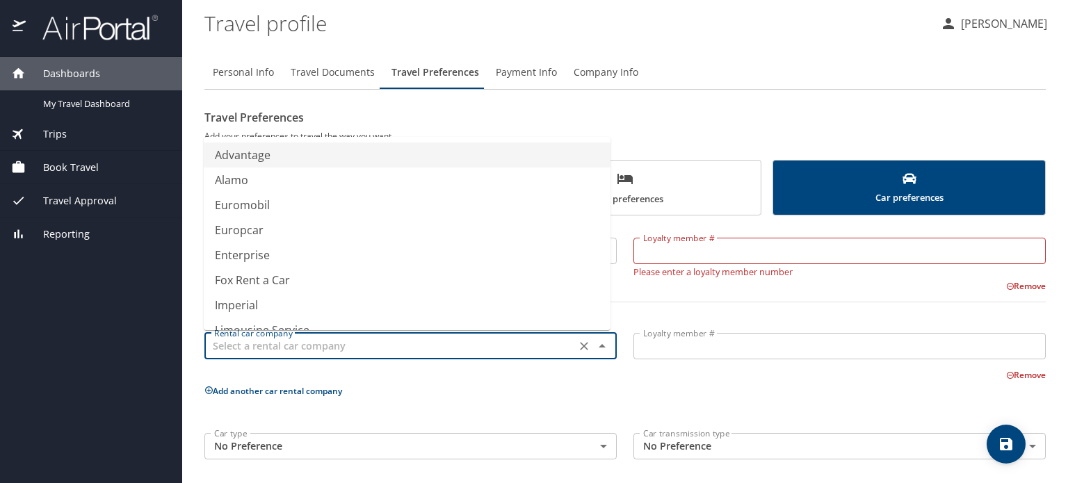
click at [269, 352] on input "text" at bounding box center [390, 346] width 363 height 18
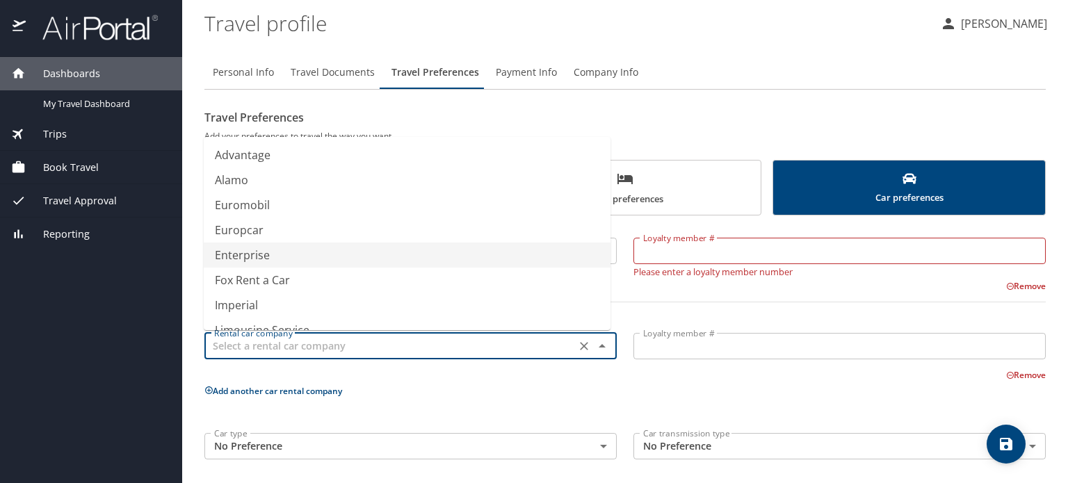
click at [278, 250] on li "Enterprise" at bounding box center [407, 255] width 407 height 25
type input "Enterprise"
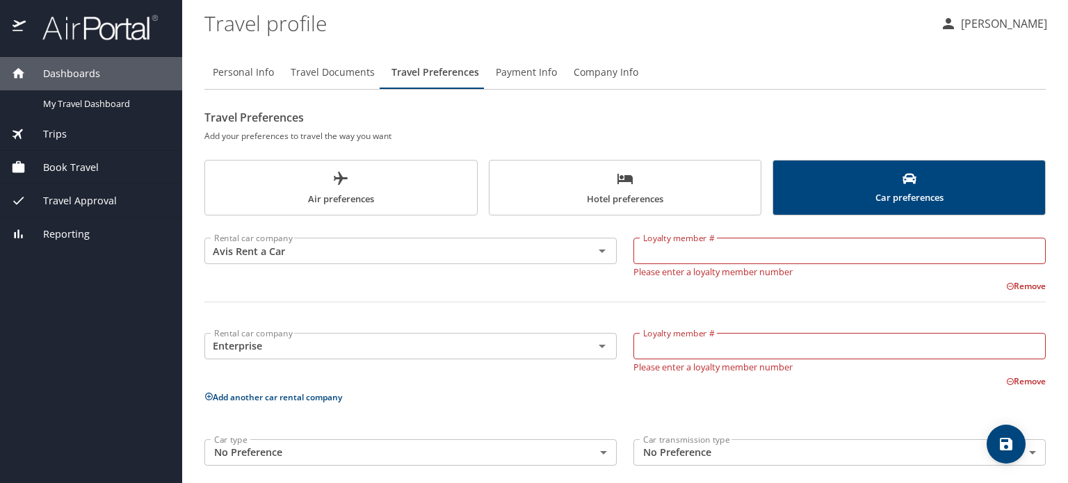
click at [289, 392] on button "Add another car rental company" at bounding box center [274, 398] width 138 height 12
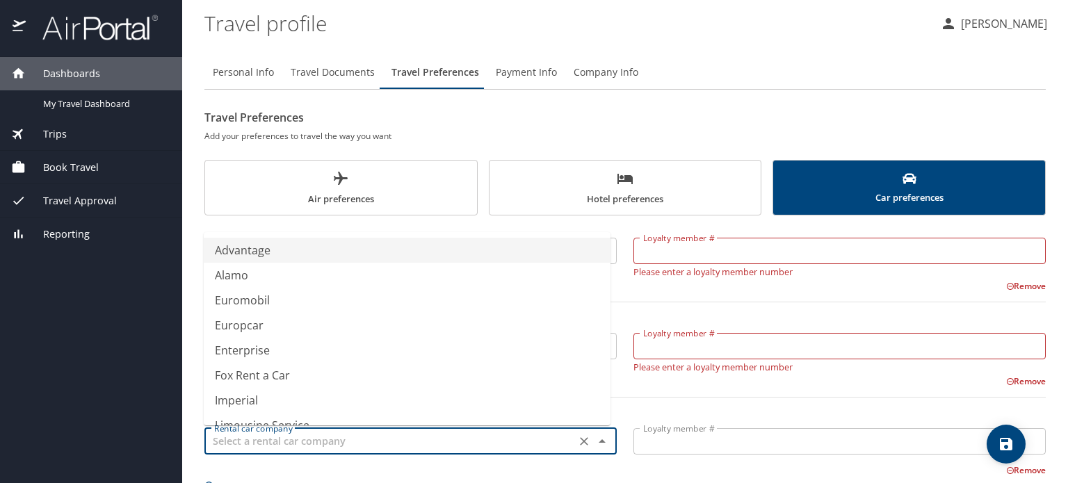
click at [331, 444] on input "text" at bounding box center [390, 442] width 363 height 18
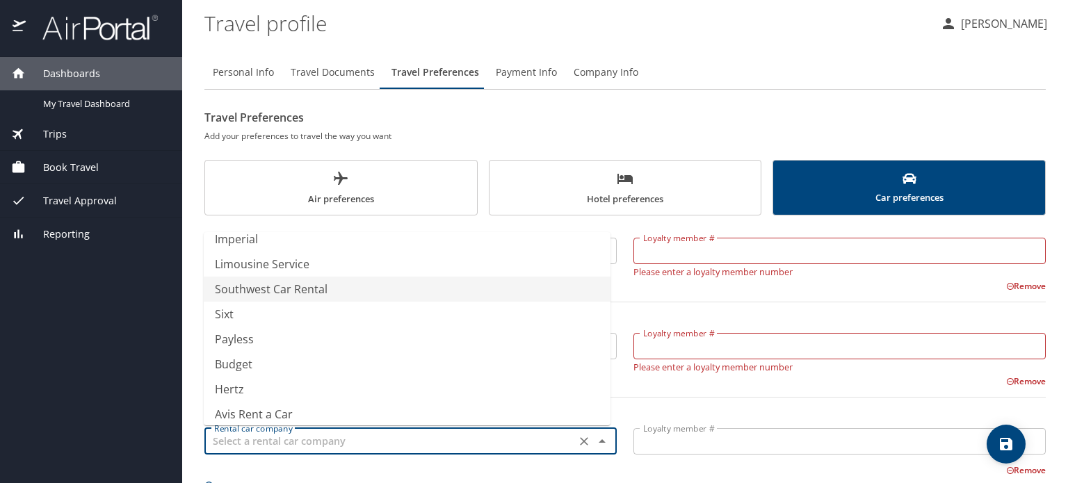
scroll to position [161, 0]
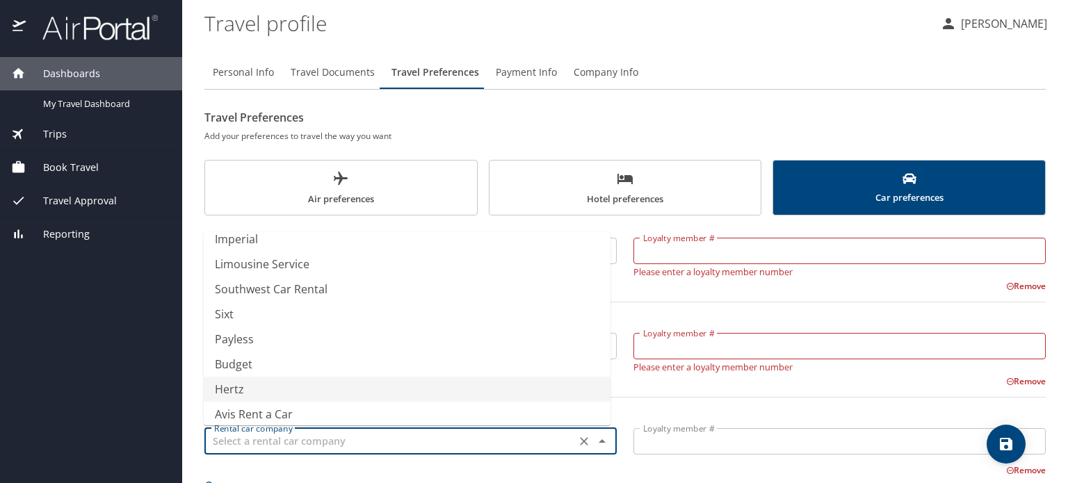
click at [326, 380] on li "Hertz" at bounding box center [407, 389] width 407 height 25
type input "Hertz"
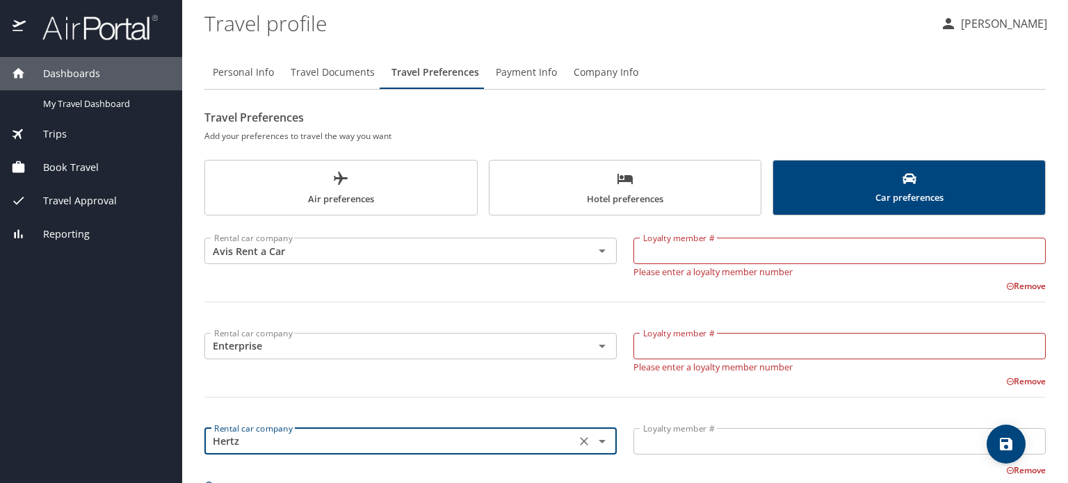
scroll to position [101, 0]
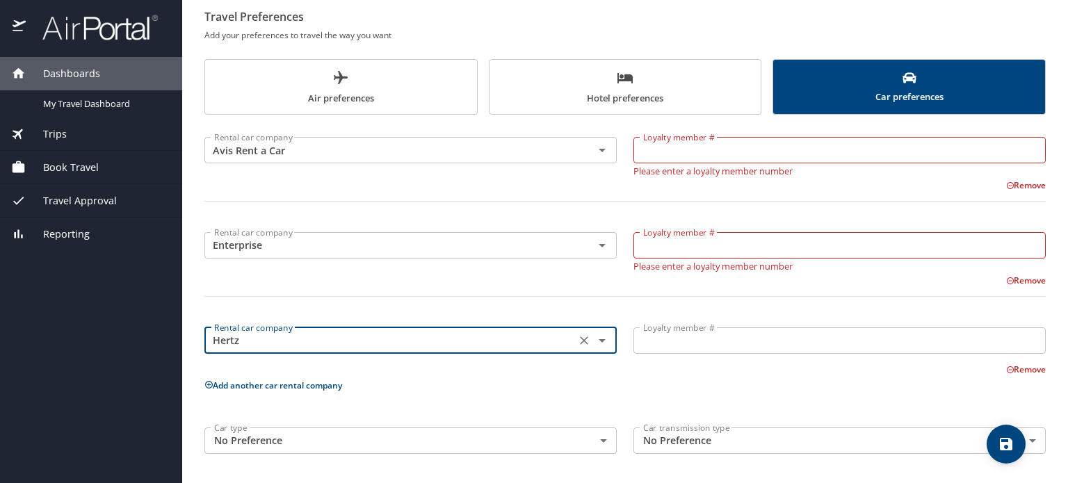
click at [320, 383] on p "Add another car rental company" at bounding box center [626, 385] width 842 height 17
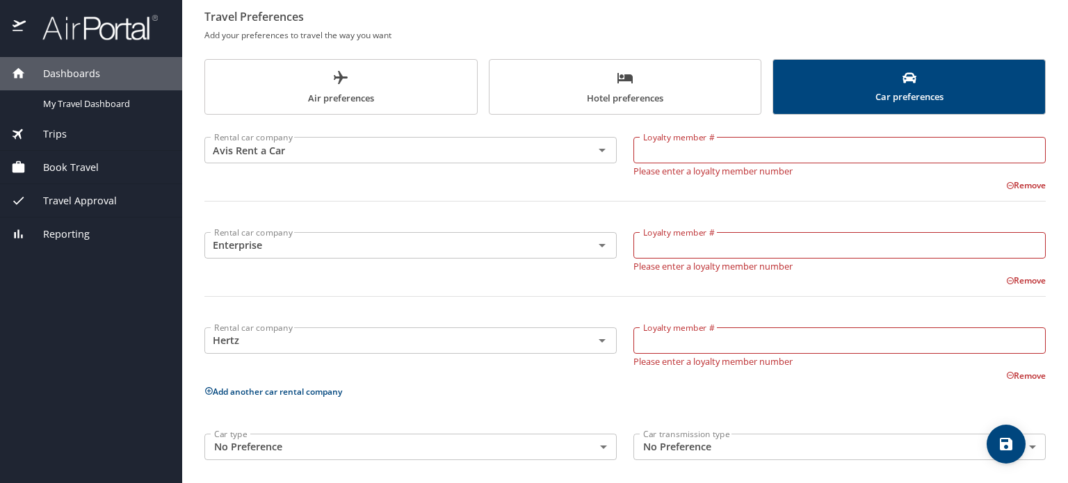
click at [303, 389] on button "Add another car rental company" at bounding box center [274, 392] width 138 height 12
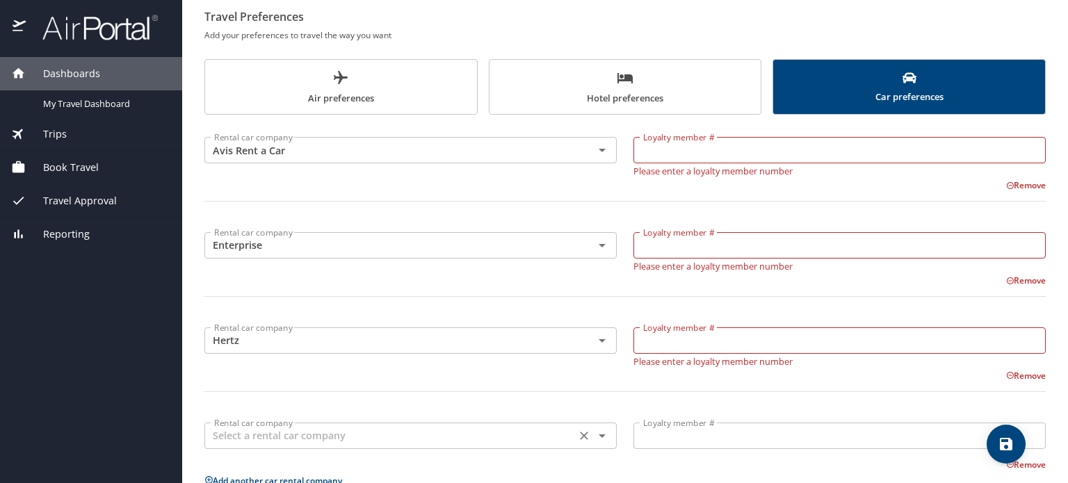
click at [301, 427] on input "text" at bounding box center [390, 436] width 363 height 18
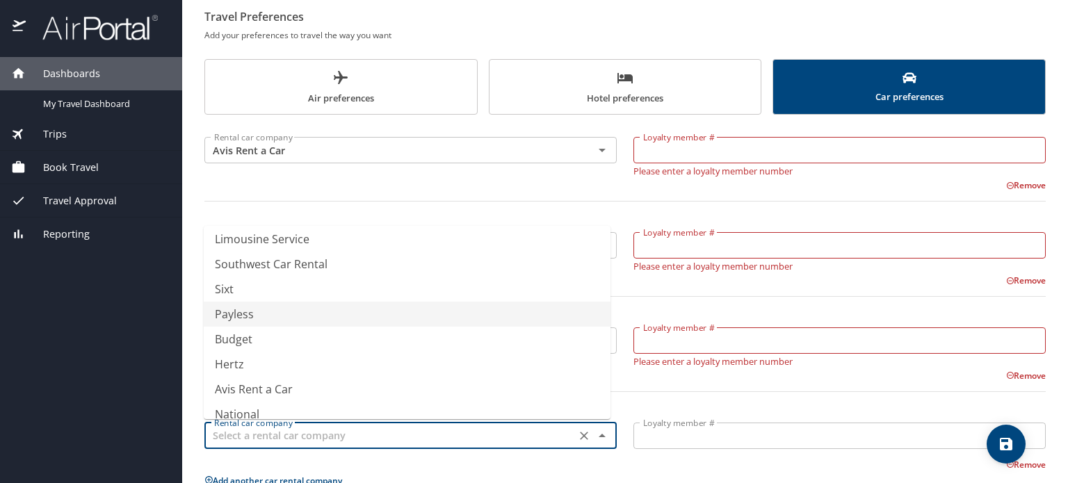
scroll to position [181, 0]
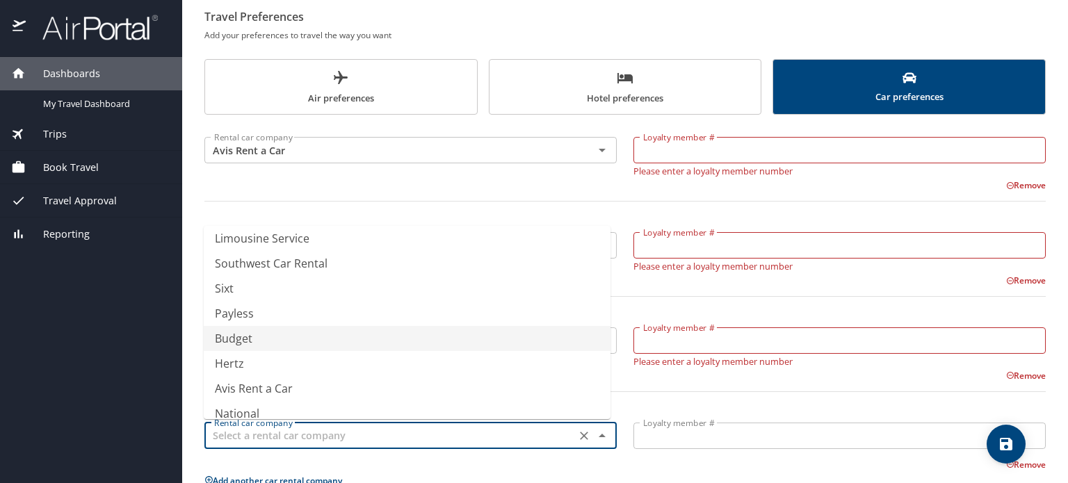
click at [269, 345] on li "Budget" at bounding box center [407, 338] width 407 height 25
type input "Budget"
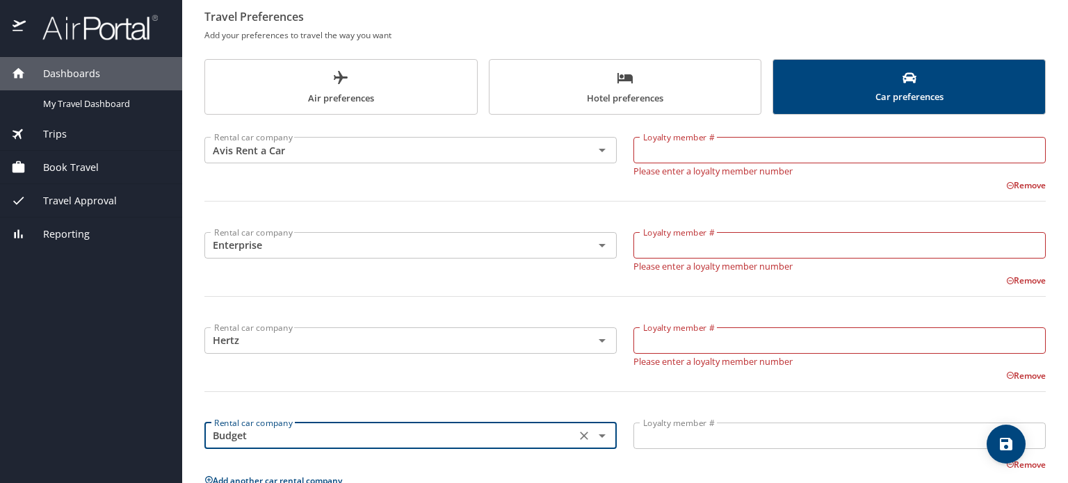
scroll to position [78, 0]
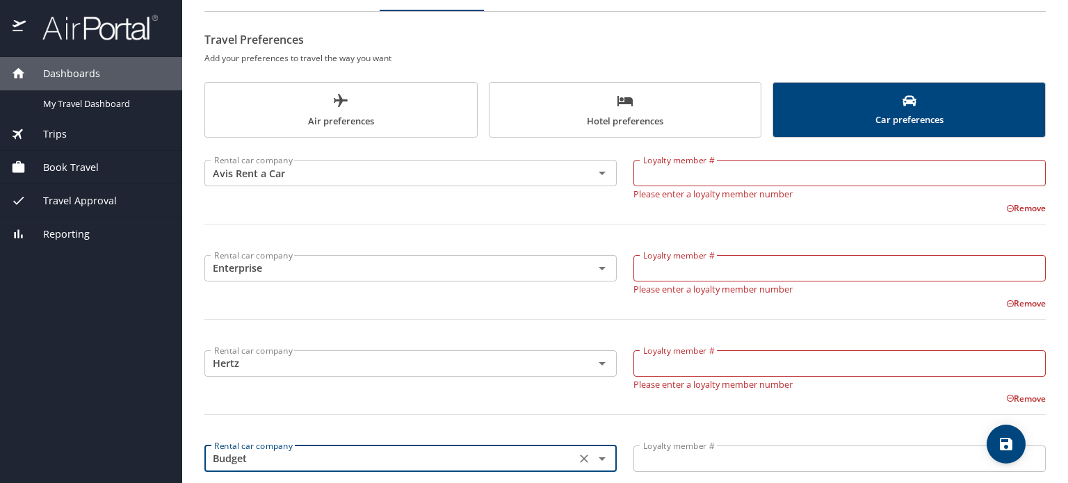
click at [1016, 207] on button "Remove" at bounding box center [1027, 208] width 40 height 12
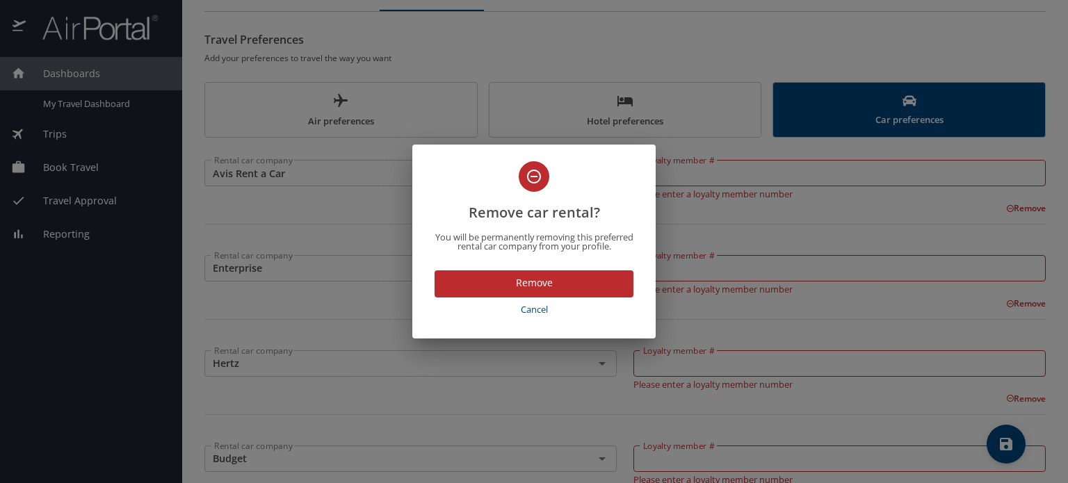
click at [570, 280] on span "Remove" at bounding box center [534, 283] width 177 height 17
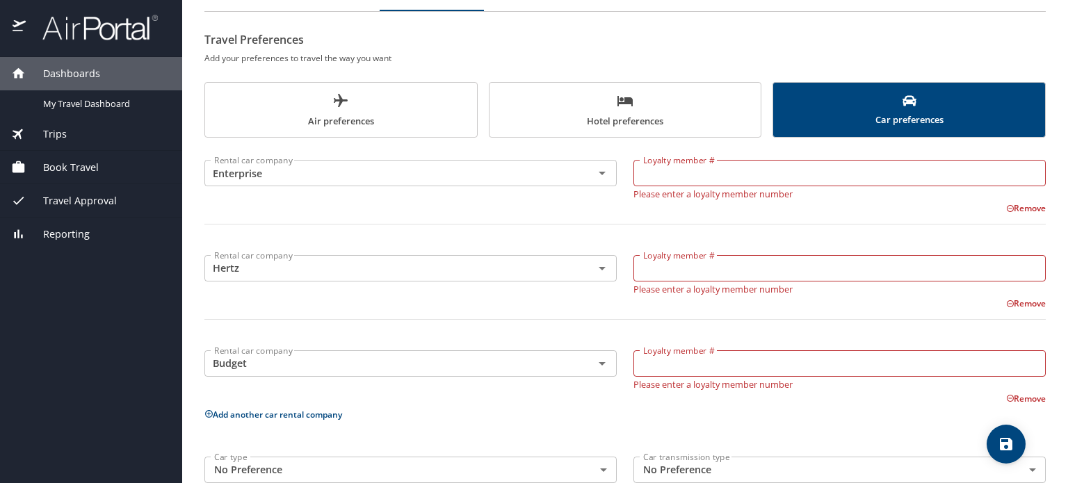
click at [1007, 207] on button "Remove" at bounding box center [1027, 208] width 40 height 12
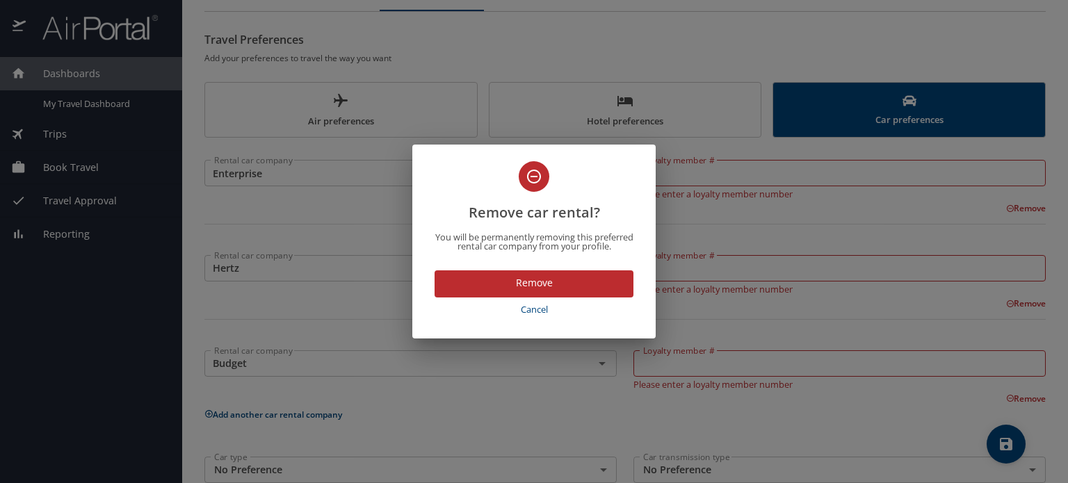
click at [565, 264] on div "Remove Cancel" at bounding box center [533, 298] width 243 height 79
click at [556, 281] on span "Remove" at bounding box center [534, 283] width 177 height 17
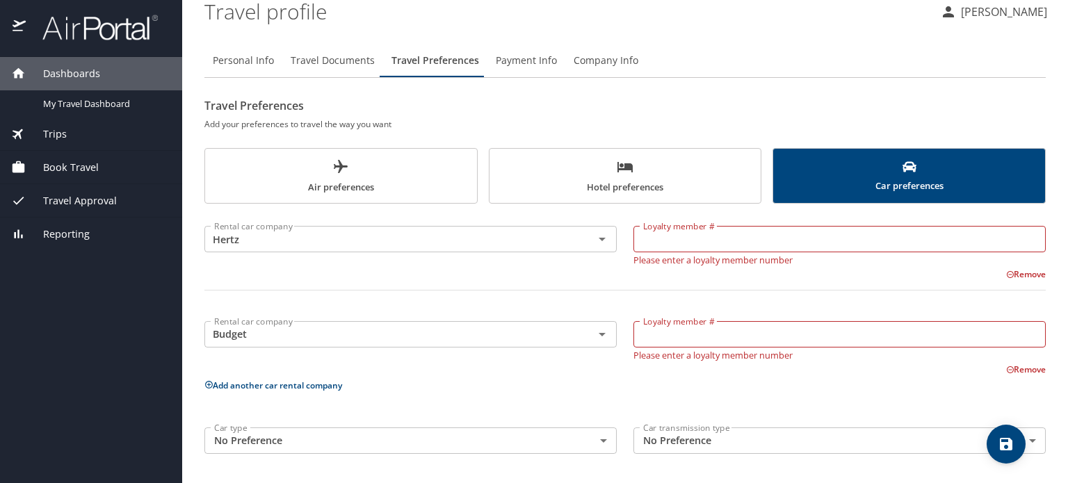
click at [1009, 282] on div at bounding box center [625, 299] width 858 height 34
click at [1011, 272] on button "Remove" at bounding box center [1027, 274] width 40 height 12
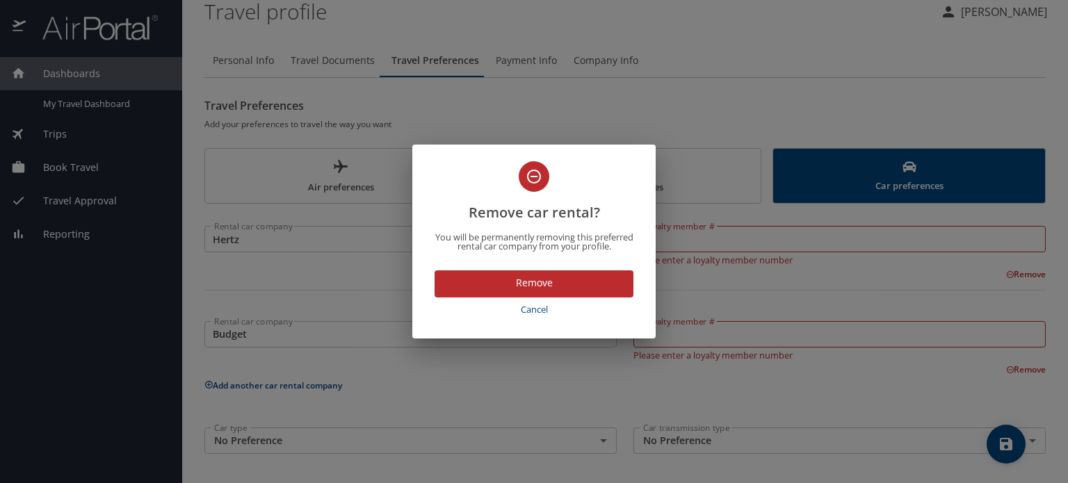
click at [593, 281] on span "Remove" at bounding box center [534, 283] width 177 height 17
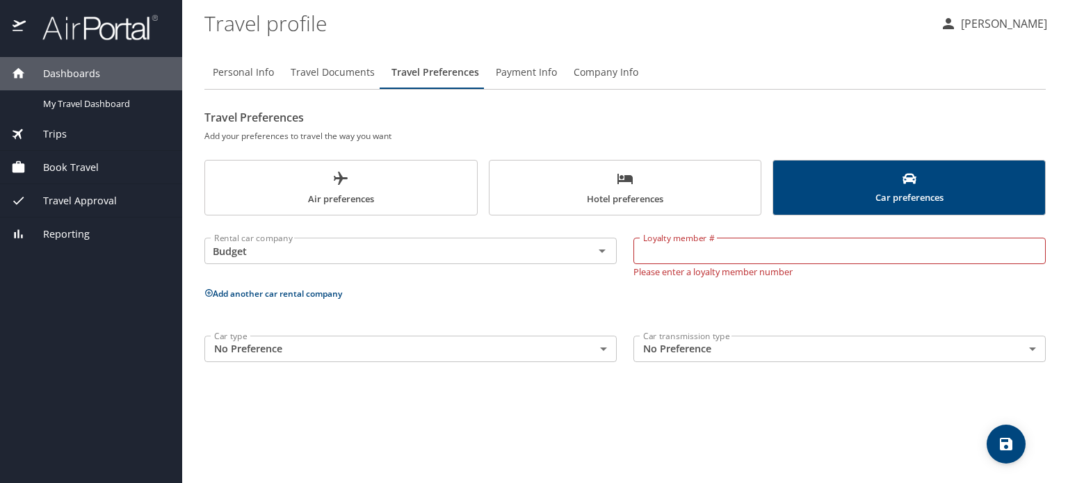
scroll to position [0, 0]
click at [701, 241] on input "Loyalty member #" at bounding box center [840, 251] width 412 height 26
click at [680, 190] on span "Hotel preferences" at bounding box center [625, 188] width 255 height 37
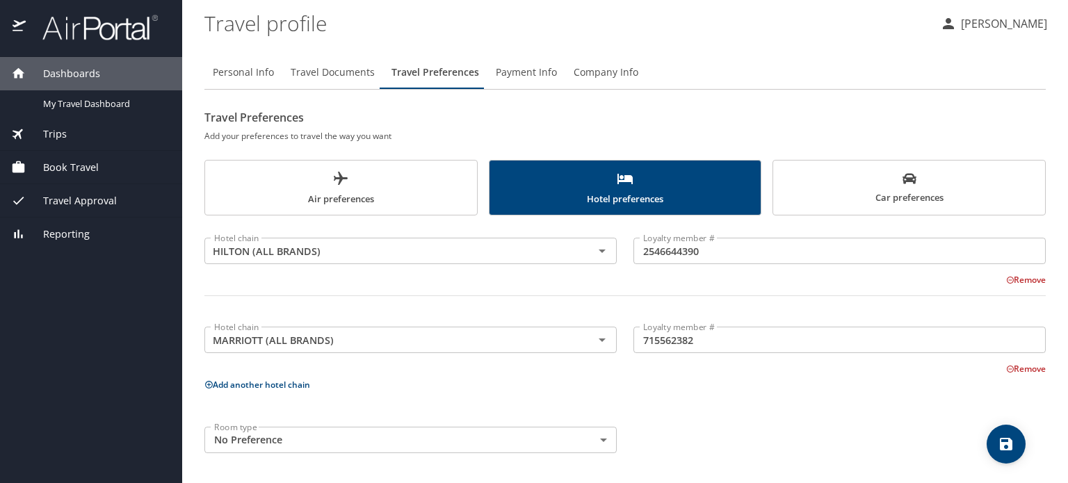
click at [819, 203] on span "Car preferences" at bounding box center [909, 189] width 255 height 34
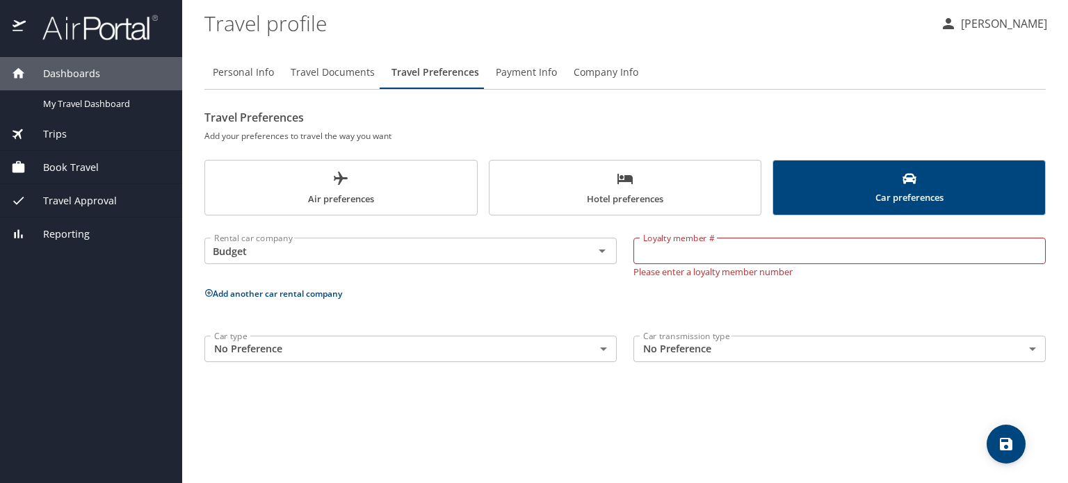
click at [1002, 261] on input "Loyalty member #" at bounding box center [840, 251] width 412 height 26
click at [582, 258] on button "Clear" at bounding box center [584, 250] width 19 height 19
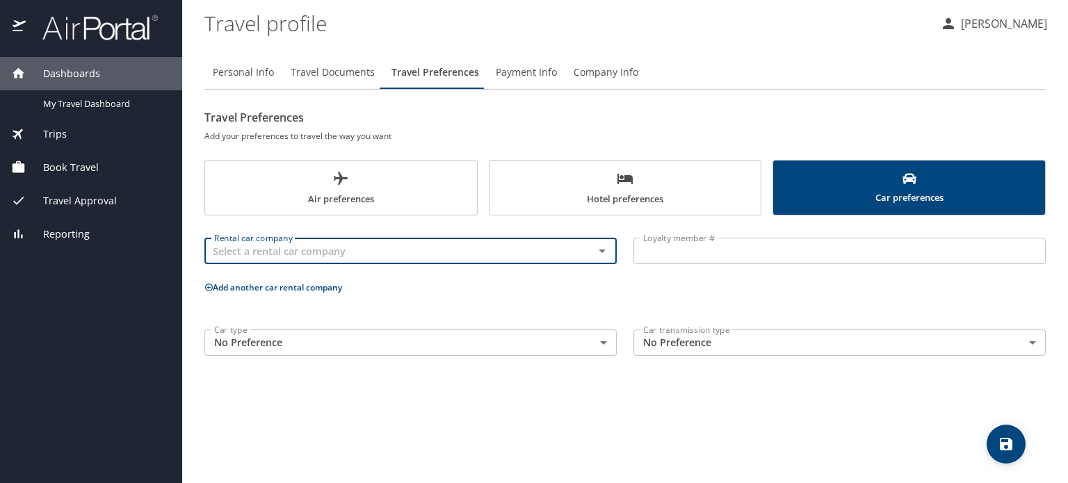
click at [630, 284] on p "Add another car rental company" at bounding box center [626, 287] width 842 height 17
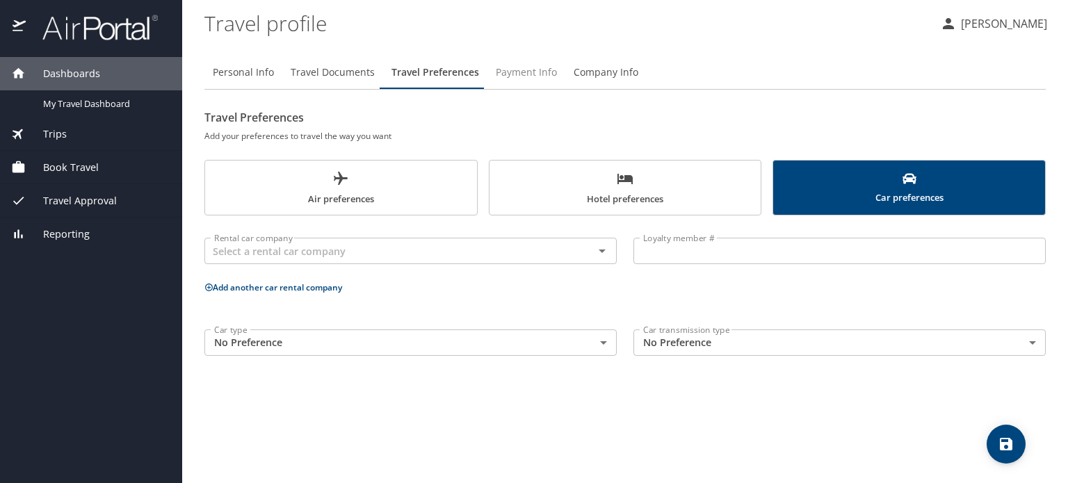
click at [542, 74] on span "Payment Info" at bounding box center [526, 72] width 61 height 17
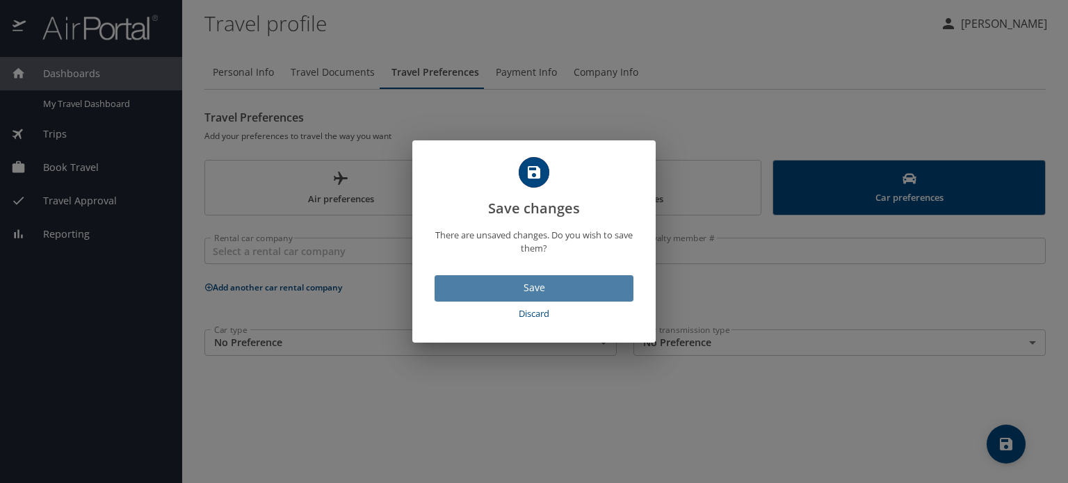
click at [490, 289] on span "Save" at bounding box center [534, 288] width 177 height 17
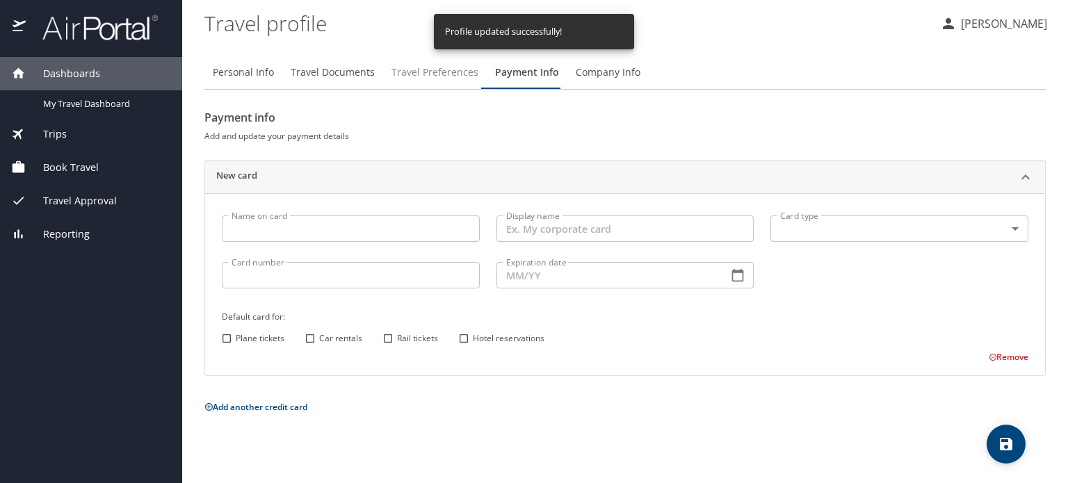
click at [439, 72] on span "Travel Preferences" at bounding box center [435, 72] width 87 height 17
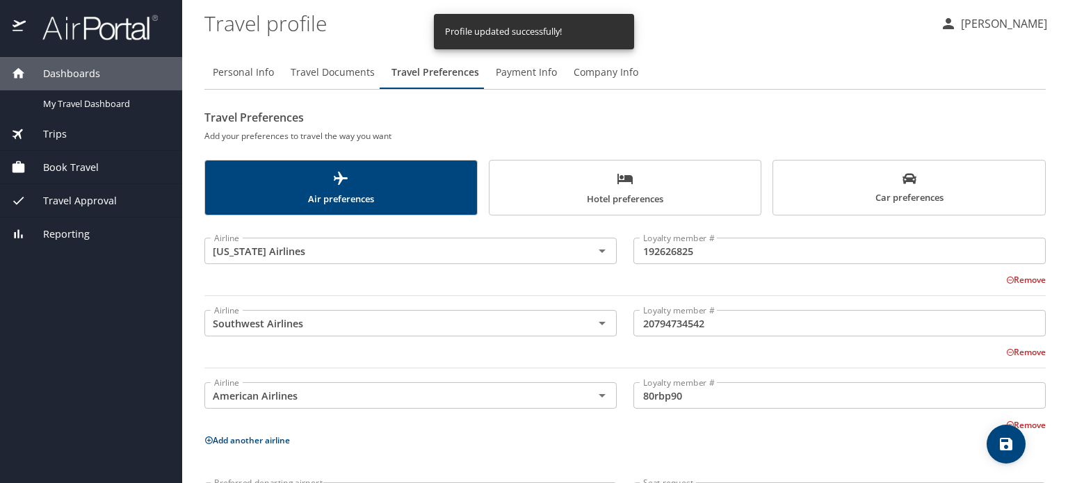
click at [618, 70] on span "Company Info" at bounding box center [606, 72] width 65 height 17
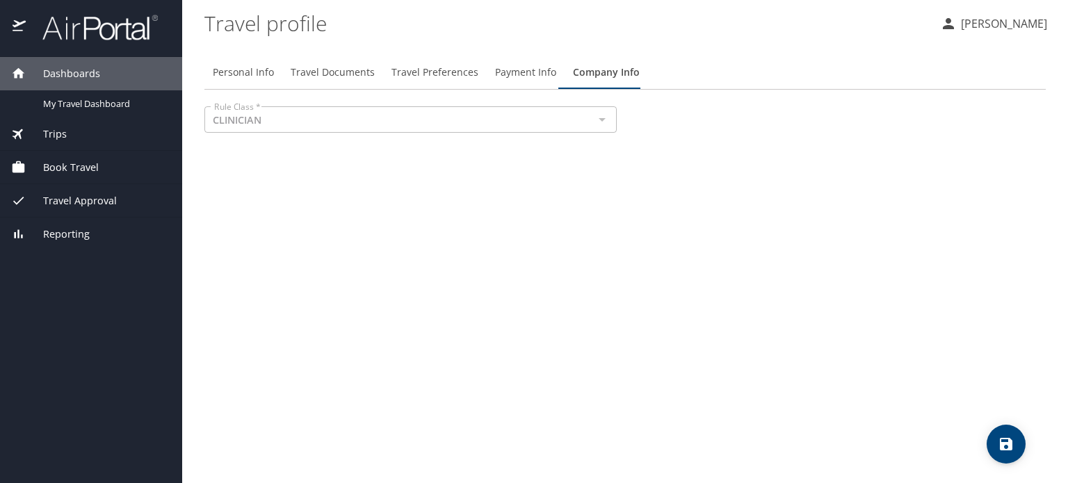
click at [245, 78] on span "Personal Info" at bounding box center [243, 72] width 61 height 17
select select "US"
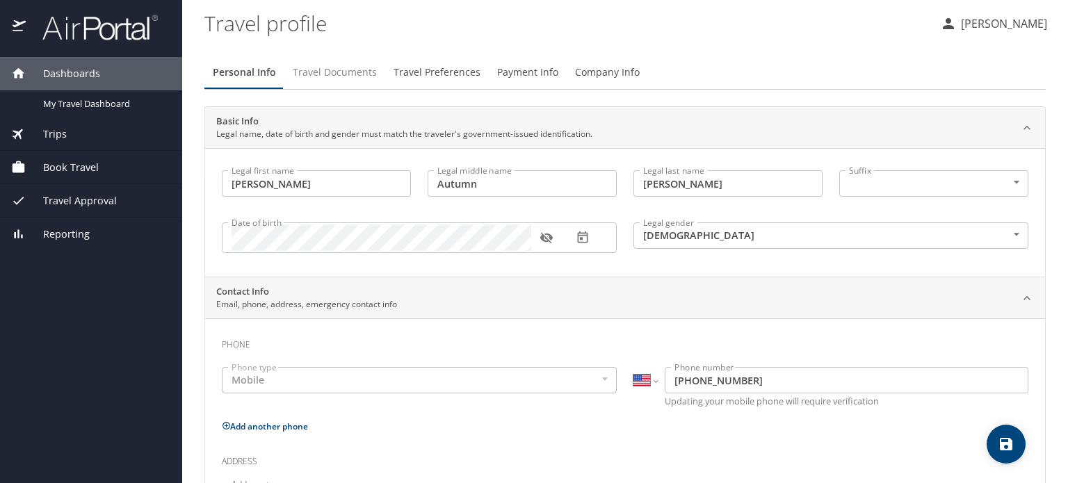
click at [297, 77] on span "Travel Documents" at bounding box center [335, 72] width 84 height 17
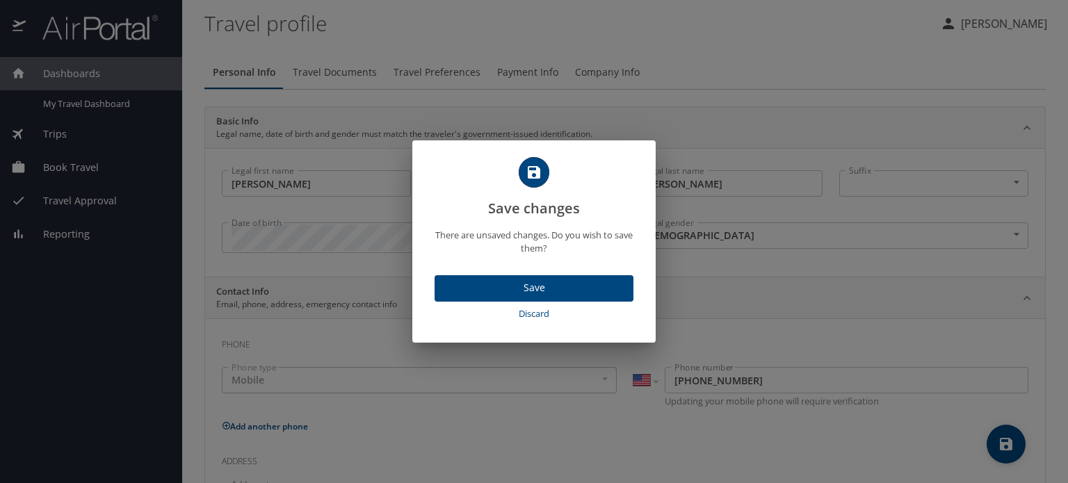
click at [569, 297] on button "Save" at bounding box center [534, 288] width 199 height 27
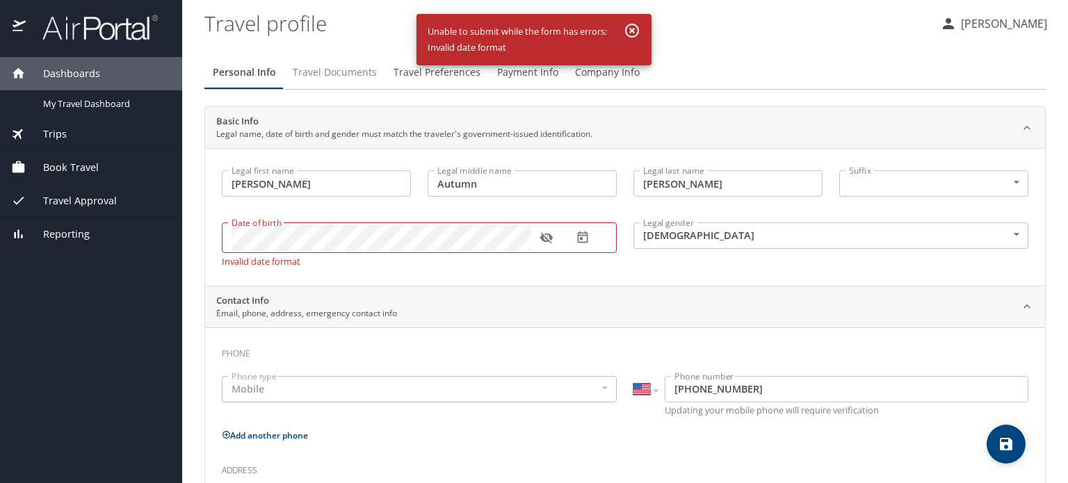
click at [329, 80] on span "Travel Documents" at bounding box center [335, 72] width 84 height 17
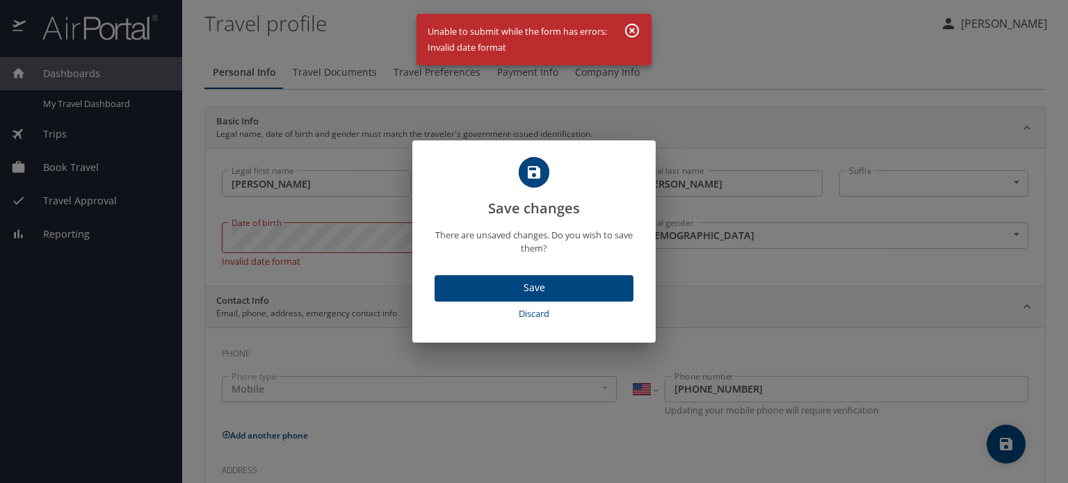
click at [540, 316] on span "Discard" at bounding box center [534, 314] width 188 height 16
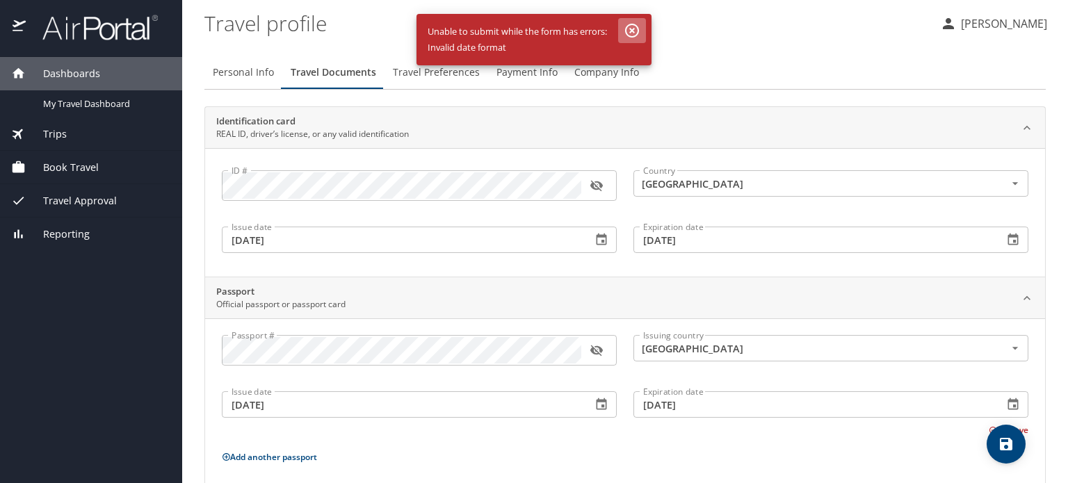
click at [636, 30] on icon "button" at bounding box center [632, 30] width 17 height 17
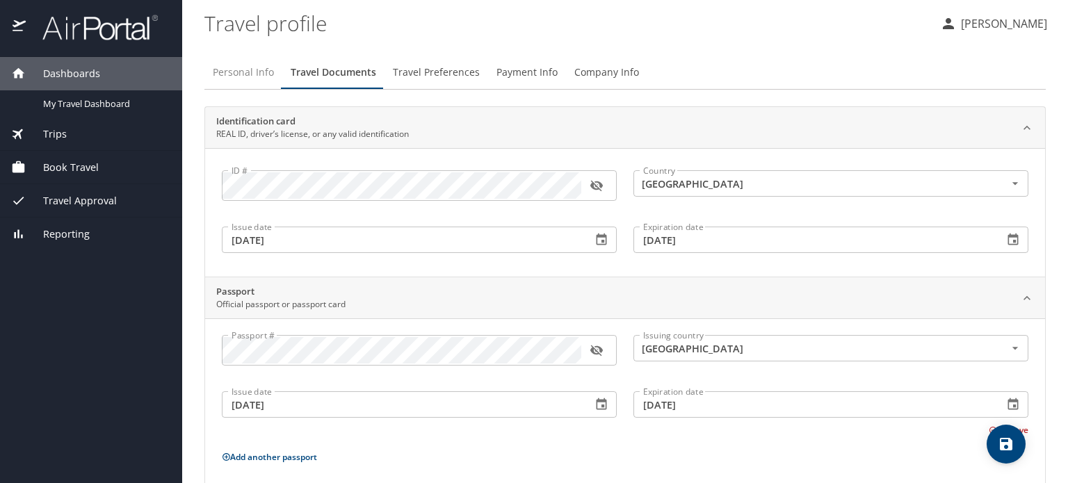
click at [237, 66] on span "Personal Info" at bounding box center [243, 72] width 61 height 17
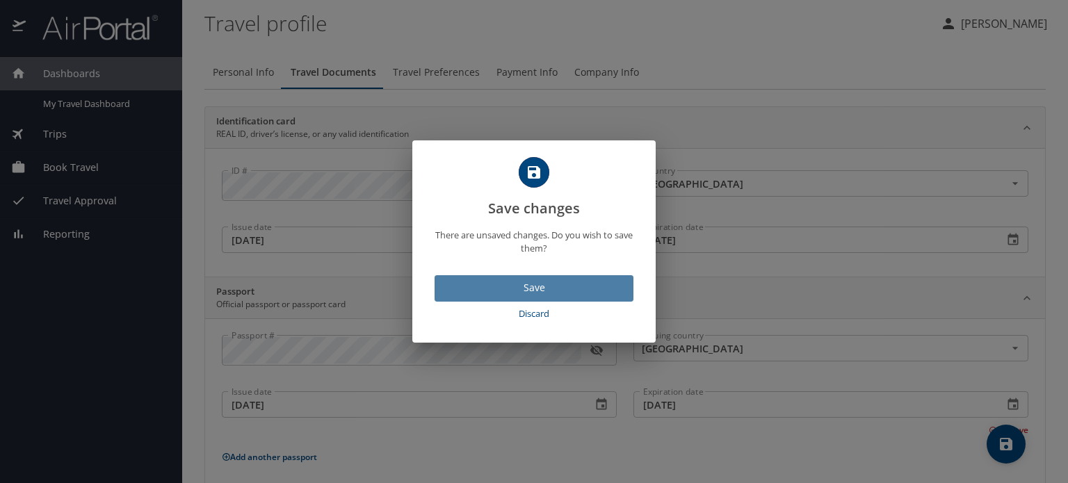
click at [556, 287] on span "Save" at bounding box center [534, 288] width 177 height 17
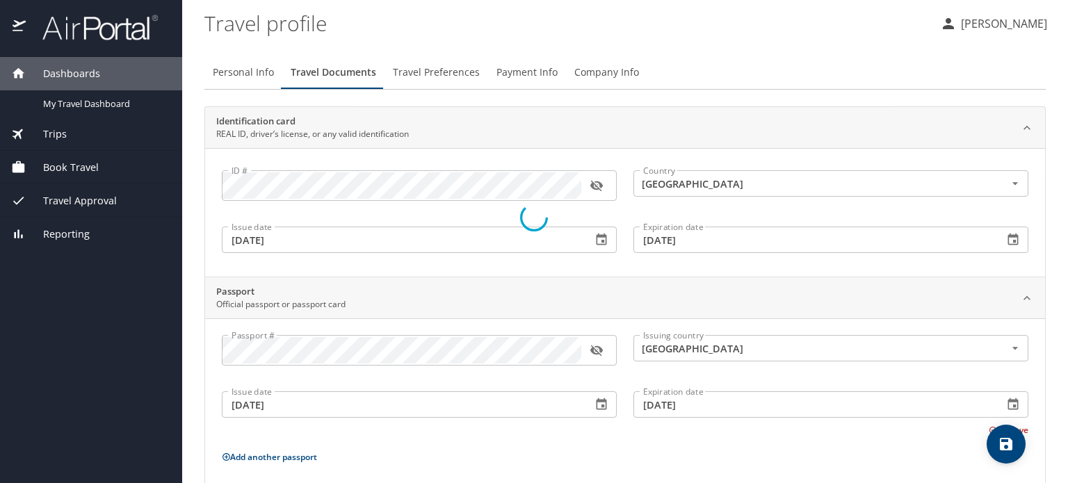
select select "US"
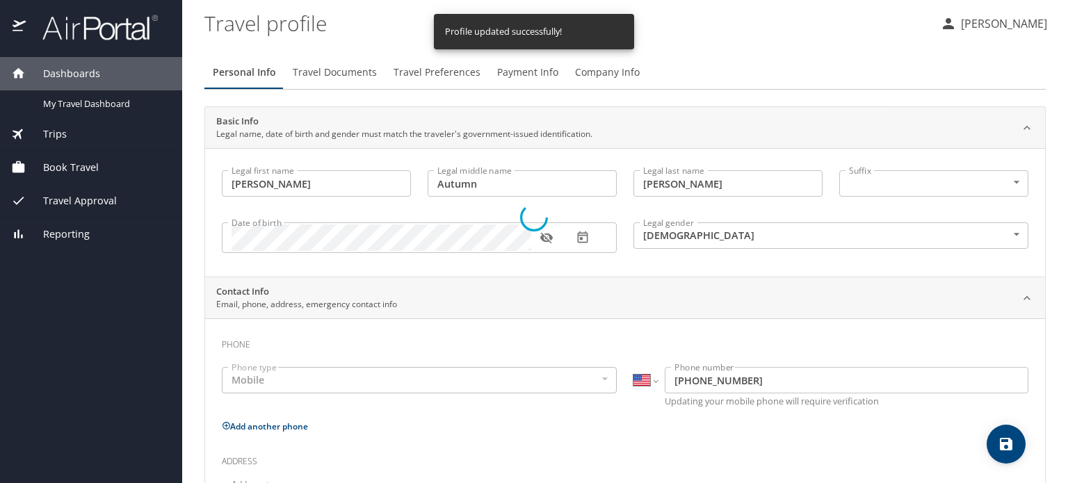
select select "US"
click at [545, 242] on icon "button" at bounding box center [547, 238] width 14 height 14
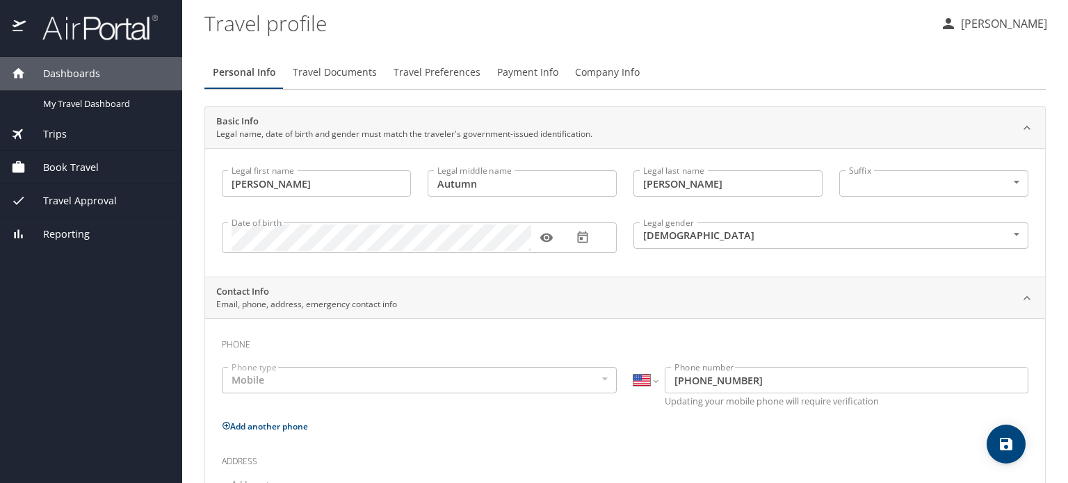
click at [695, 211] on div "Legal gender [DEMOGRAPHIC_DATA] [DEMOGRAPHIC_DATA] Legal gender" at bounding box center [831, 237] width 412 height 57
click at [1016, 444] on span "save" at bounding box center [1006, 444] width 39 height 17
select select "US"
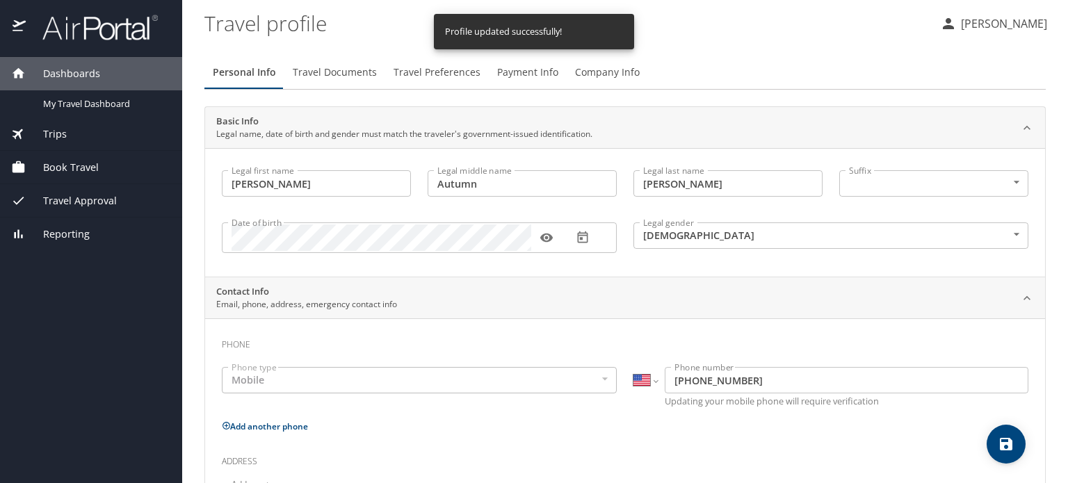
select select "US"
click at [356, 72] on span "Travel Documents" at bounding box center [335, 72] width 84 height 17
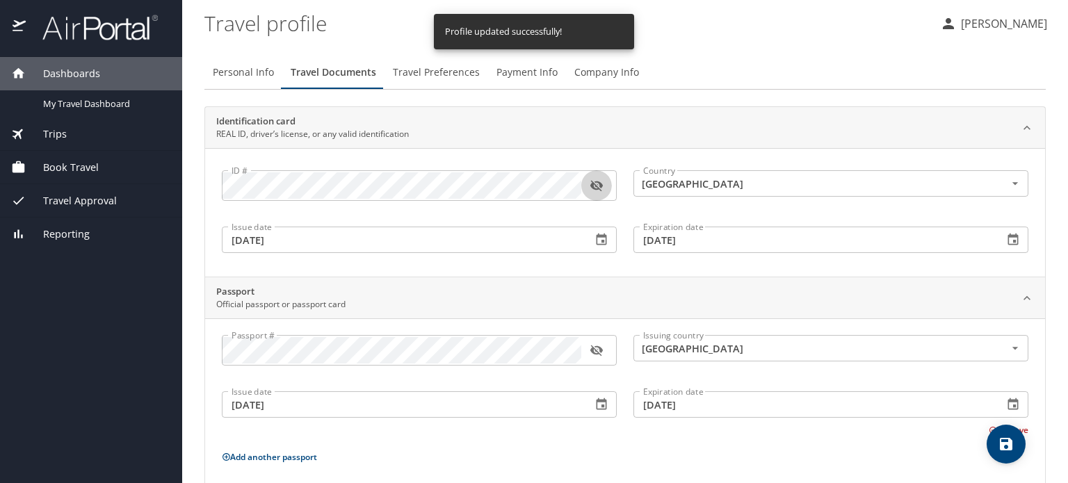
click at [590, 180] on icon "button" at bounding box center [597, 186] width 14 height 14
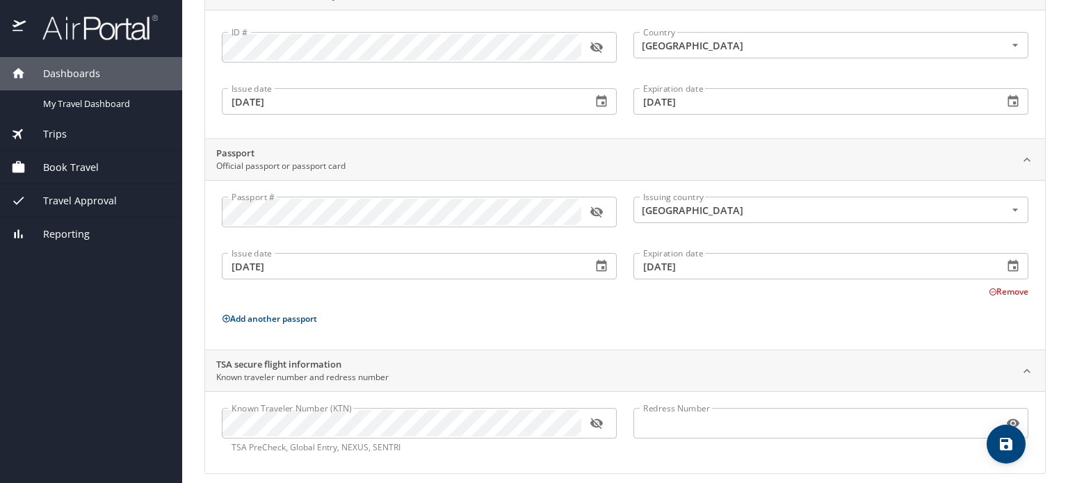
scroll to position [150, 0]
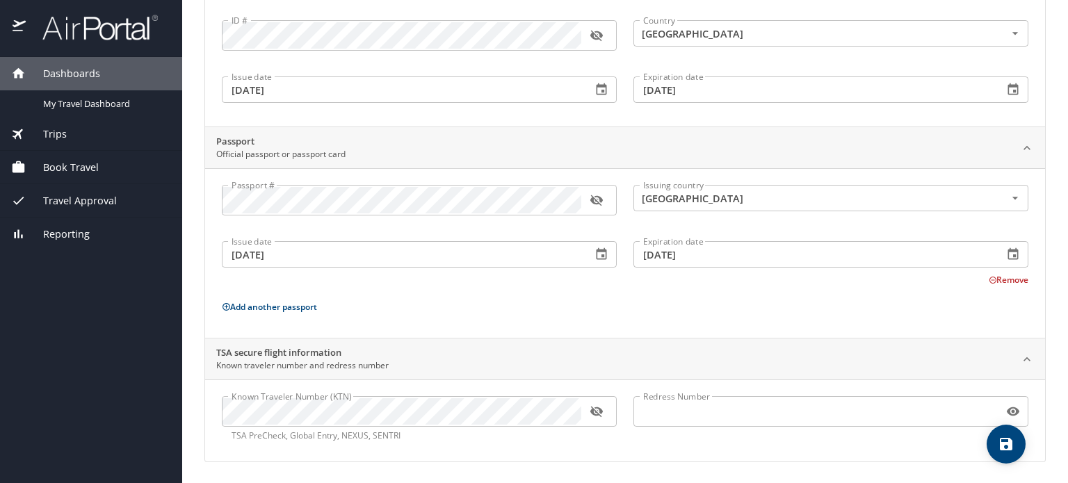
click at [598, 407] on icon "button" at bounding box center [596, 412] width 13 height 11
click at [598, 408] on icon "button" at bounding box center [596, 412] width 13 height 9
click at [598, 407] on icon "button" at bounding box center [596, 412] width 13 height 11
click at [458, 328] on div "Passport # Passport # Issuing country [GEOGRAPHIC_DATA] Issuing country Issue d…" at bounding box center [625, 253] width 840 height 170
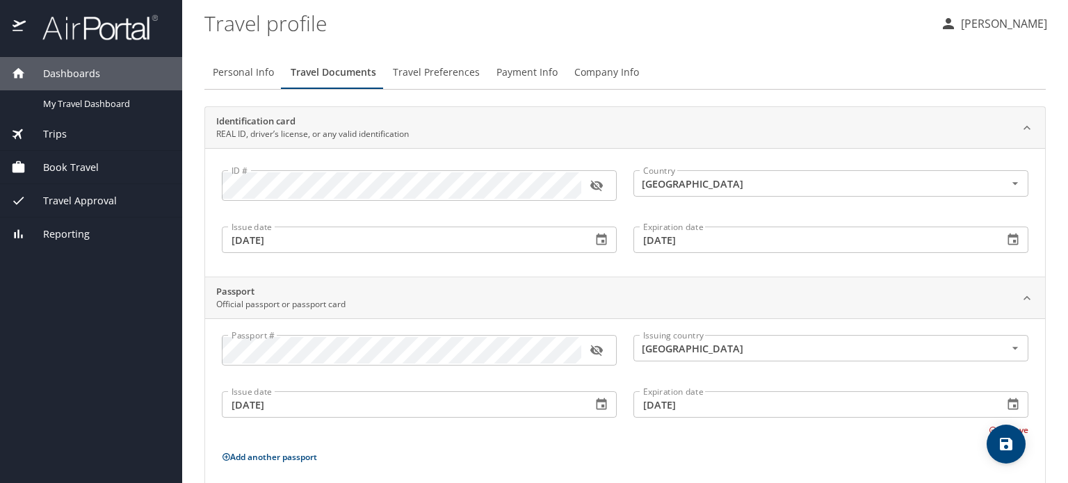
click at [527, 72] on span "Payment Info" at bounding box center [527, 72] width 61 height 17
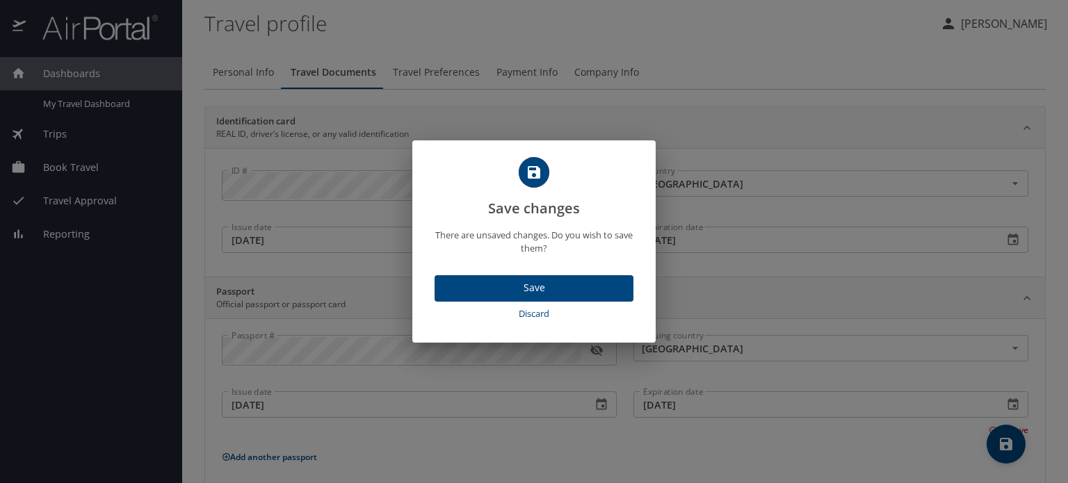
click at [515, 293] on span "Save" at bounding box center [534, 288] width 177 height 17
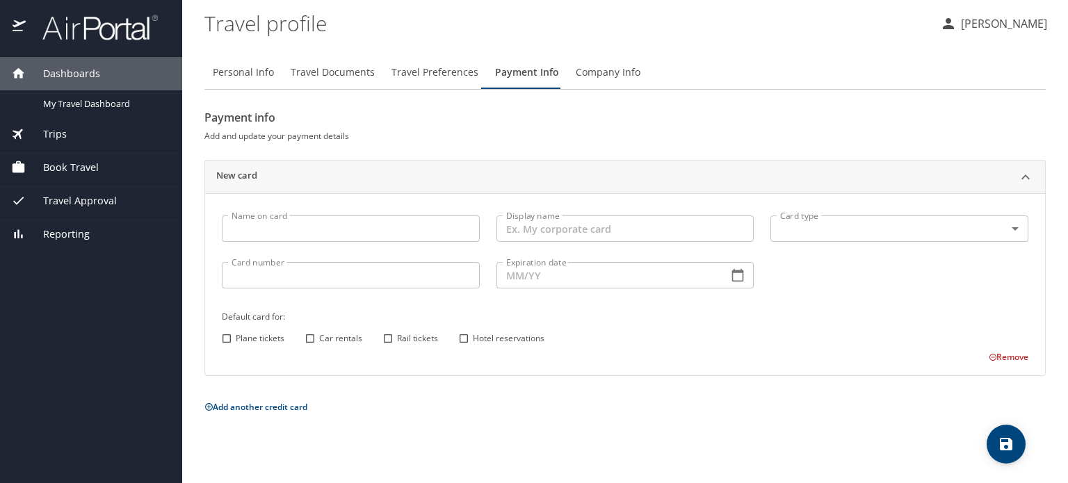
click at [337, 81] on button "Travel Documents" at bounding box center [332, 72] width 101 height 33
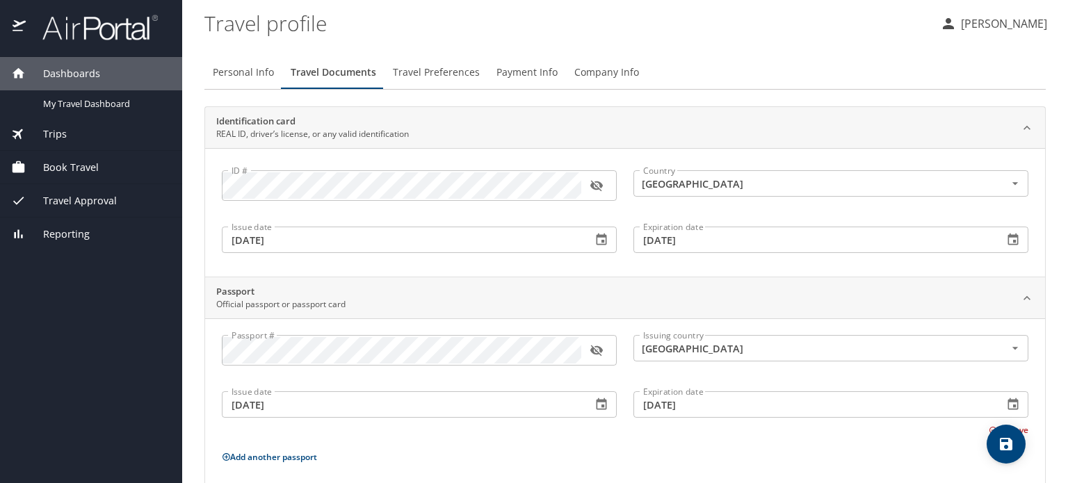
click at [588, 202] on p at bounding box center [419, 202] width 395 height 3
click at [594, 183] on icon "button" at bounding box center [597, 186] width 14 height 14
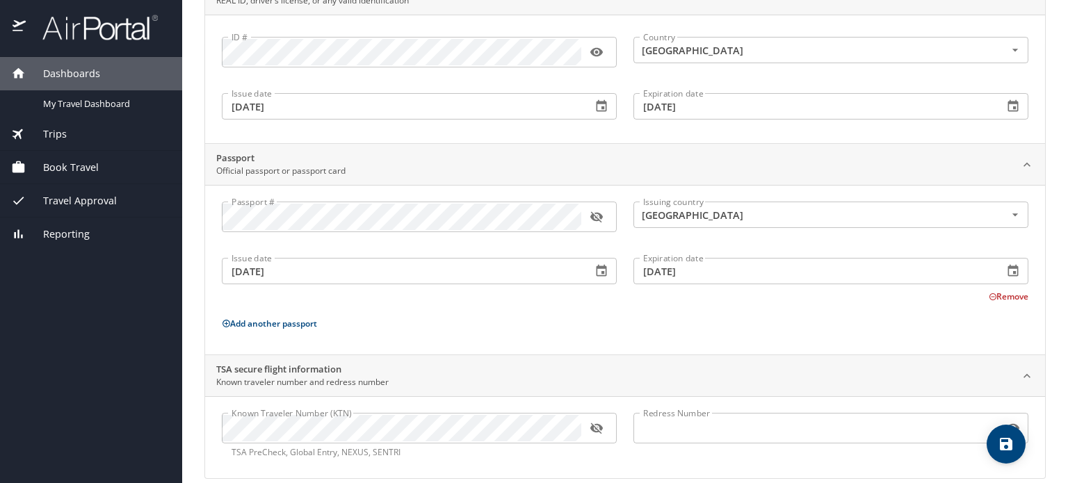
scroll to position [150, 0]
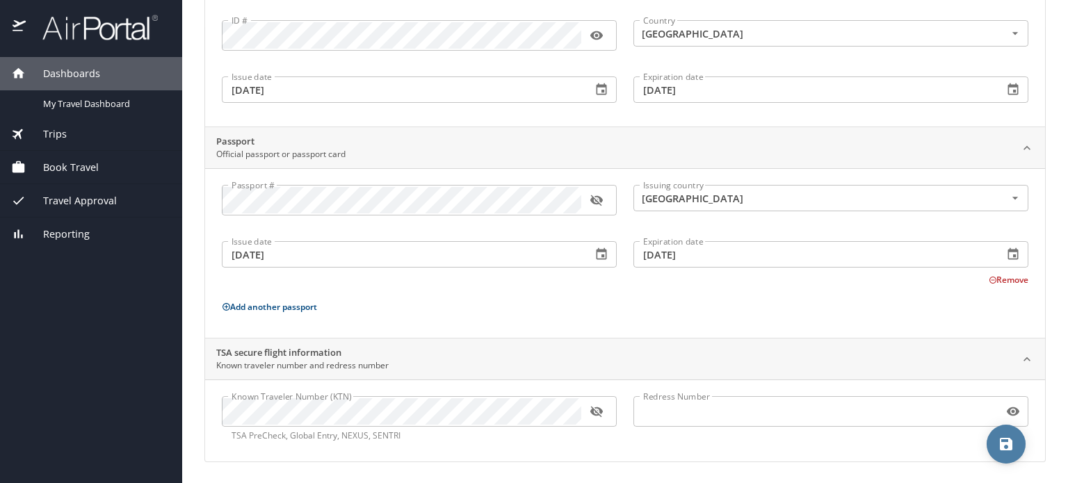
click at [1011, 440] on icon "save" at bounding box center [1006, 444] width 13 height 13
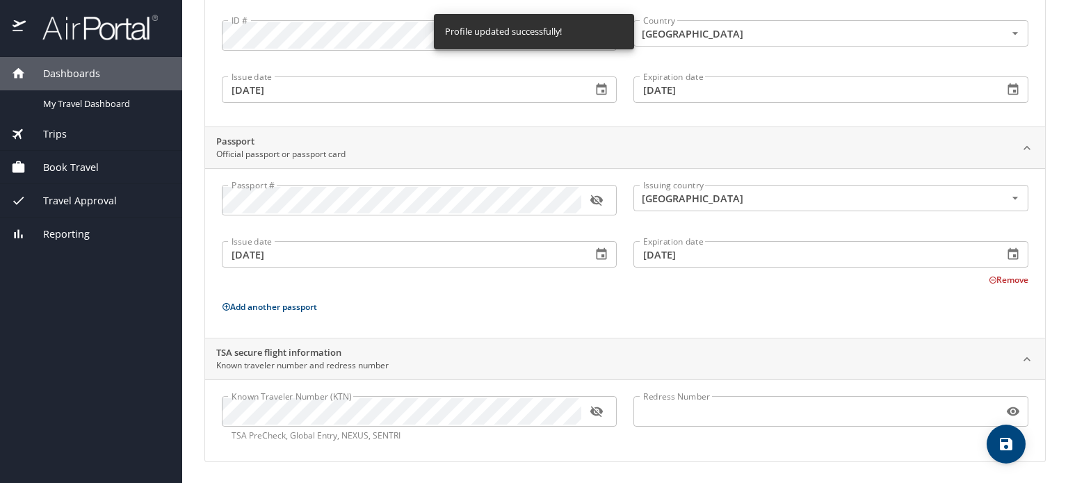
scroll to position [0, 0]
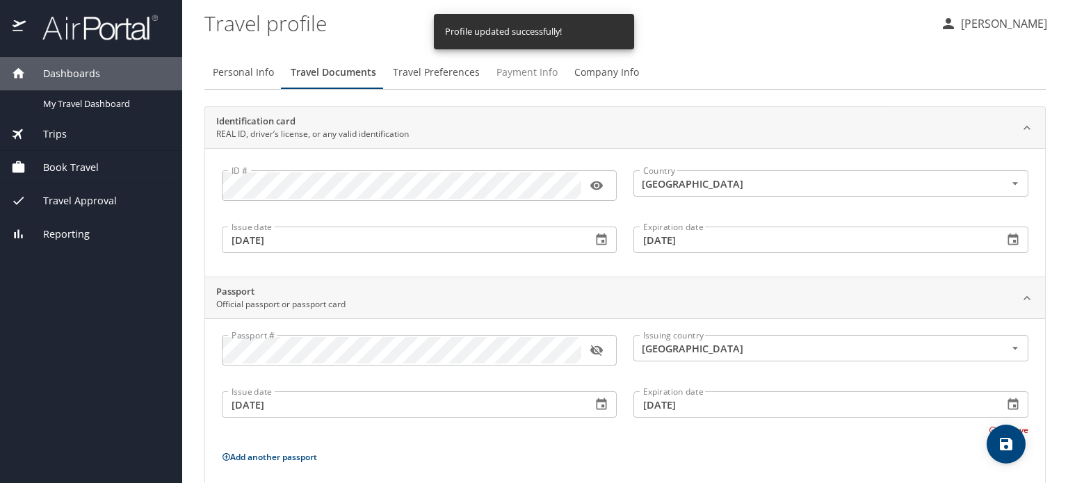
click at [535, 72] on span "Payment Info" at bounding box center [527, 72] width 61 height 17
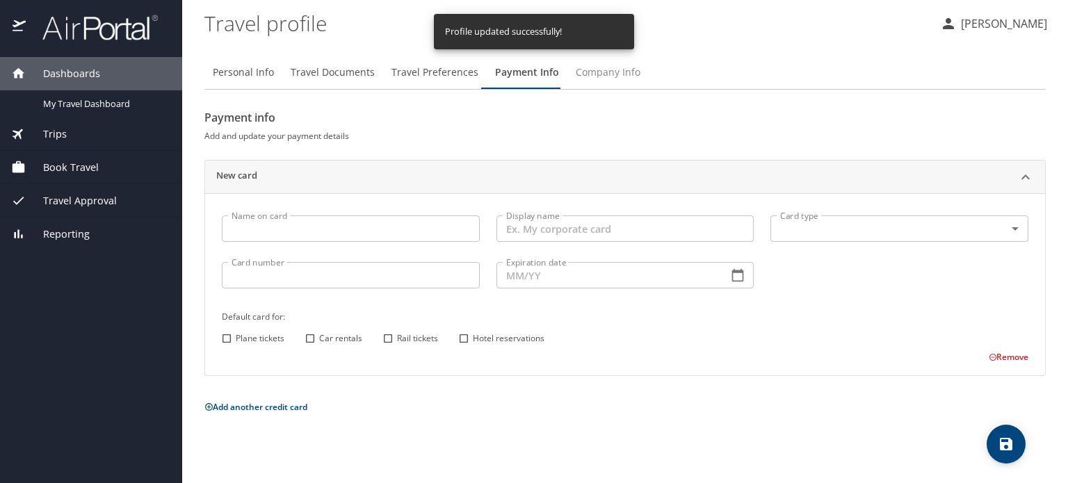
click at [612, 69] on span "Company Info" at bounding box center [608, 72] width 65 height 17
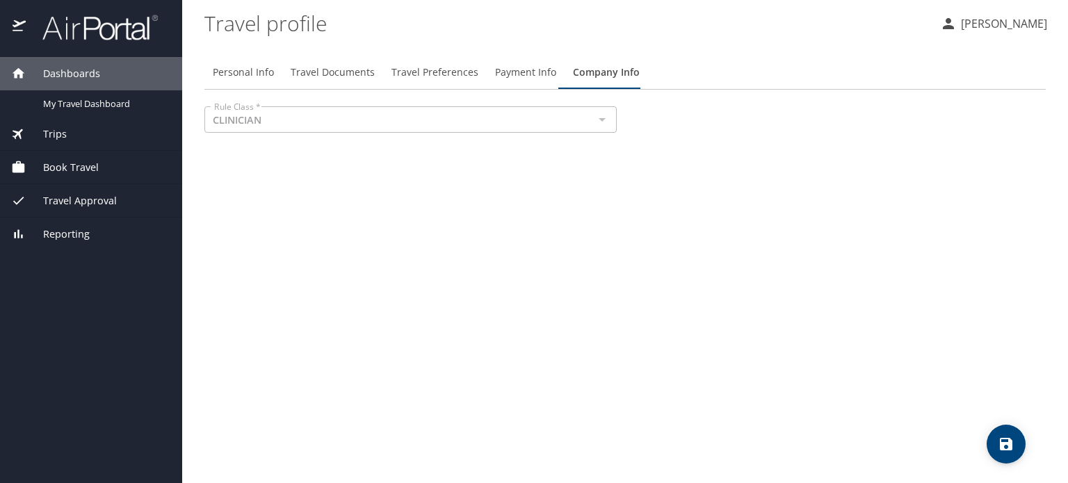
click at [602, 127] on div at bounding box center [602, 119] width 18 height 19
click at [601, 112] on div at bounding box center [602, 119] width 18 height 19
click at [520, 74] on span "Payment Info" at bounding box center [525, 72] width 61 height 17
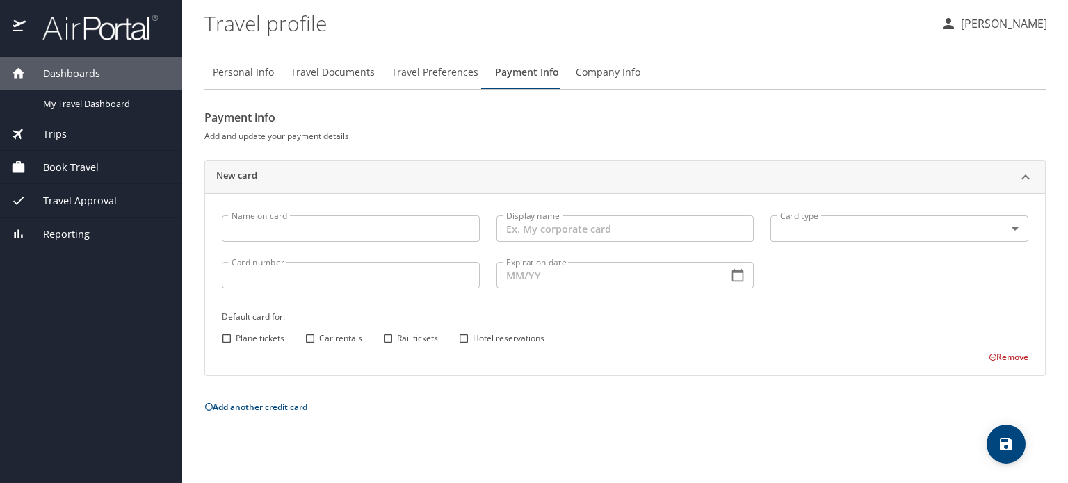
click at [327, 234] on input "Name on card" at bounding box center [351, 229] width 258 height 26
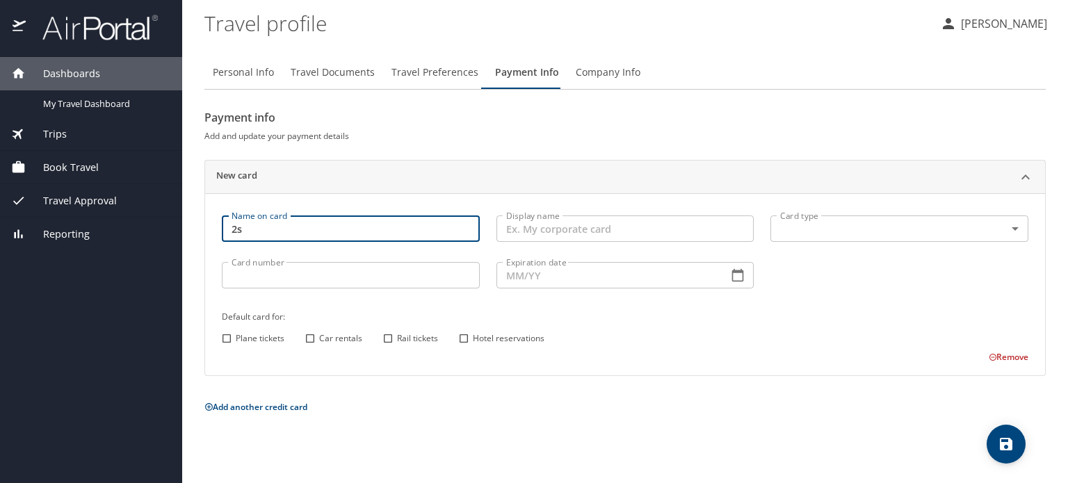
type input "2"
type input "[PERSON_NAME]"
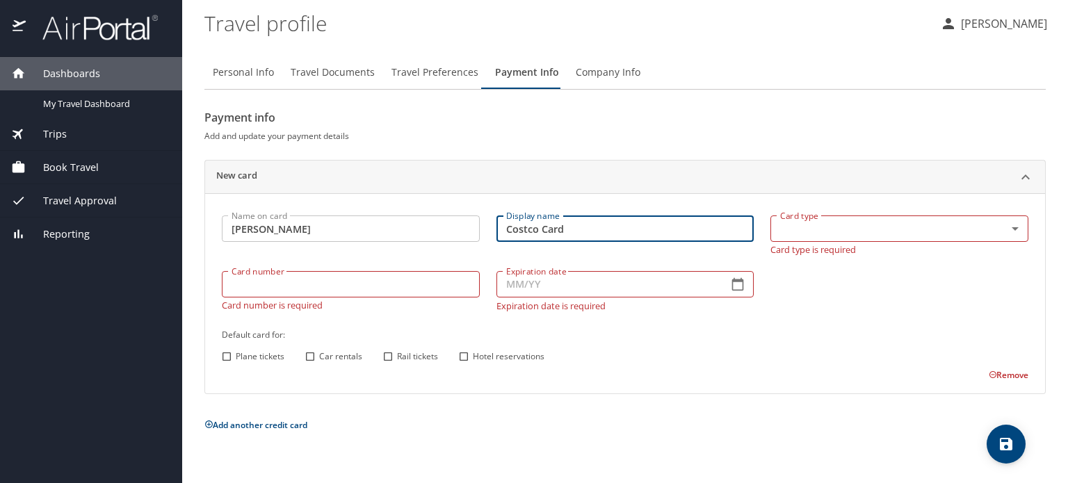
type input "Costco Card"
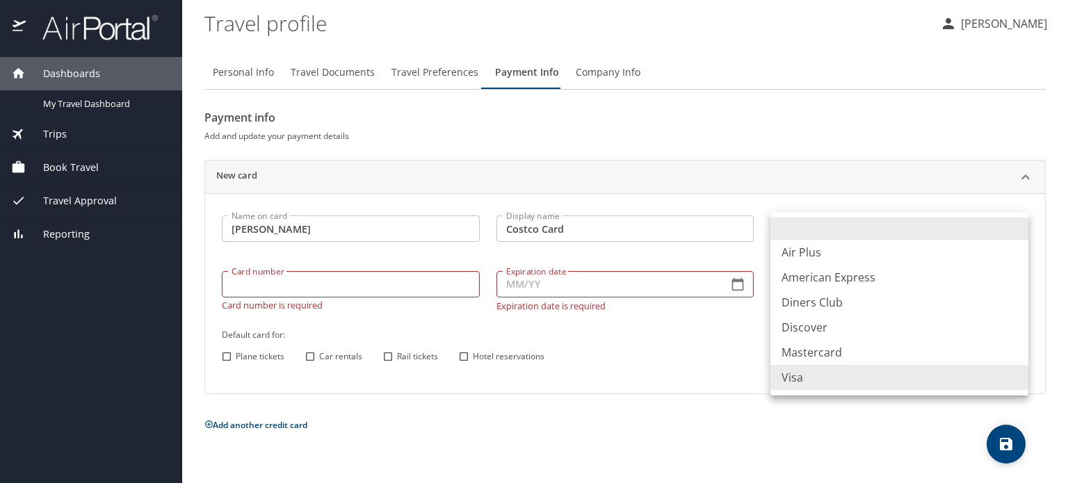
type input "VI"
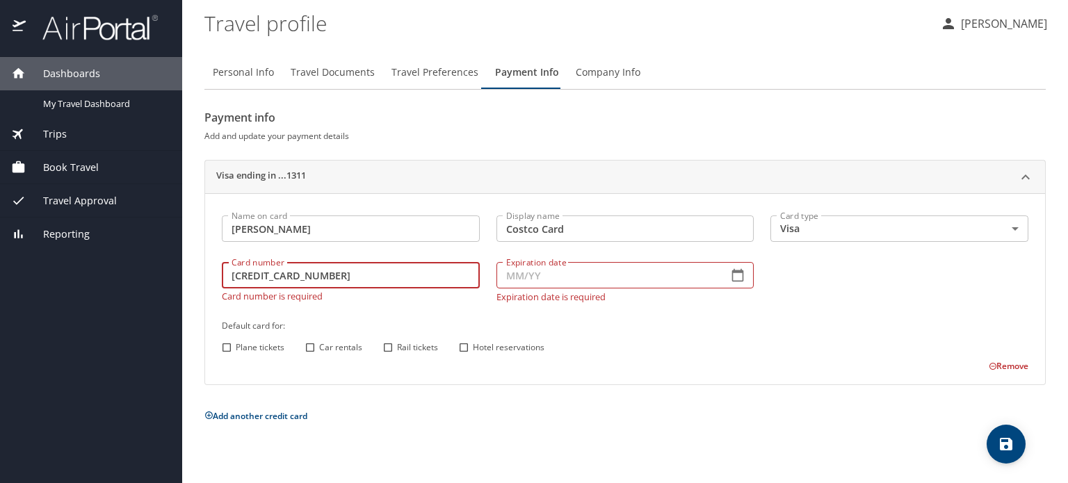
type input "[CREDIT_CARD_NUMBER]"
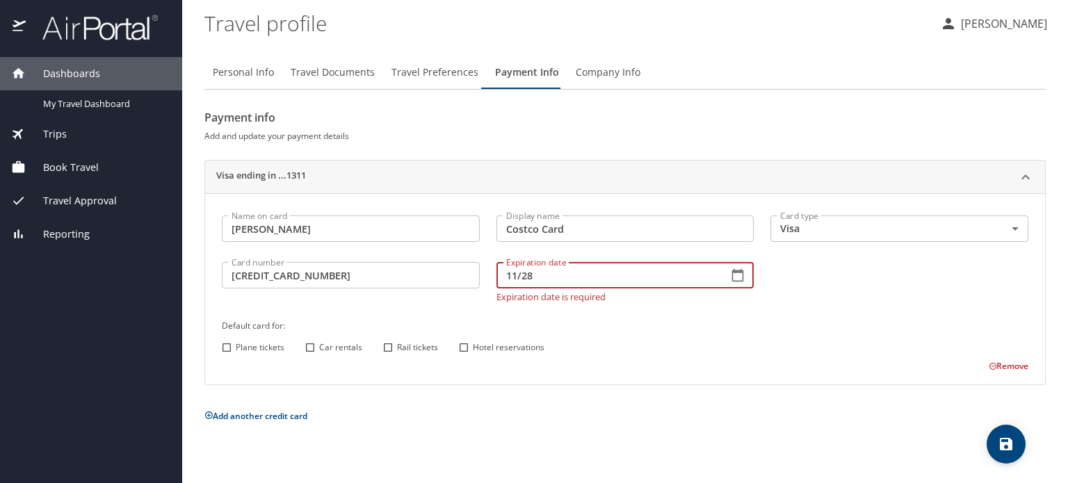
type input "11/28"
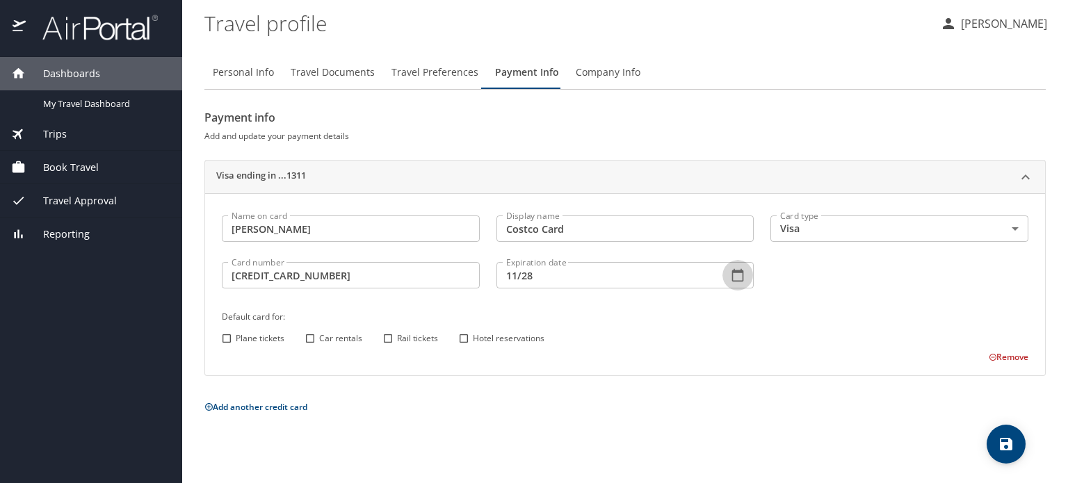
click at [997, 442] on span "save" at bounding box center [1006, 444] width 39 height 17
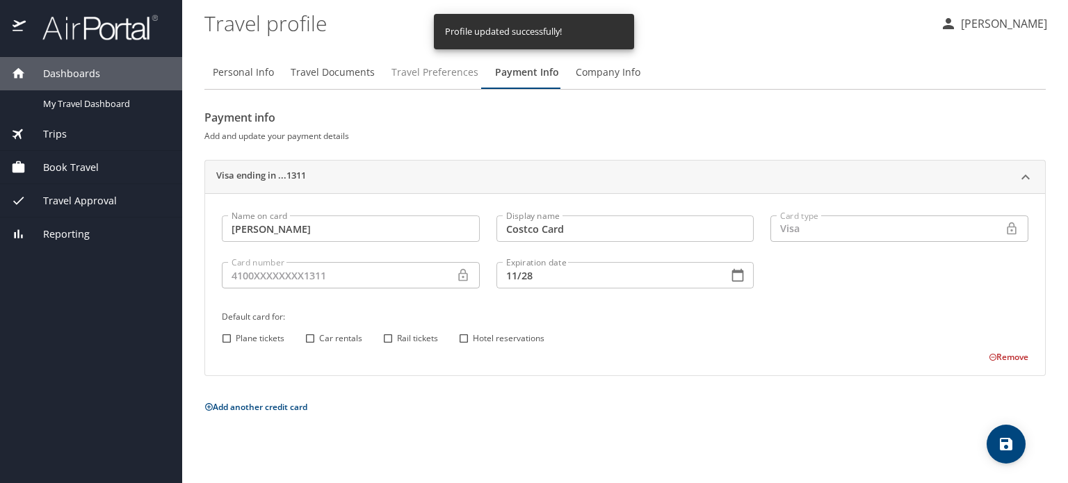
click at [426, 74] on span "Travel Preferences" at bounding box center [435, 72] width 87 height 17
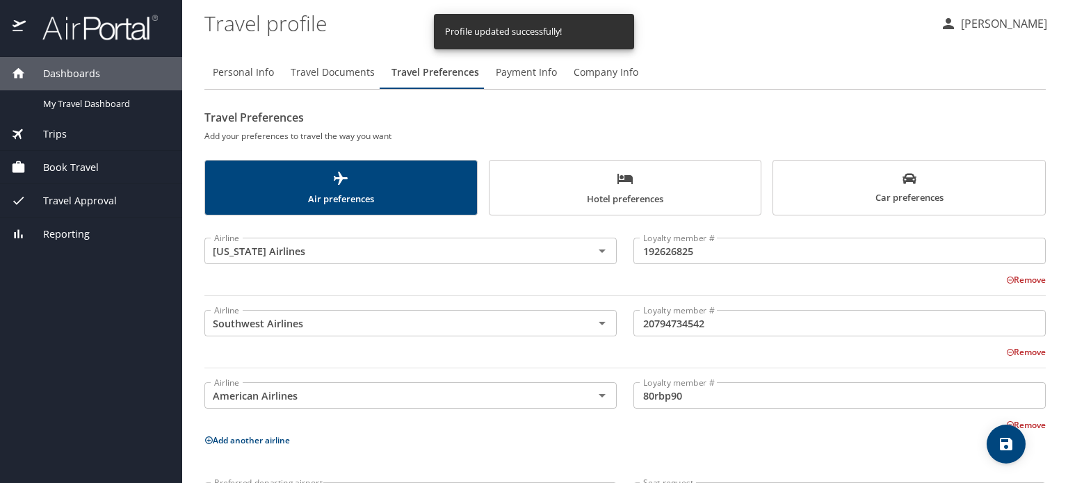
click at [905, 188] on span "Car preferences" at bounding box center [909, 189] width 255 height 34
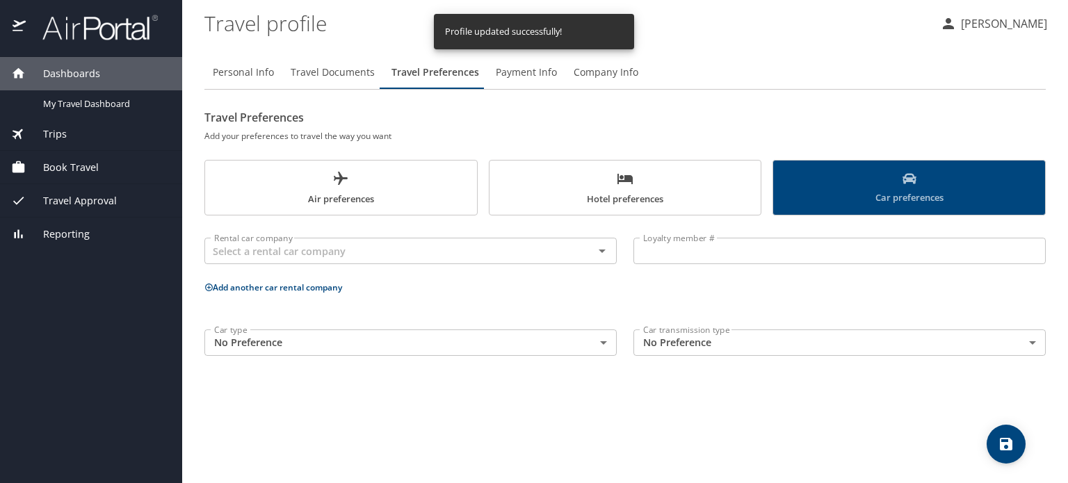
click at [905, 188] on span "Car preferences" at bounding box center [909, 189] width 255 height 34
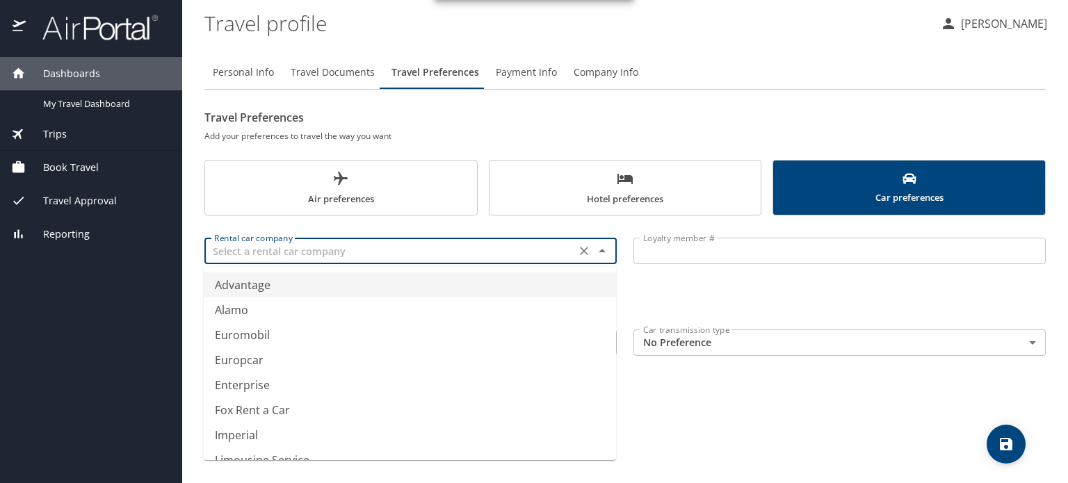
click at [346, 253] on input "text" at bounding box center [390, 251] width 363 height 18
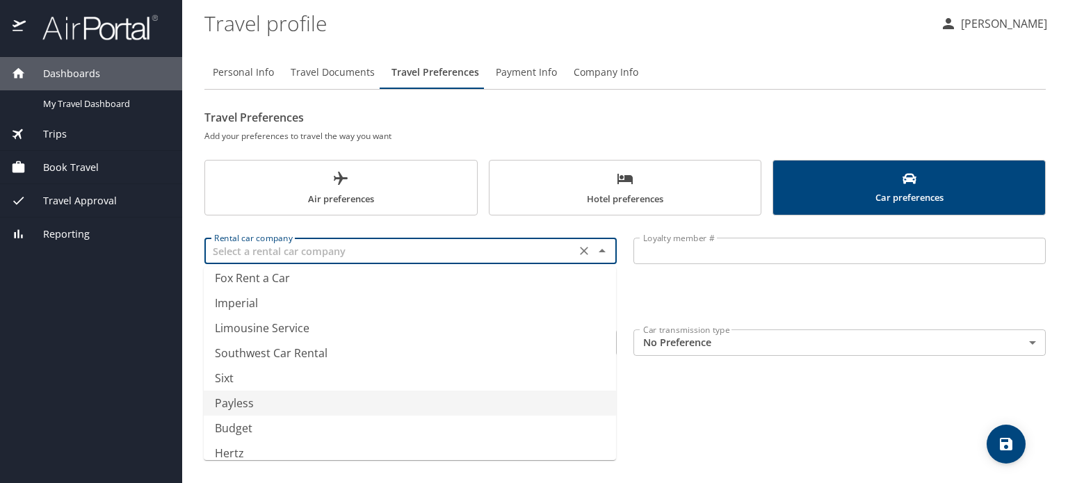
scroll to position [212, 0]
click at [294, 394] on li "Avis Rent a Car" at bounding box center [410, 398] width 412 height 25
type input "Avis Rent a Car"
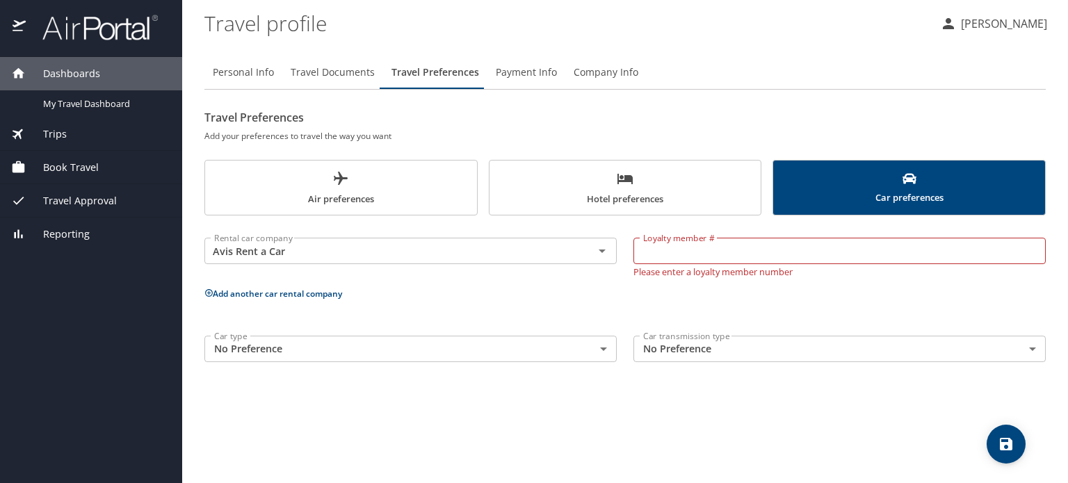
click at [304, 292] on button "Add another car rental company" at bounding box center [274, 294] width 138 height 12
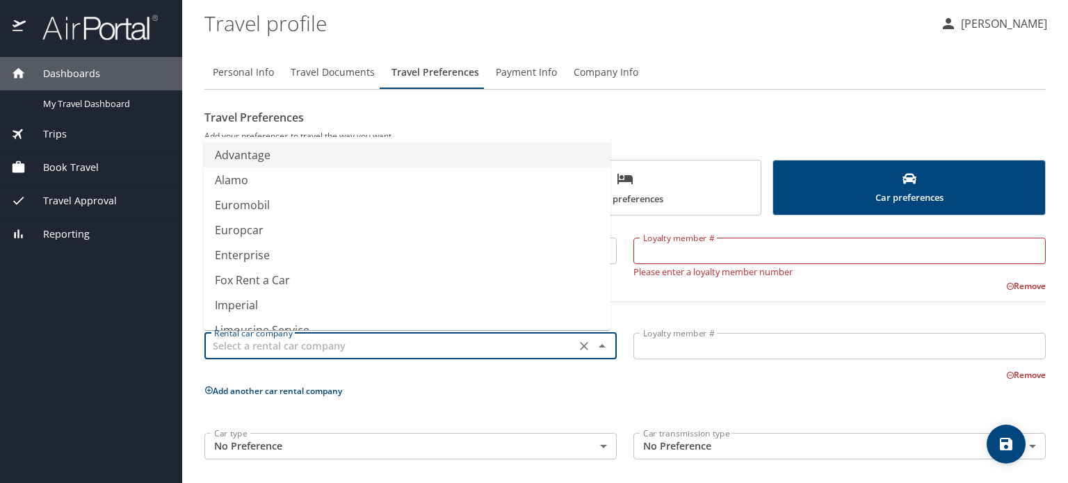
click at [263, 339] on input "text" at bounding box center [390, 346] width 363 height 18
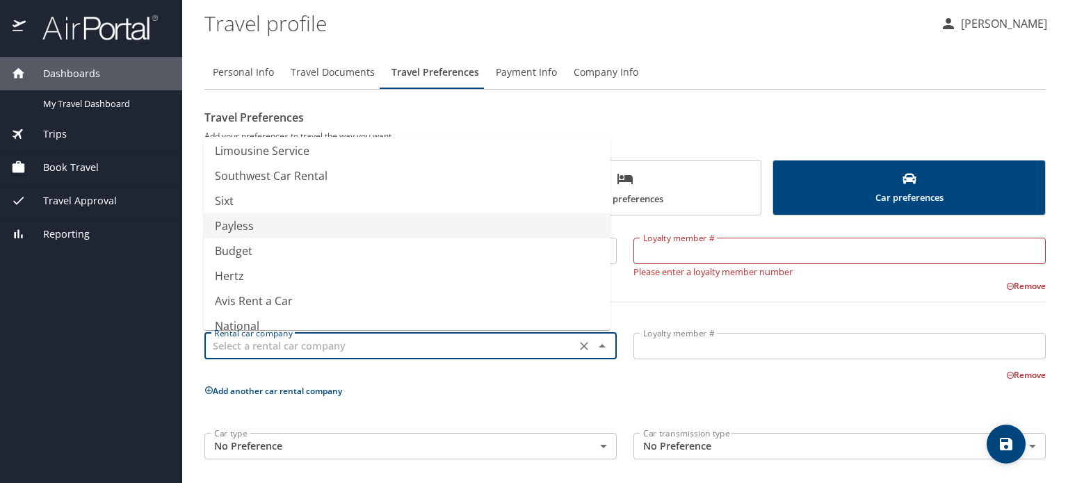
scroll to position [180, 0]
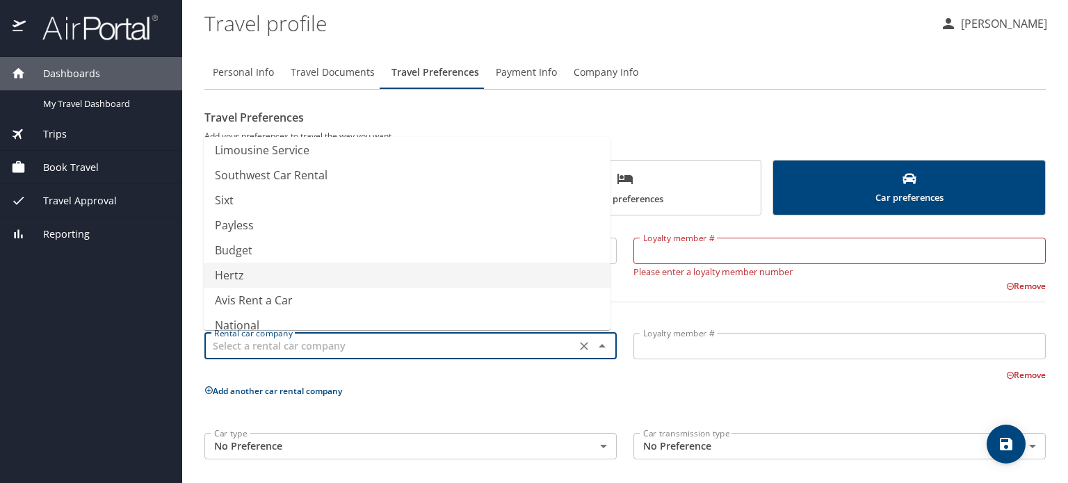
click at [257, 284] on li "Hertz" at bounding box center [407, 275] width 407 height 25
type input "Hertz"
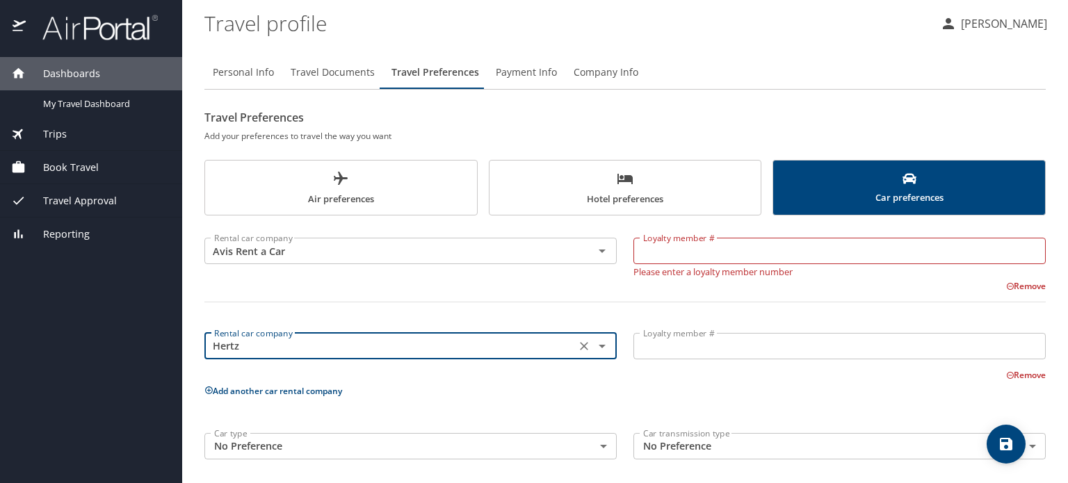
click at [662, 339] on input "Loyalty member #" at bounding box center [840, 346] width 412 height 26
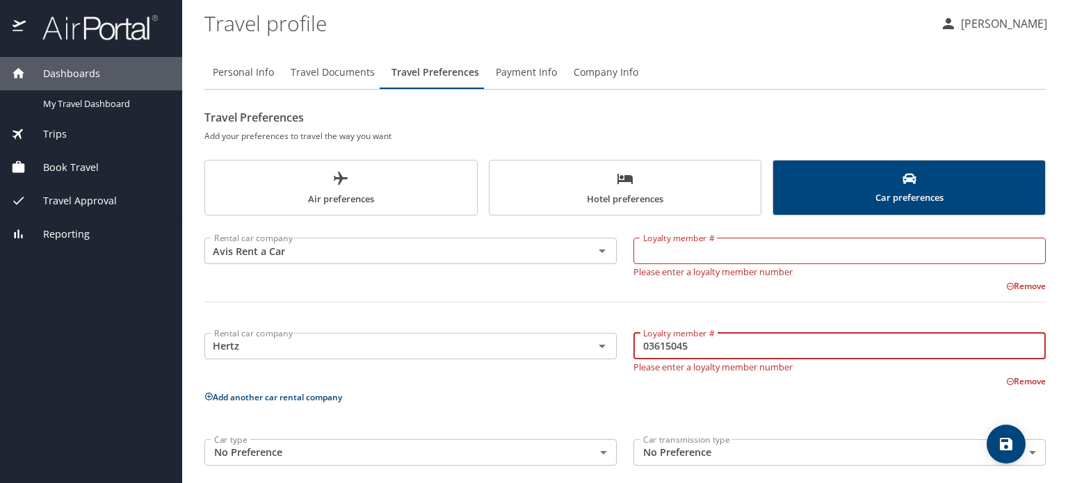
type input "03615045"
click at [672, 240] on input "Loyalty member #" at bounding box center [840, 251] width 412 height 26
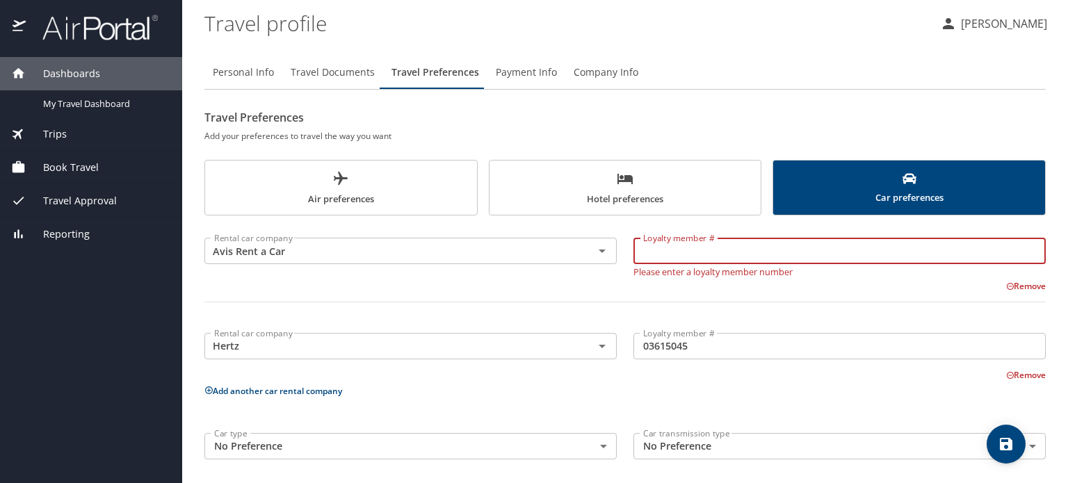
scroll to position [6, 0]
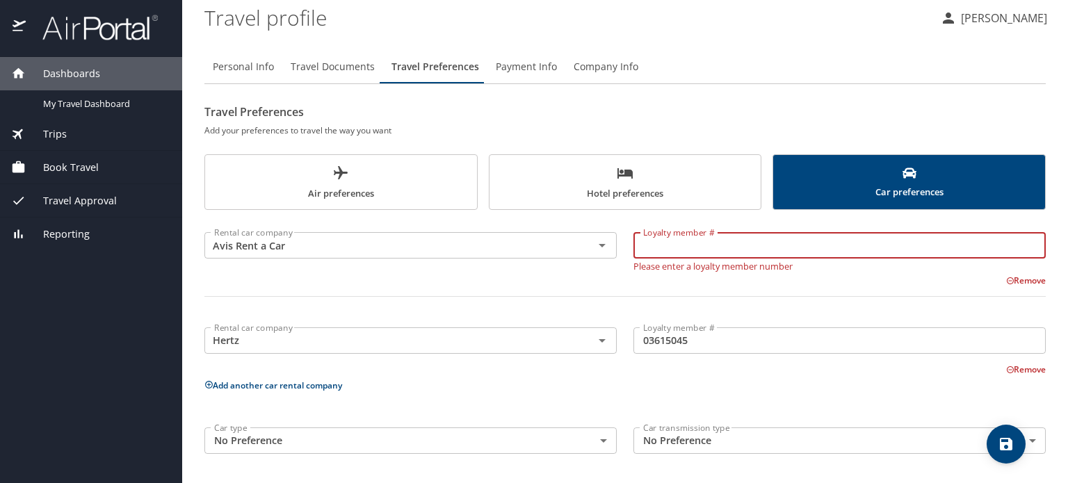
click at [298, 386] on button "Add another car rental company" at bounding box center [274, 386] width 138 height 12
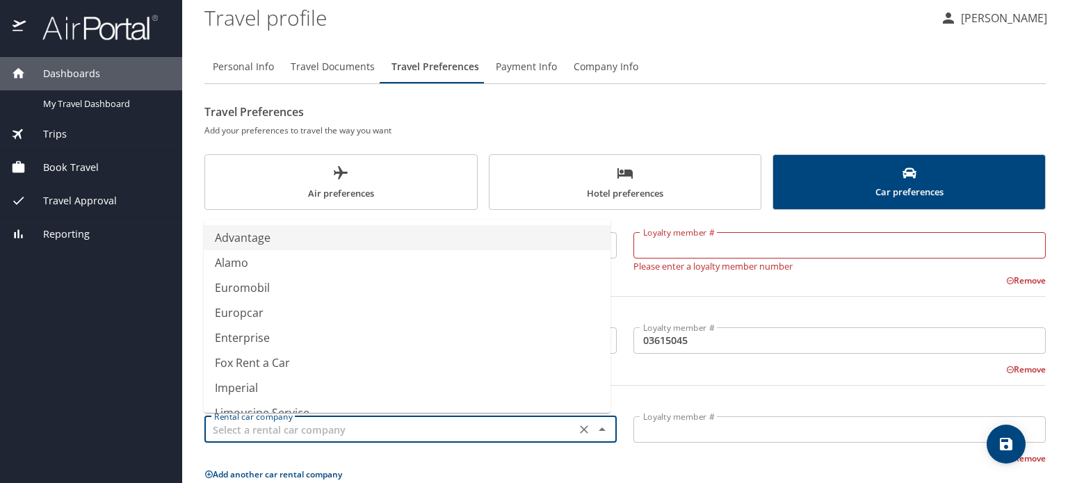
click at [313, 424] on input "text" at bounding box center [390, 430] width 363 height 18
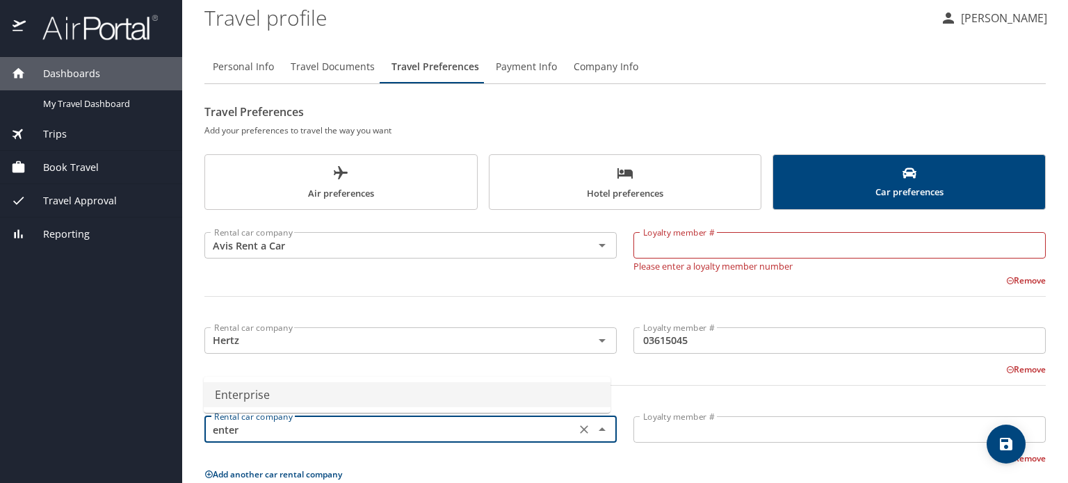
click at [317, 390] on li "Enterprise" at bounding box center [407, 395] width 407 height 25
type input "Enterprise"
click at [726, 417] on input "Loyalty member #" at bounding box center [840, 430] width 412 height 26
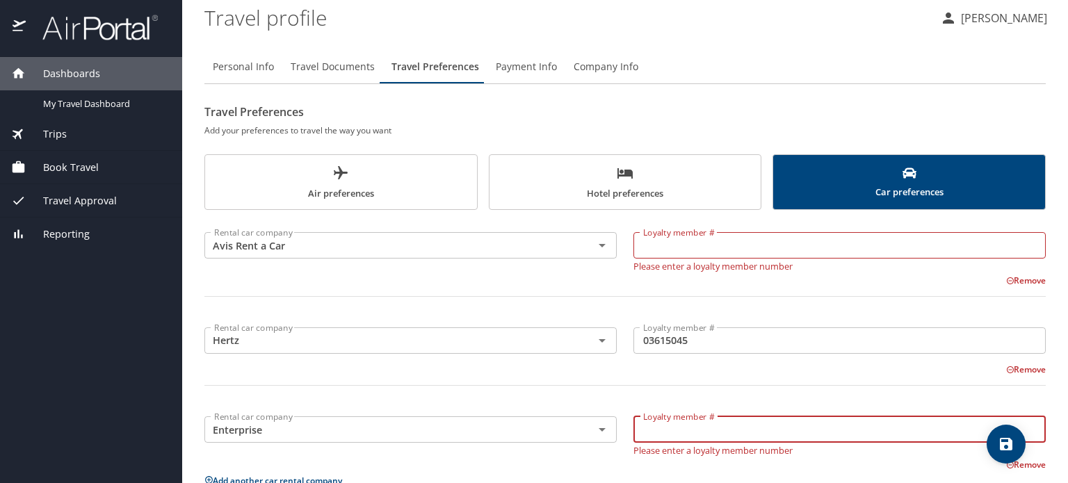
click at [303, 75] on button "Travel Documents" at bounding box center [332, 66] width 101 height 33
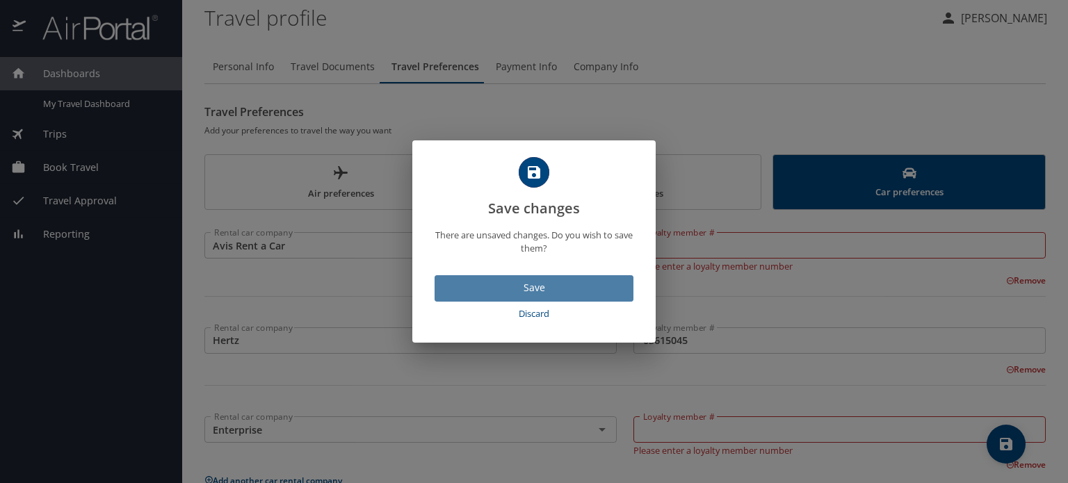
click at [543, 284] on span "Save" at bounding box center [534, 288] width 177 height 17
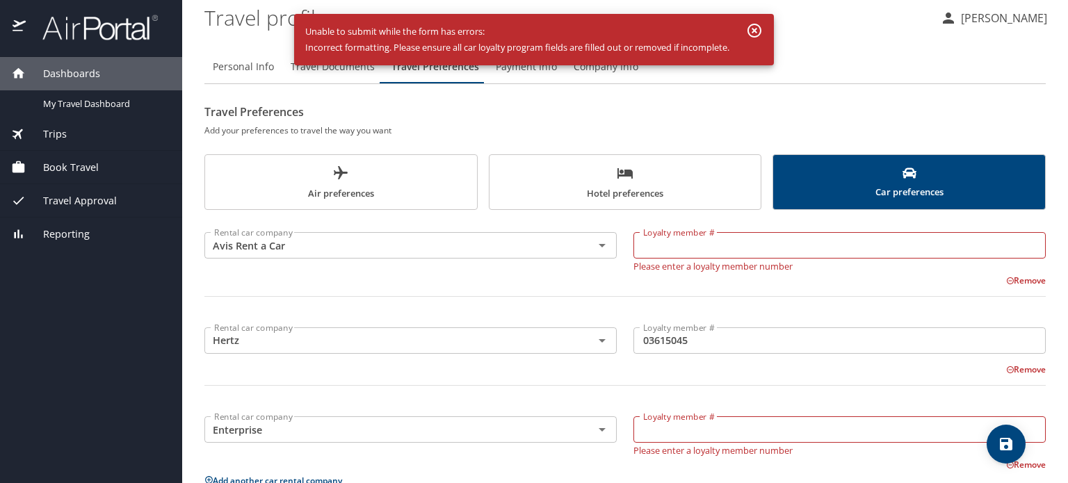
click at [758, 27] on icon "button" at bounding box center [754, 30] width 17 height 17
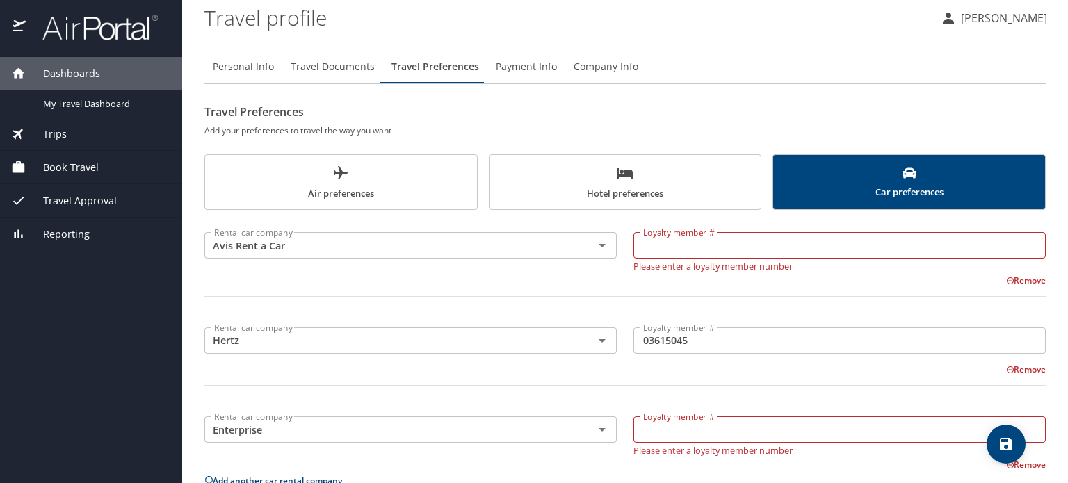
click at [1027, 464] on button "Remove" at bounding box center [1027, 465] width 40 height 12
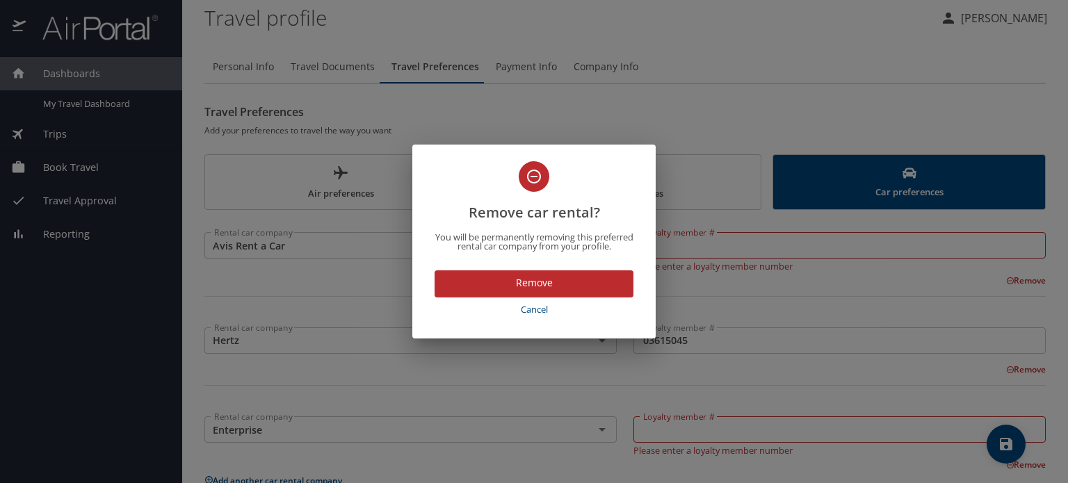
drag, startPoint x: 534, startPoint y: 282, endPoint x: 458, endPoint y: 241, distance: 86.8
click at [458, 241] on p "You will be permanently removing this preferred rental car company from your pr…" at bounding box center [534, 242] width 210 height 18
click at [515, 276] on span "Remove" at bounding box center [534, 283] width 177 height 17
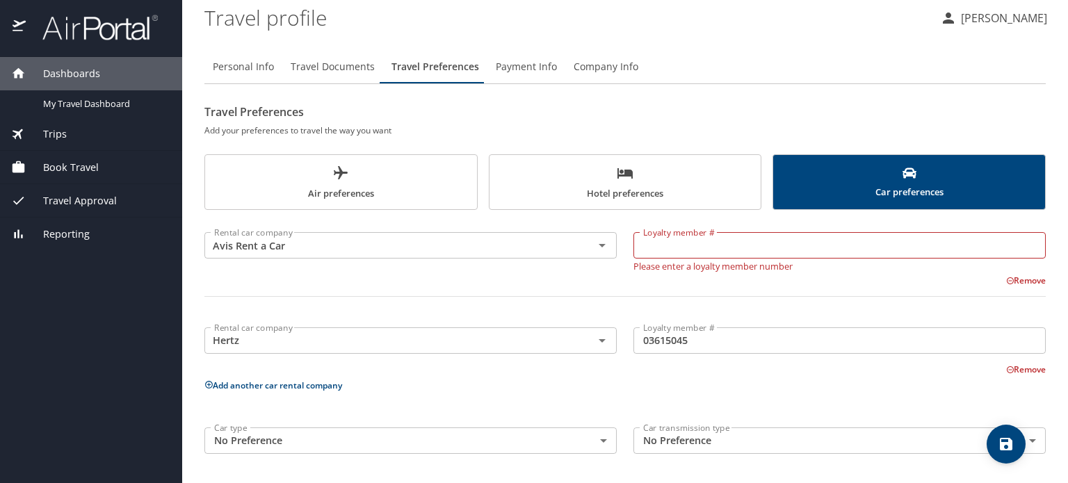
click at [1007, 280] on button "Remove" at bounding box center [1027, 281] width 40 height 12
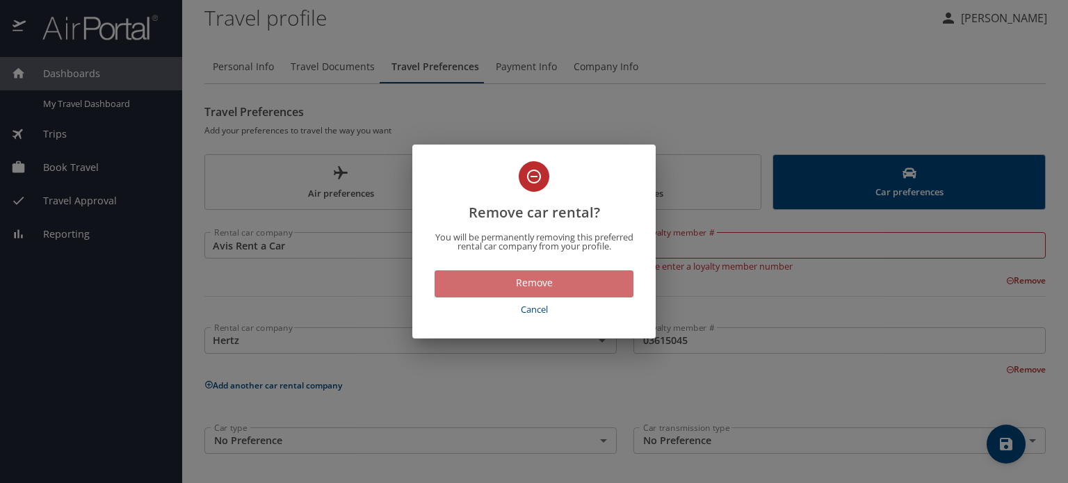
click at [517, 281] on span "Remove" at bounding box center [534, 283] width 177 height 17
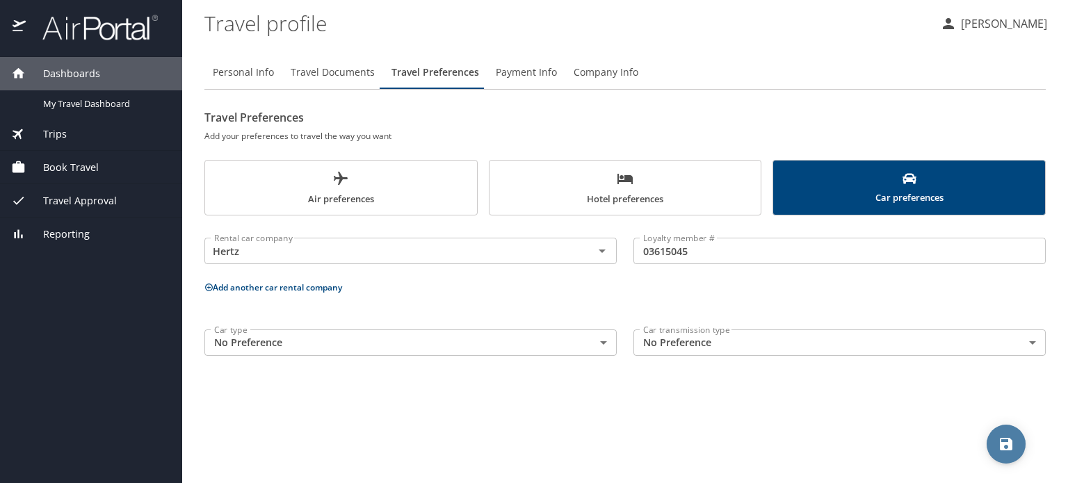
click at [996, 442] on span "save" at bounding box center [1006, 444] width 39 height 17
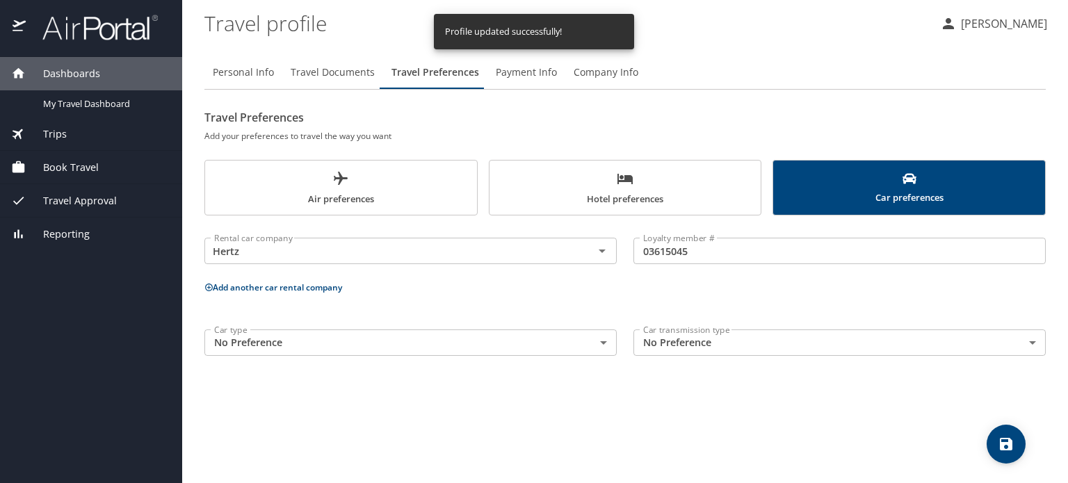
click at [323, 69] on span "Travel Documents" at bounding box center [333, 72] width 84 height 17
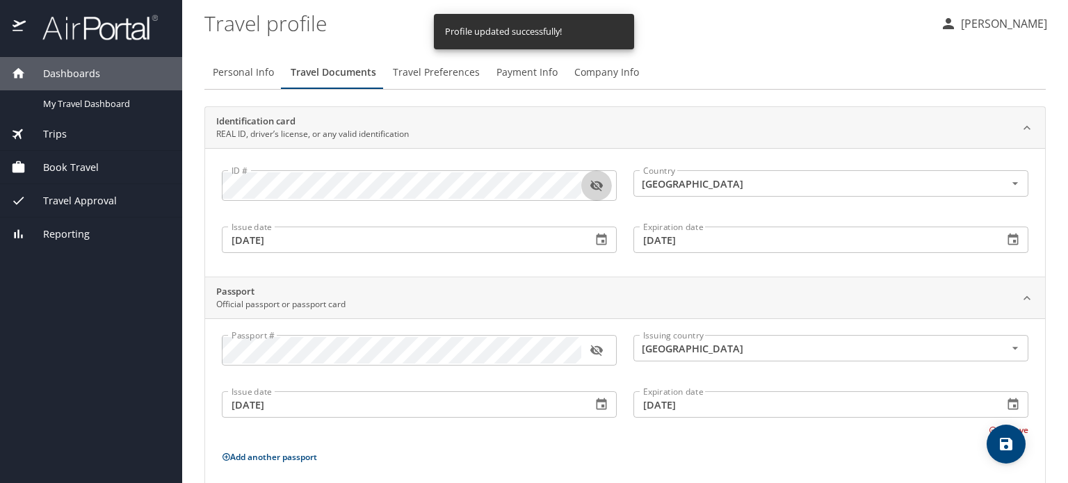
click at [593, 186] on icon "button" at bounding box center [596, 186] width 13 height 11
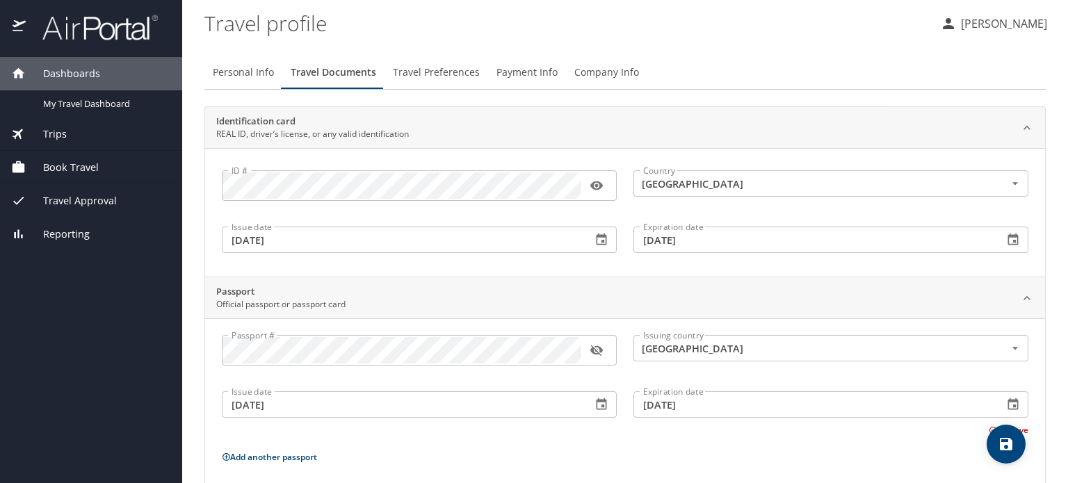
click at [417, 80] on span "Travel Preferences" at bounding box center [436, 72] width 87 height 17
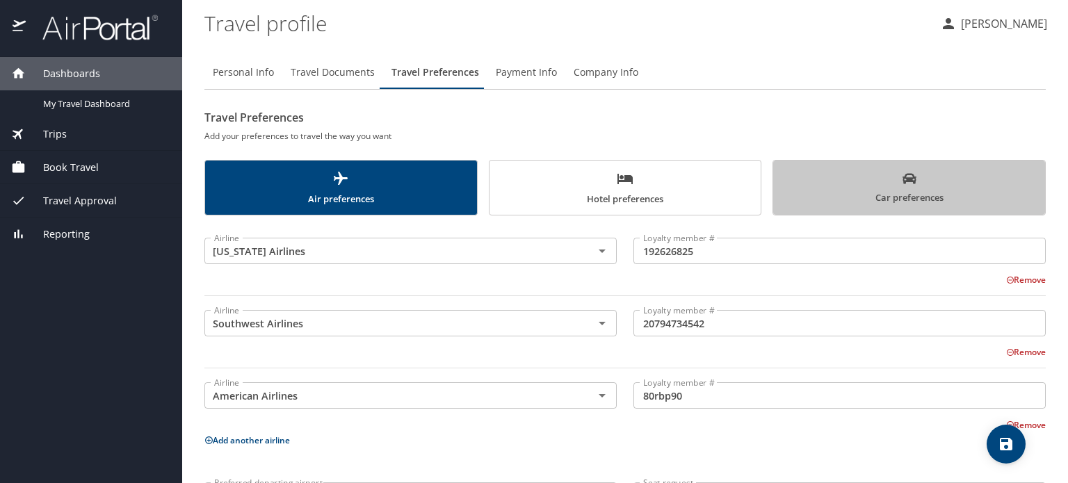
click at [910, 205] on button "Car preferences" at bounding box center [909, 188] width 273 height 56
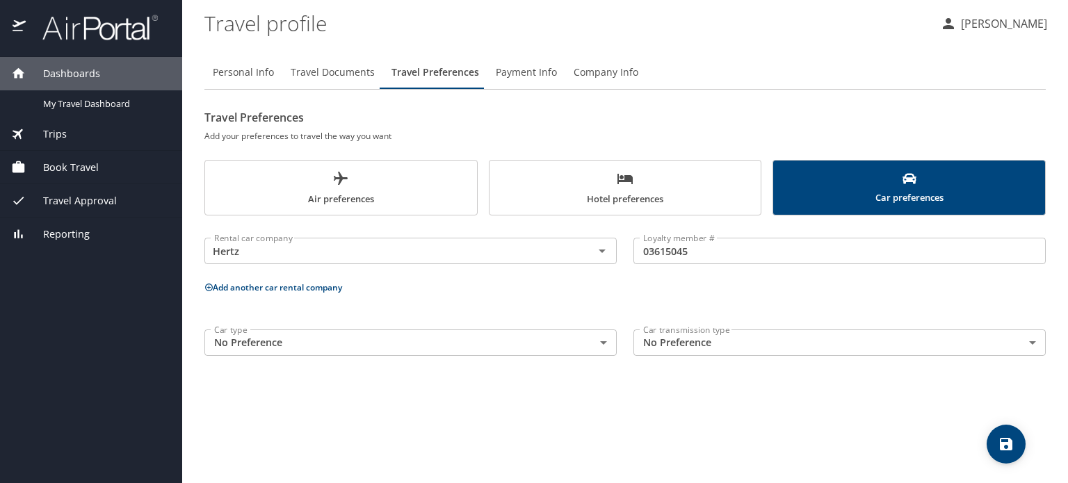
click at [287, 282] on button "Add another car rental company" at bounding box center [274, 288] width 138 height 12
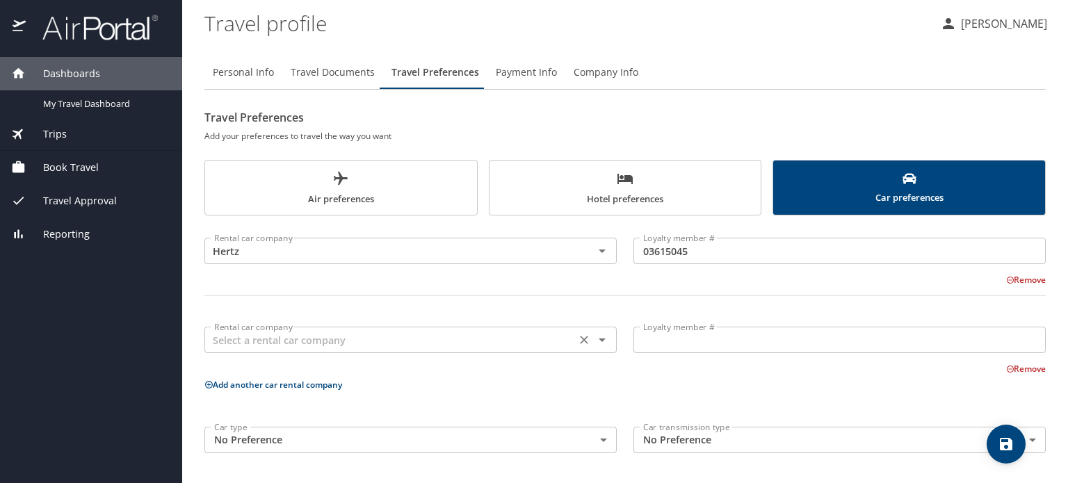
click at [419, 344] on input "text" at bounding box center [390, 340] width 363 height 18
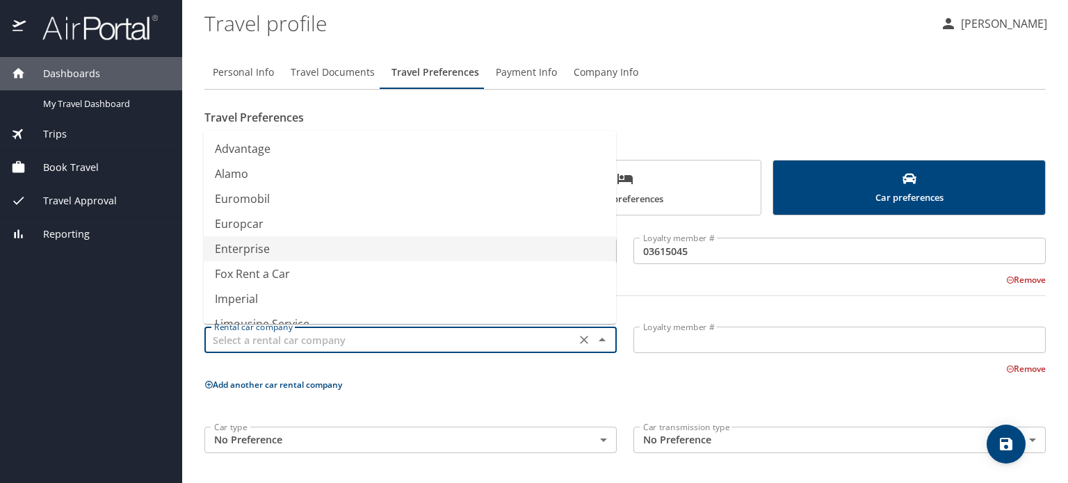
click at [326, 242] on li "Enterprise" at bounding box center [410, 249] width 412 height 25
type input "Enterprise"
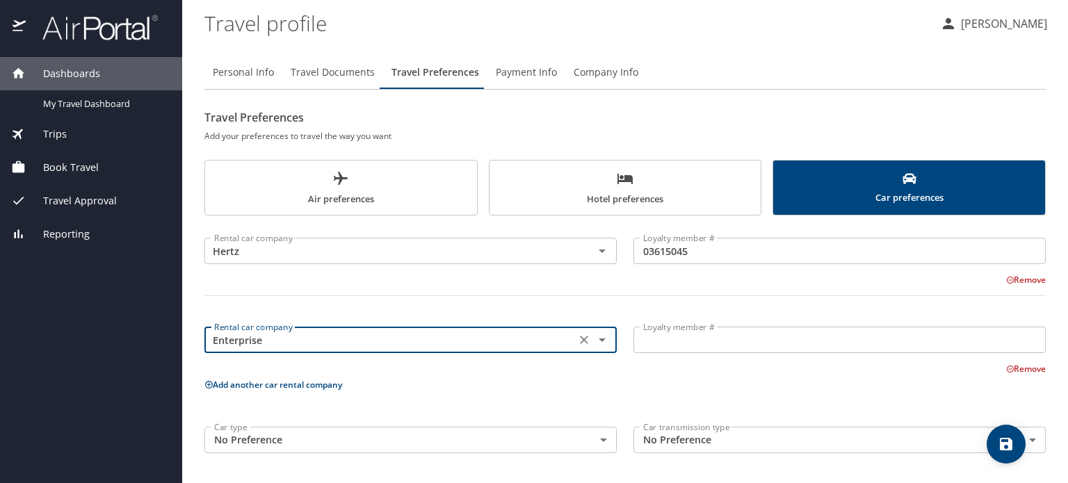
click at [712, 351] on input "Loyalty member #" at bounding box center [840, 340] width 412 height 26
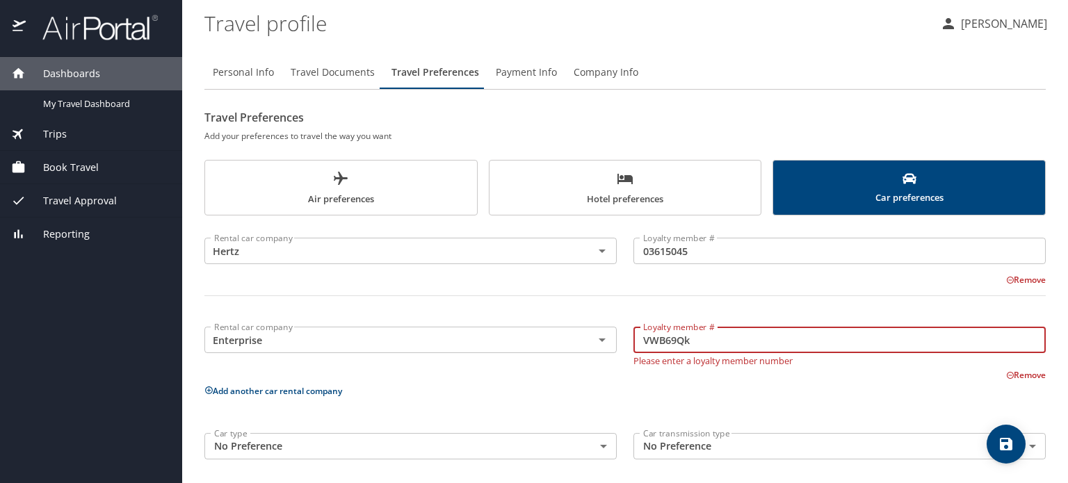
type input "VWB69Qk"
click at [531, 416] on div "Rental car company Hertz Rental car company Loyalty member # 03615045 Loyalty m…" at bounding box center [626, 346] width 842 height 244
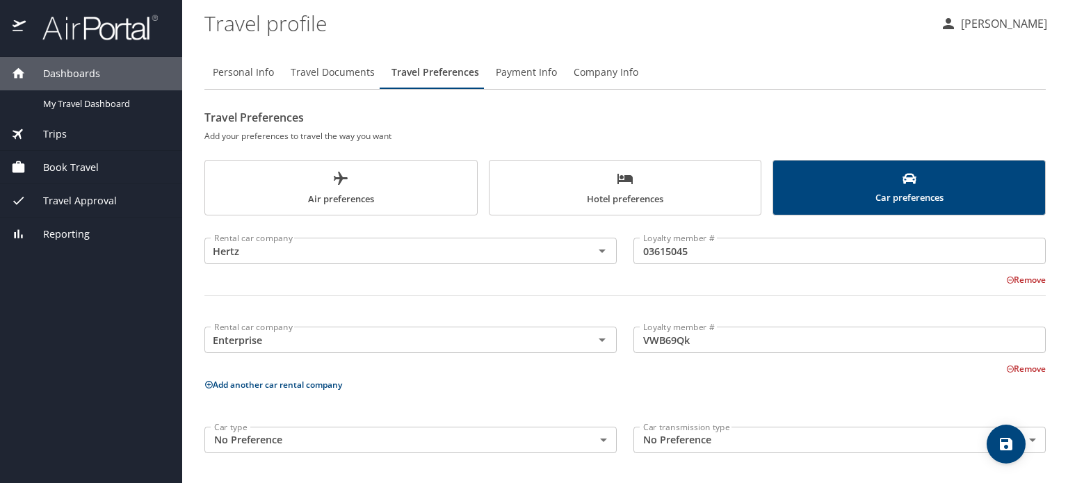
click at [309, 387] on button "Add another car rental company" at bounding box center [274, 385] width 138 height 12
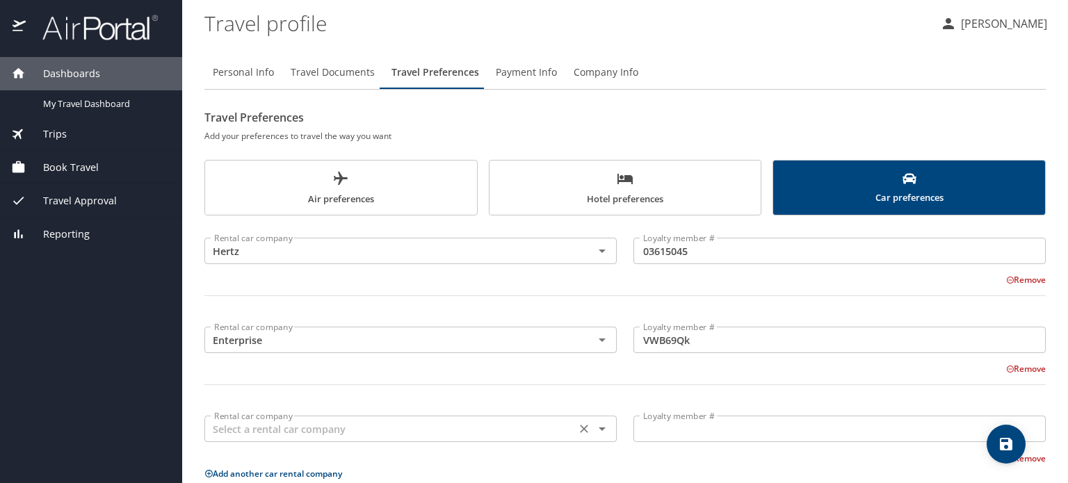
click at [289, 426] on input "text" at bounding box center [390, 429] width 363 height 18
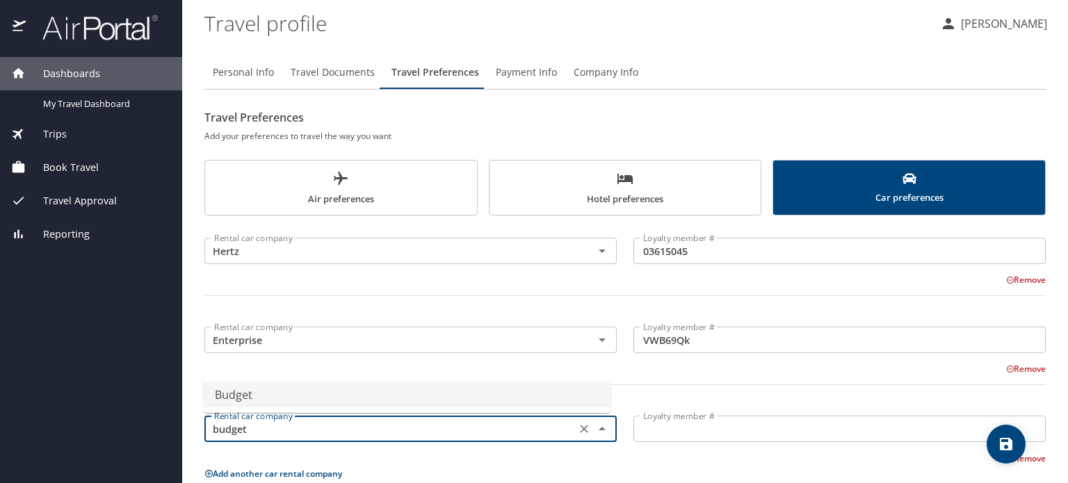
type input "Budget"
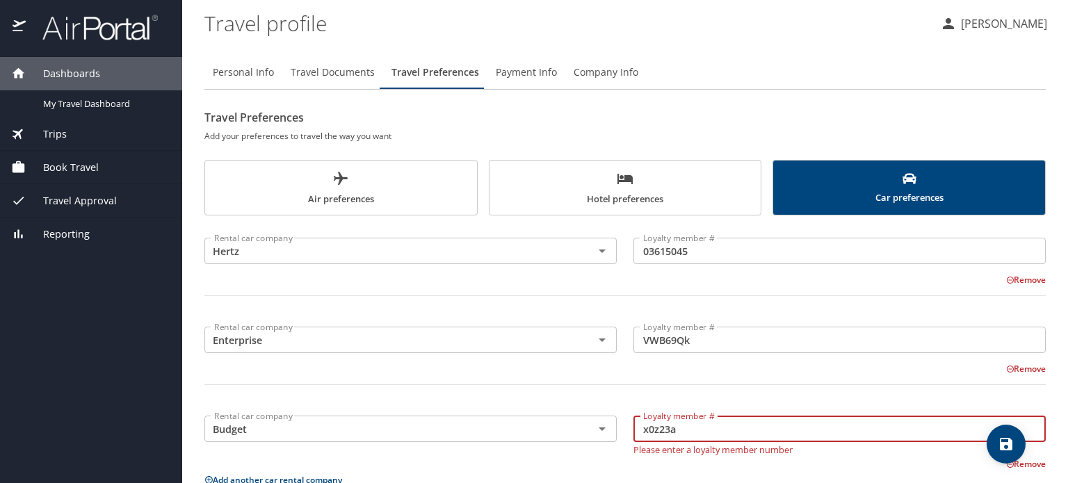
scroll to position [95, 0]
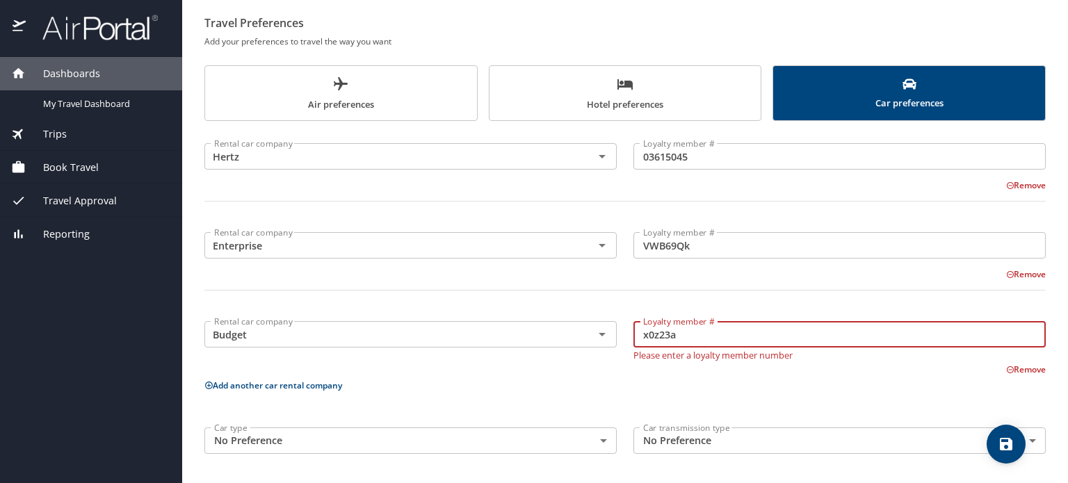
type input "x0z23a"
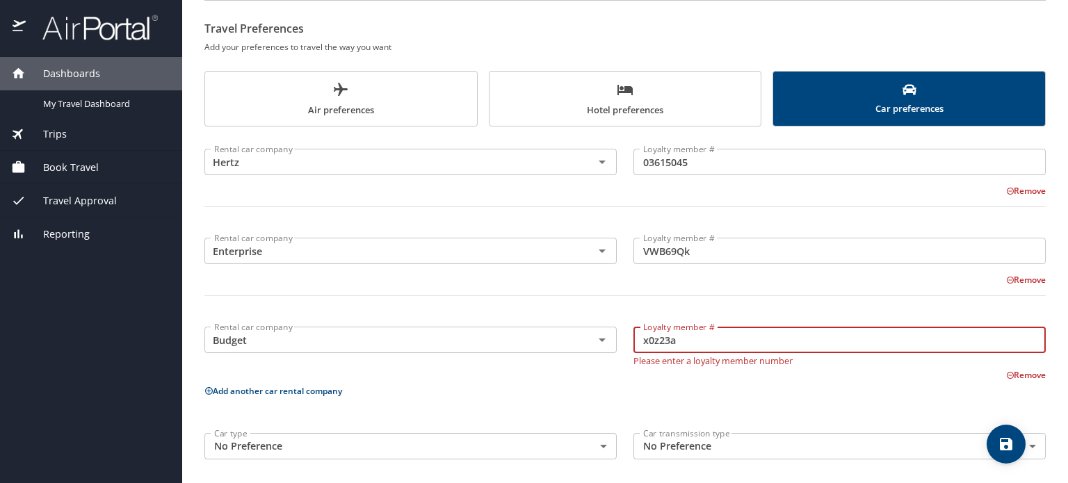
click at [1013, 450] on icon "save" at bounding box center [1006, 444] width 17 height 17
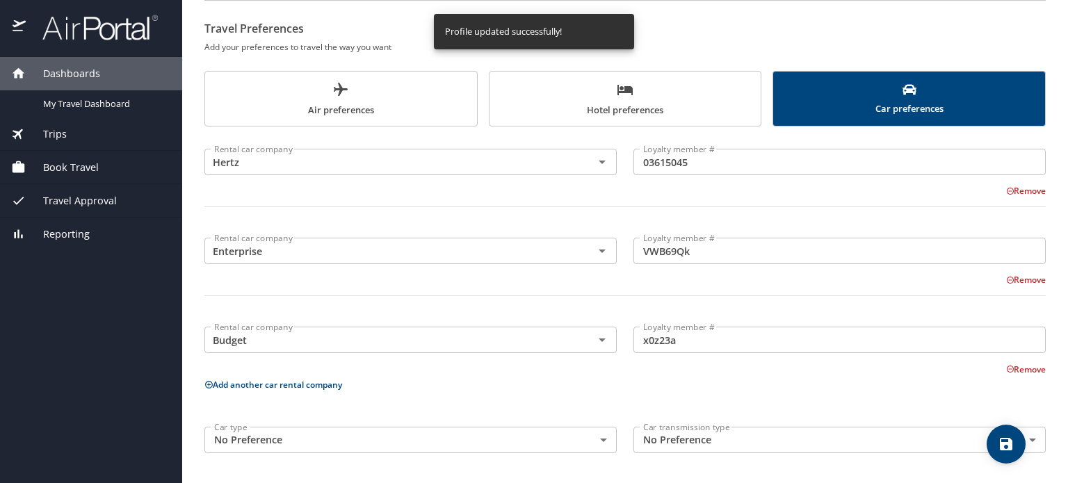
click at [227, 382] on button "Add another car rental company" at bounding box center [274, 385] width 138 height 12
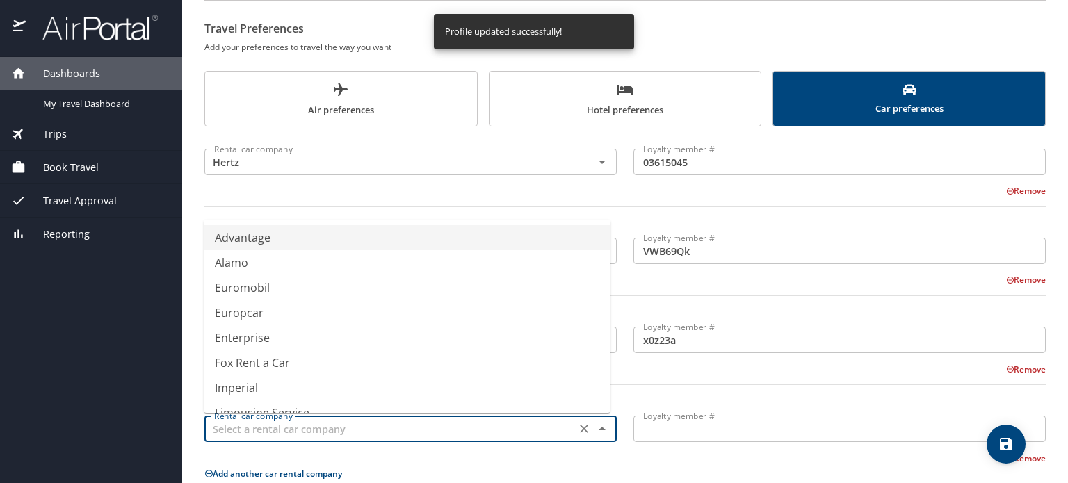
click at [223, 433] on input "text" at bounding box center [390, 429] width 363 height 18
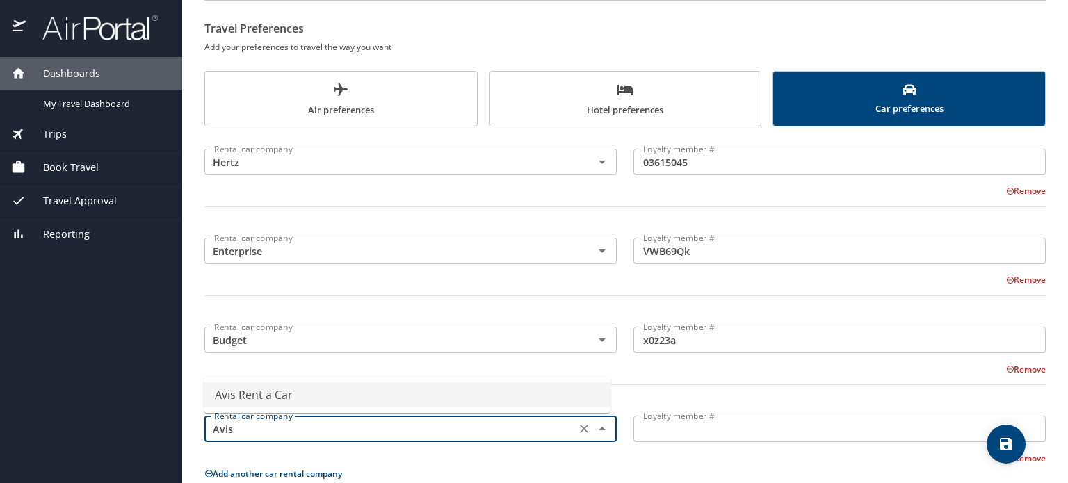
click at [263, 390] on li "Avis Rent a Car" at bounding box center [407, 395] width 407 height 25
type input "Avis Rent a Car"
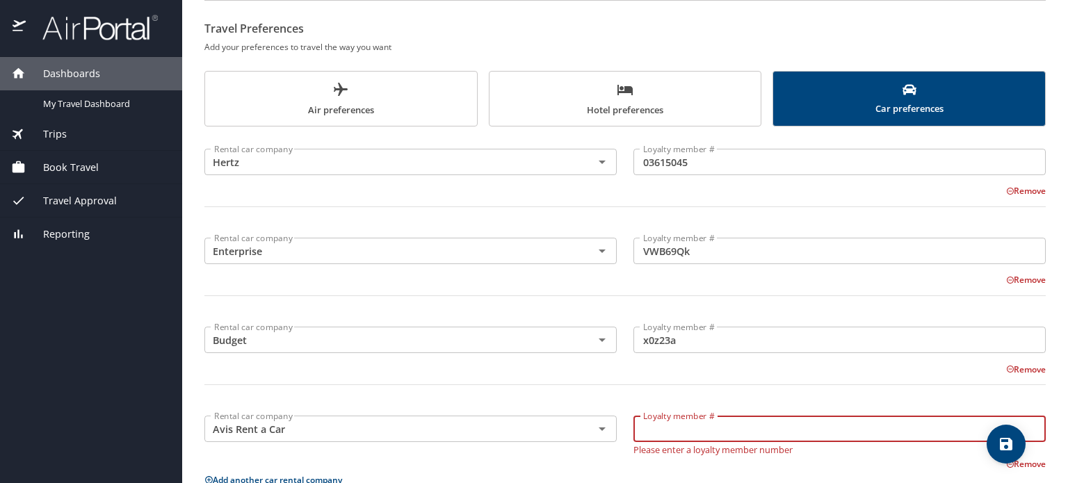
click at [754, 428] on input "Loyalty member #" at bounding box center [840, 429] width 412 height 26
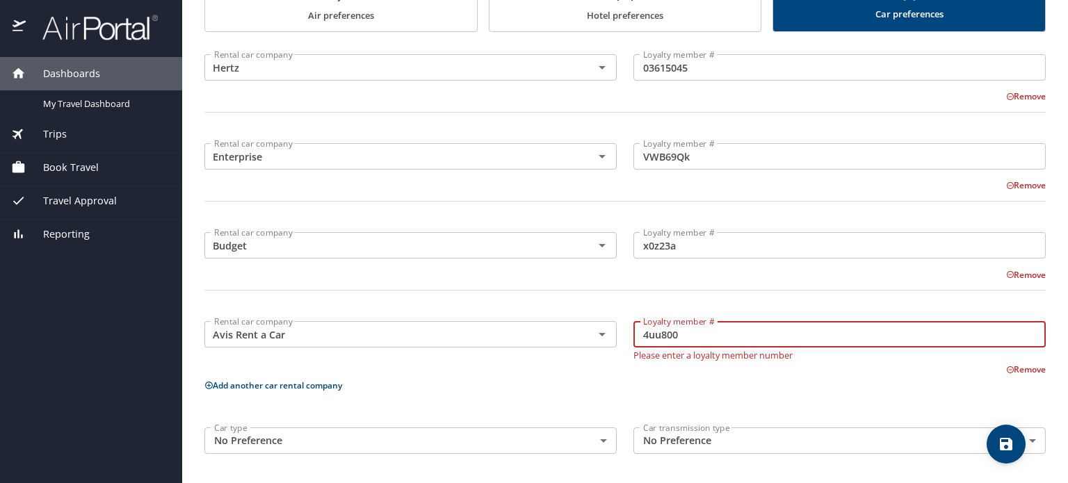
type input "4uu800"
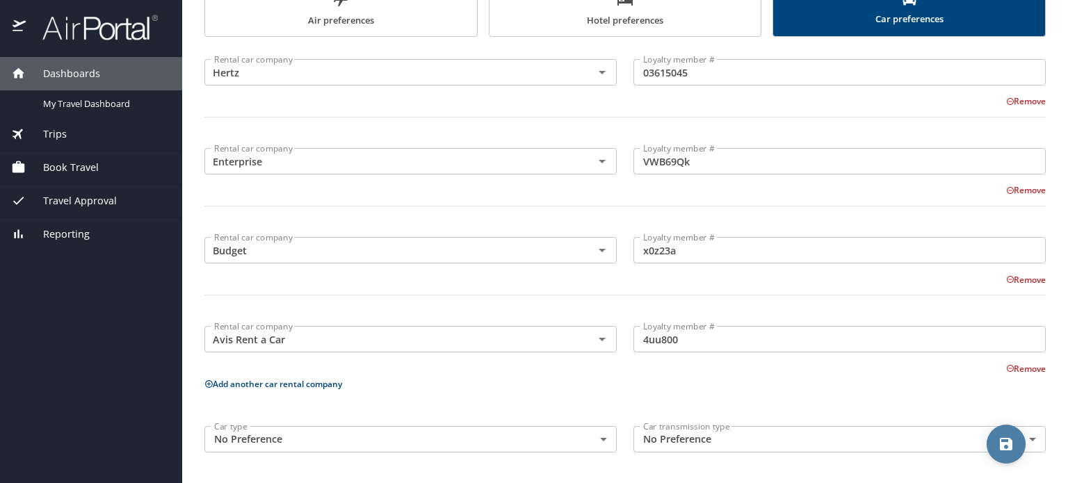
click at [988, 444] on span "save" at bounding box center [1006, 444] width 39 height 17
click at [65, 361] on div "Dashboards My Travel Dashboard Trips Current / Future Trips Past Trips Trips Mi…" at bounding box center [91, 270] width 182 height 426
